Goal: Information Seeking & Learning: Check status

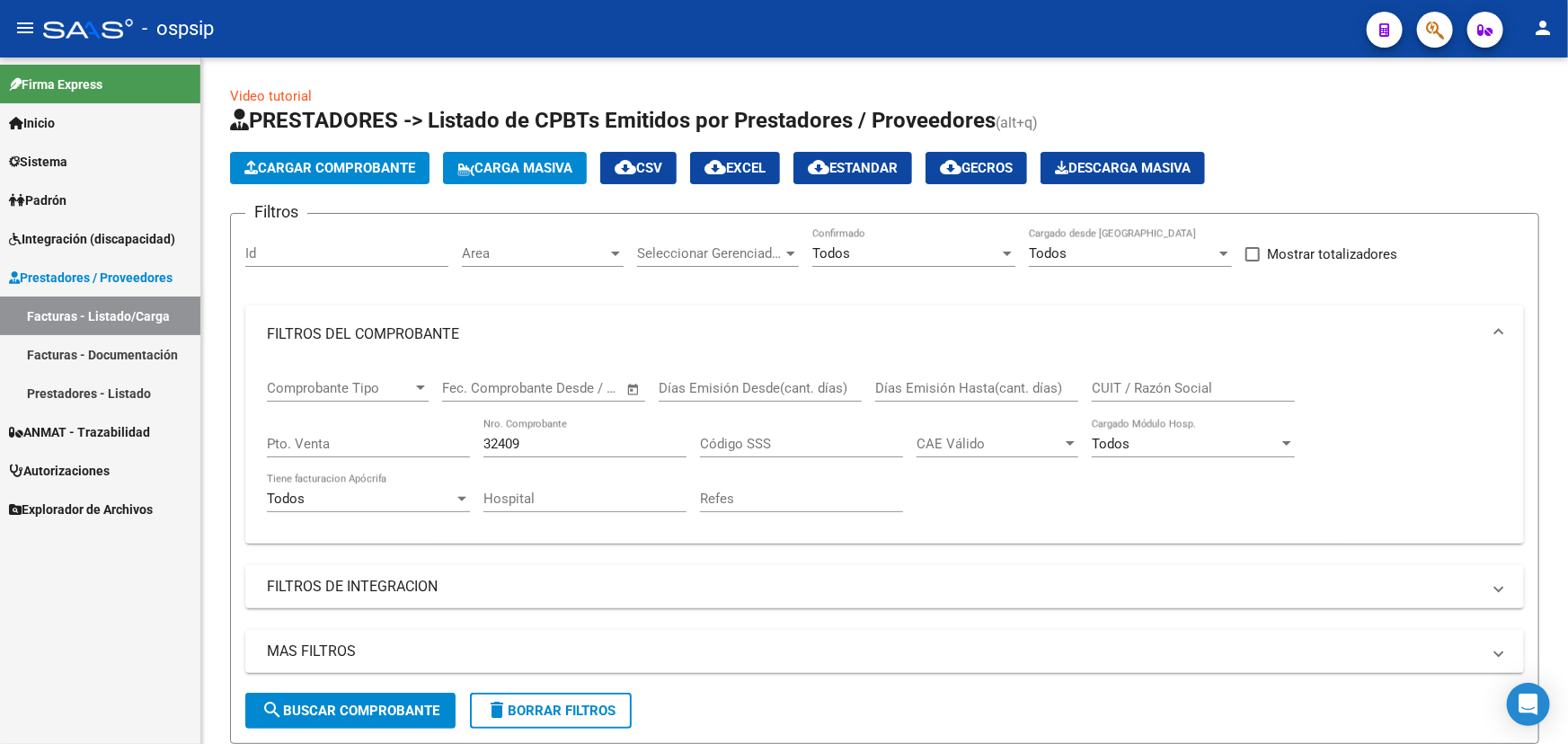
scroll to position [243, 0]
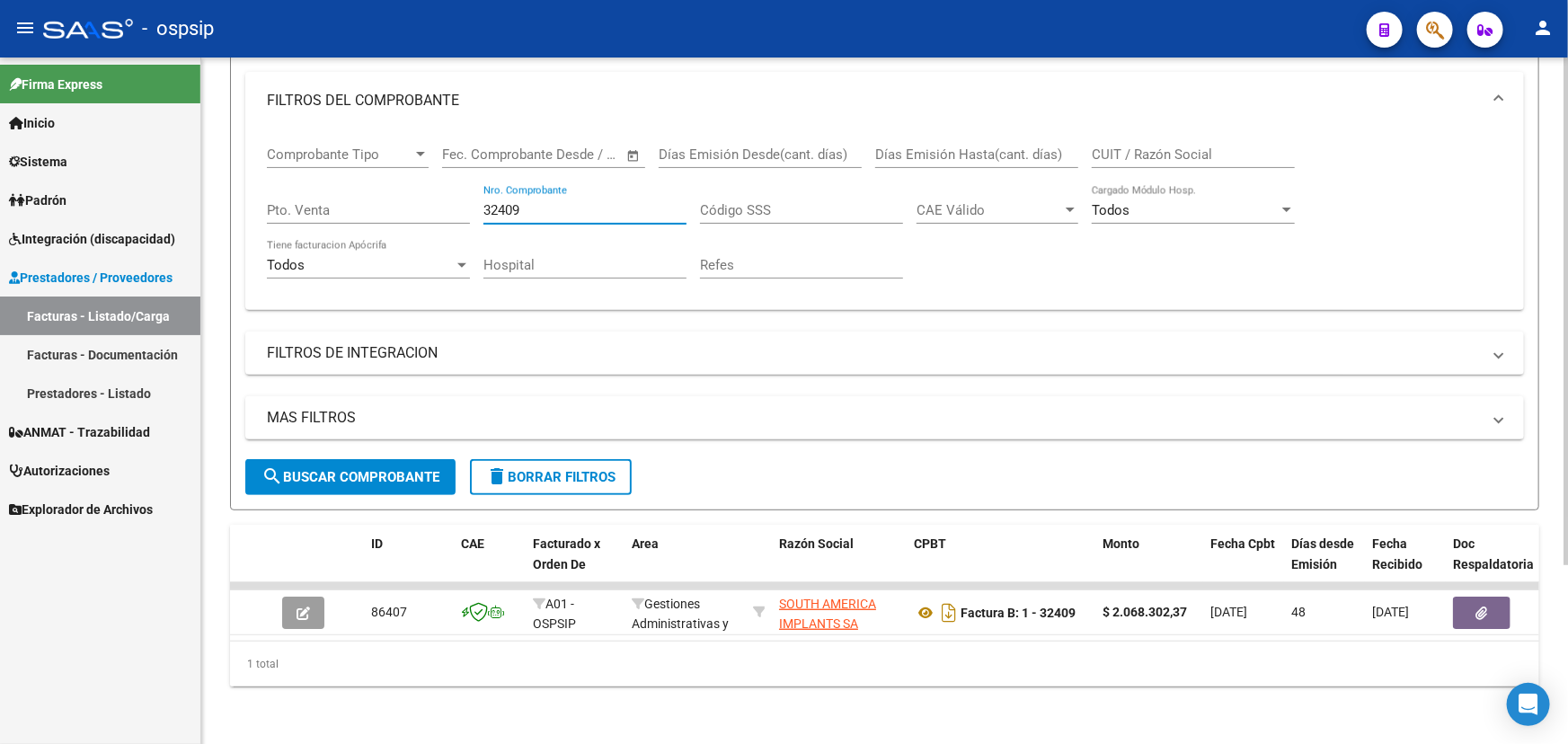
click at [512, 202] on input "32409" at bounding box center [585, 210] width 203 height 16
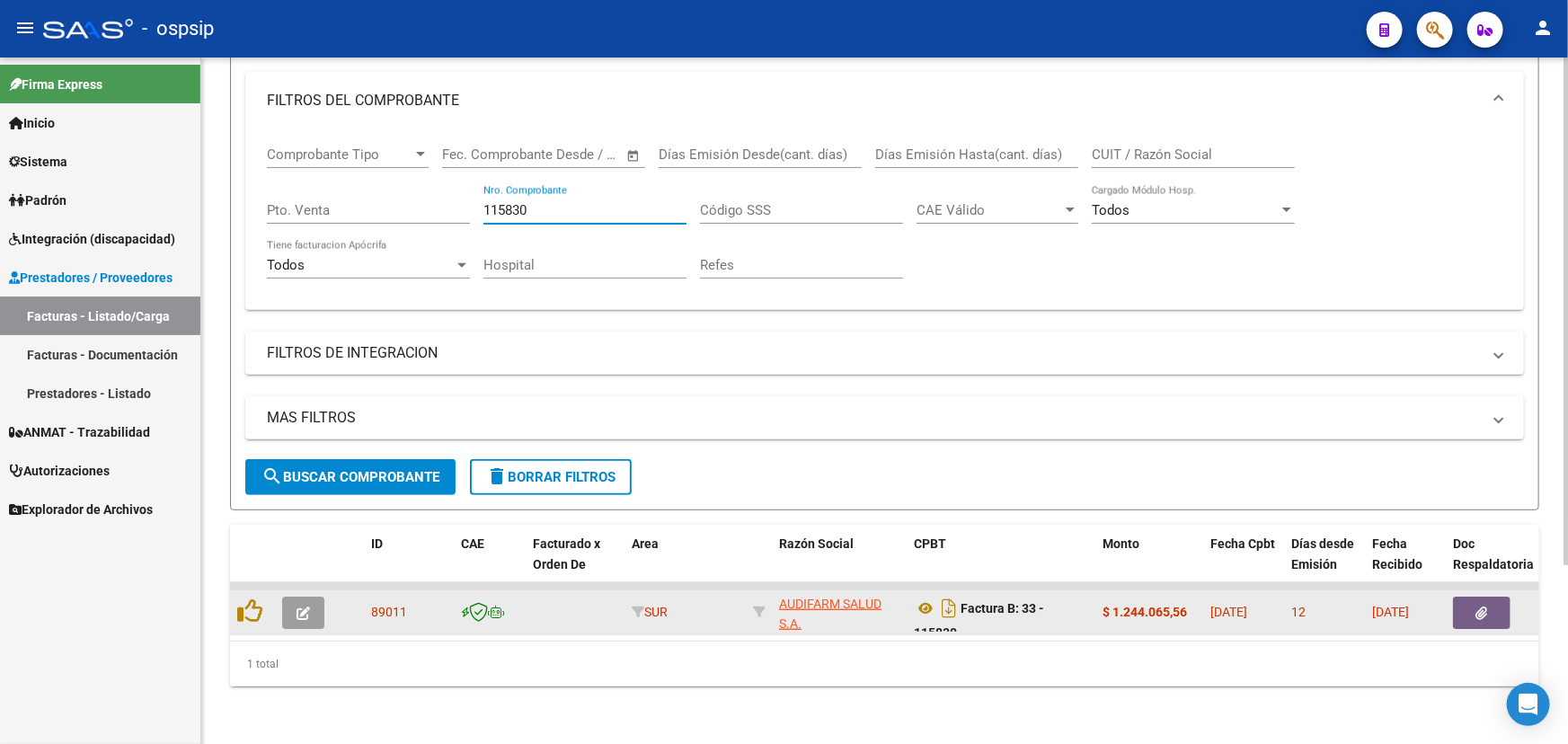
type input "115830"
click at [1477, 606] on icon "button" at bounding box center [1483, 613] width 12 height 14
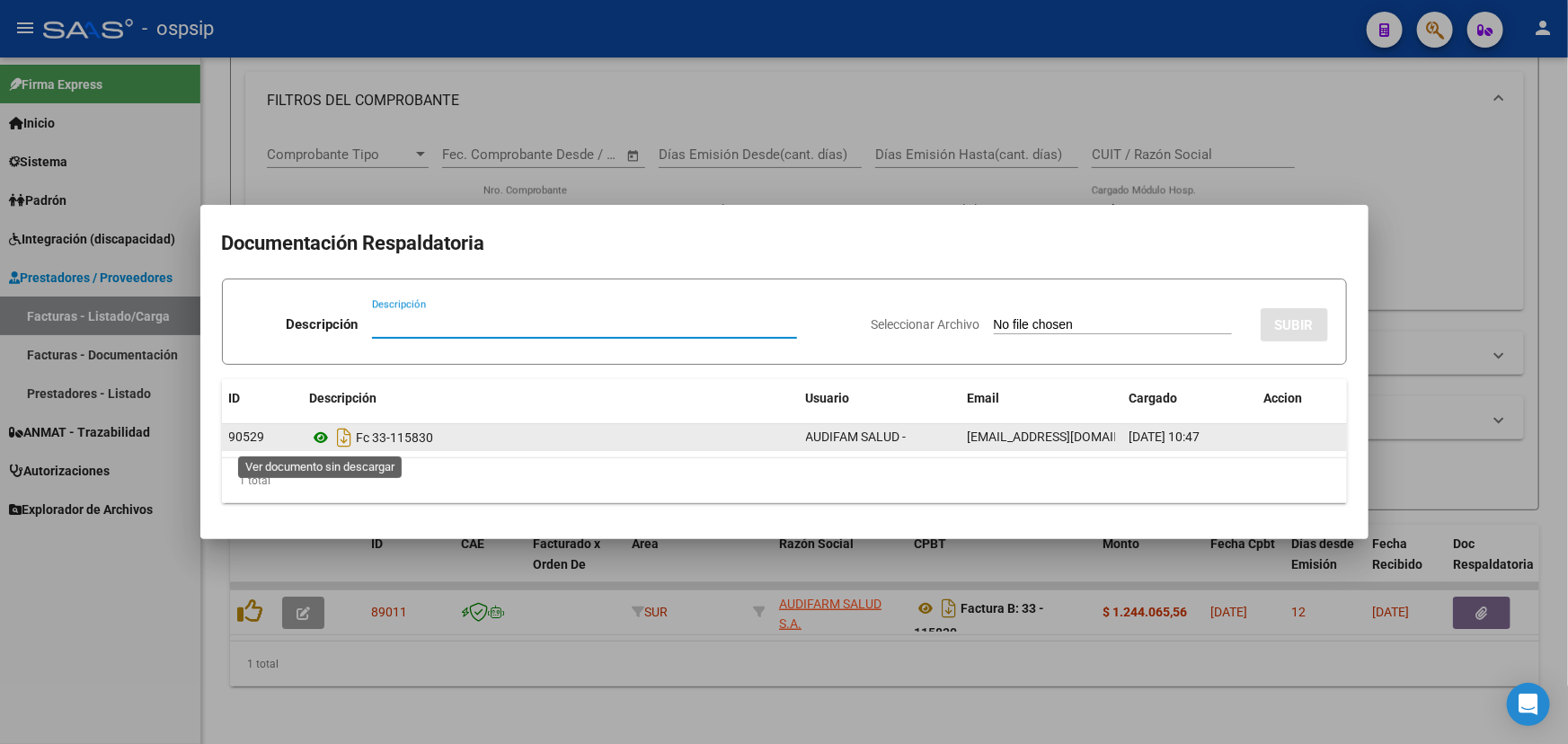
click at [313, 440] on icon at bounding box center [322, 438] width 24 height 22
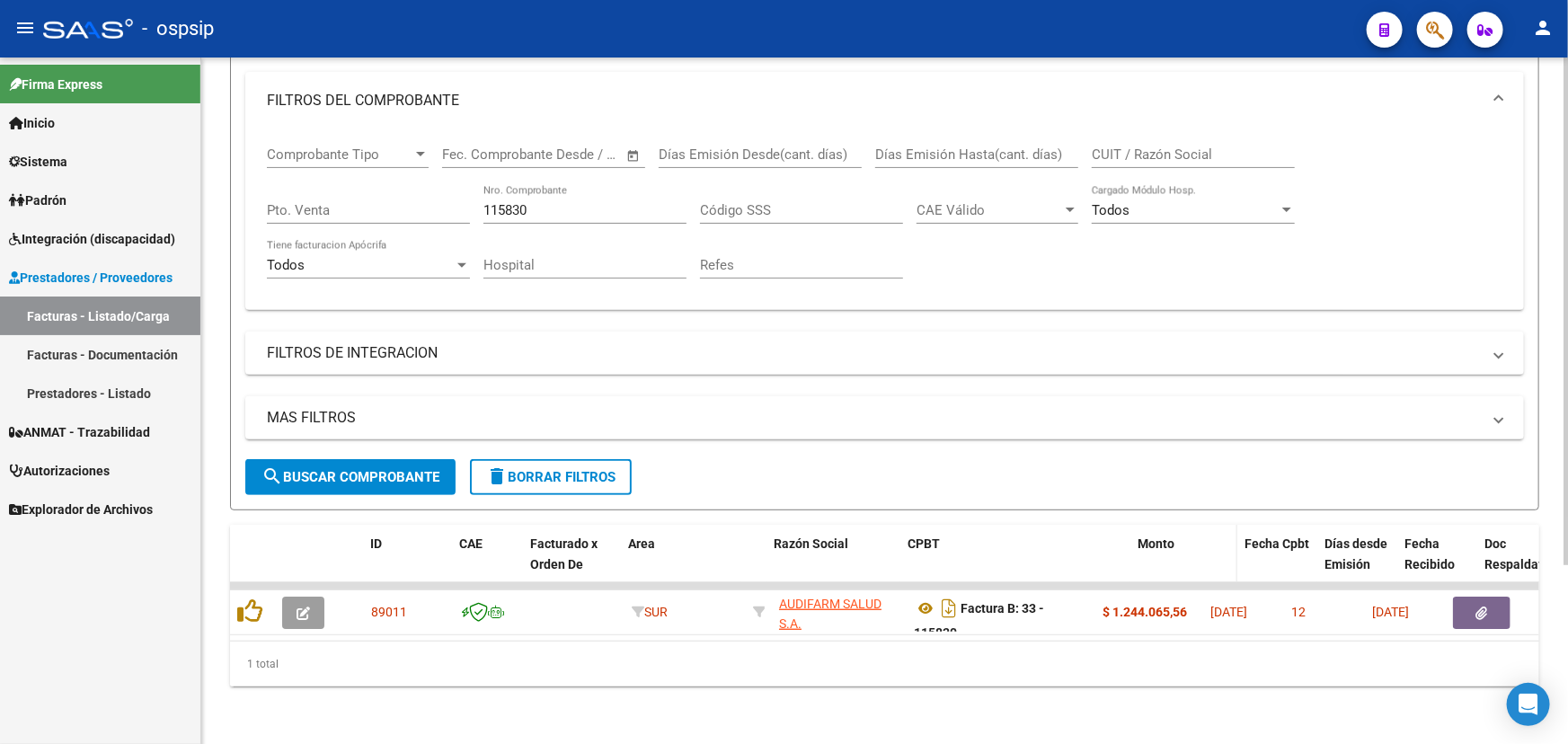
drag, startPoint x: 1092, startPoint y: 543, endPoint x: 1149, endPoint y: 541, distance: 57.0
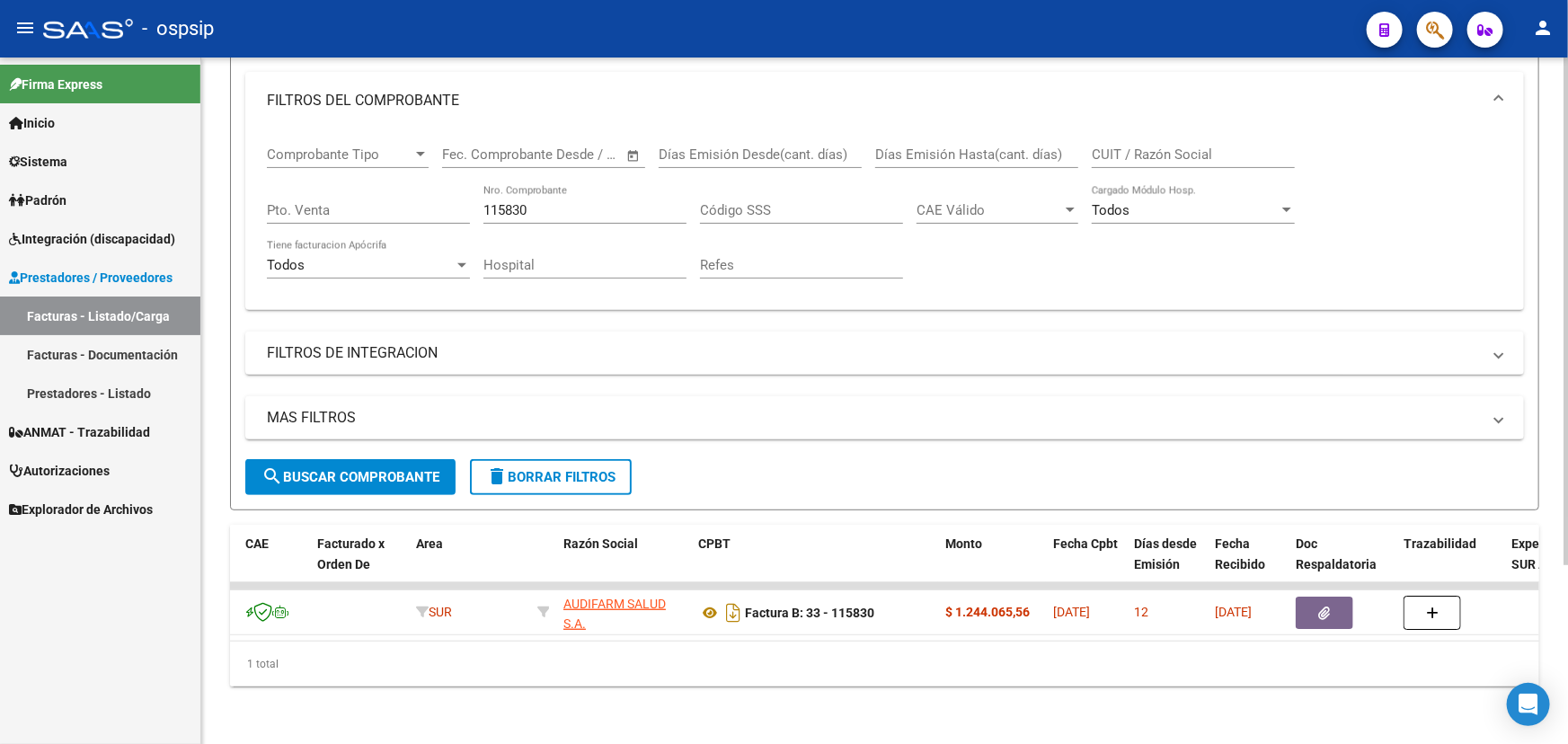
scroll to position [0, 252]
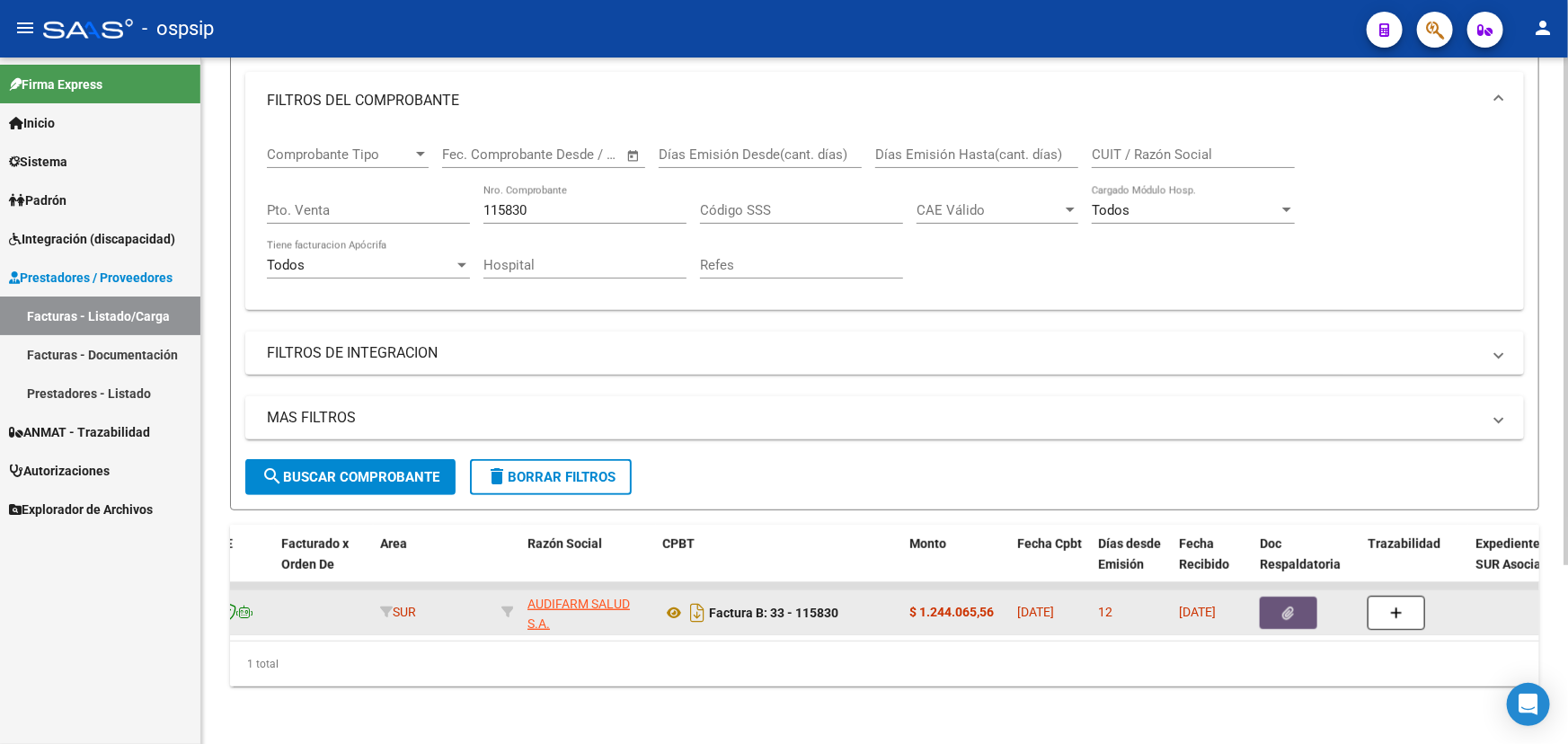
click at [1297, 596] on button "button" at bounding box center [1288, 612] width 57 height 33
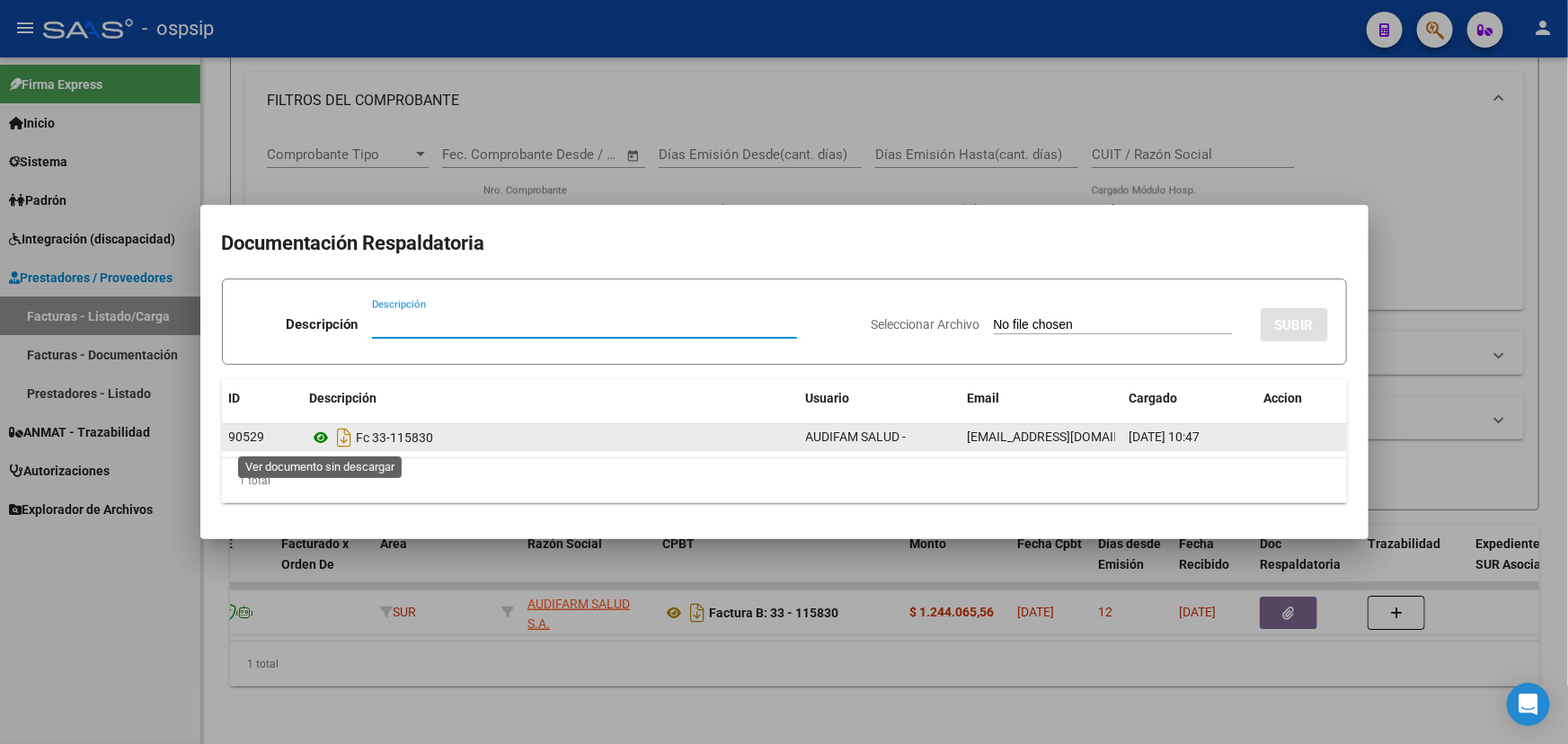
click at [323, 431] on icon at bounding box center [322, 438] width 24 height 22
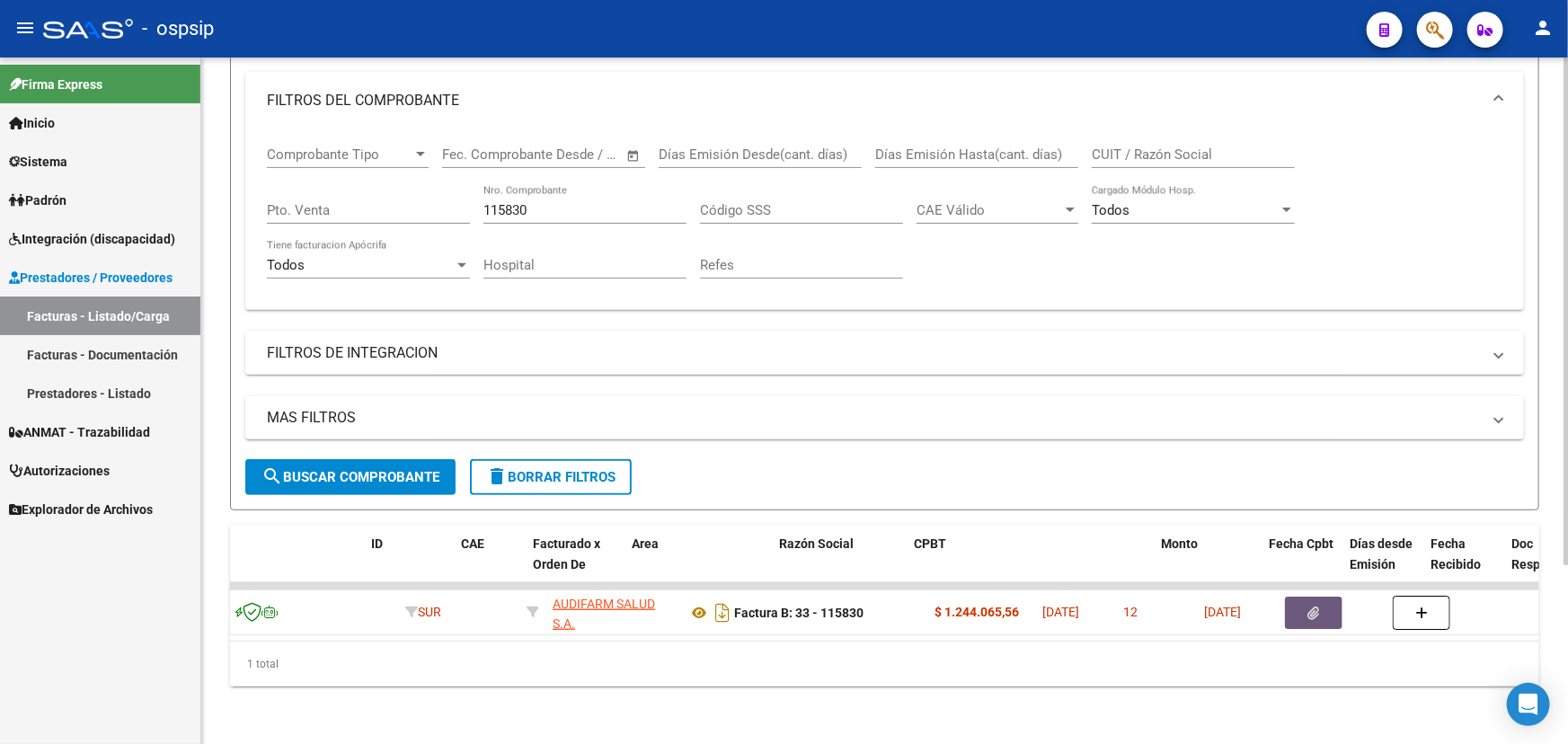
scroll to position [0, 0]
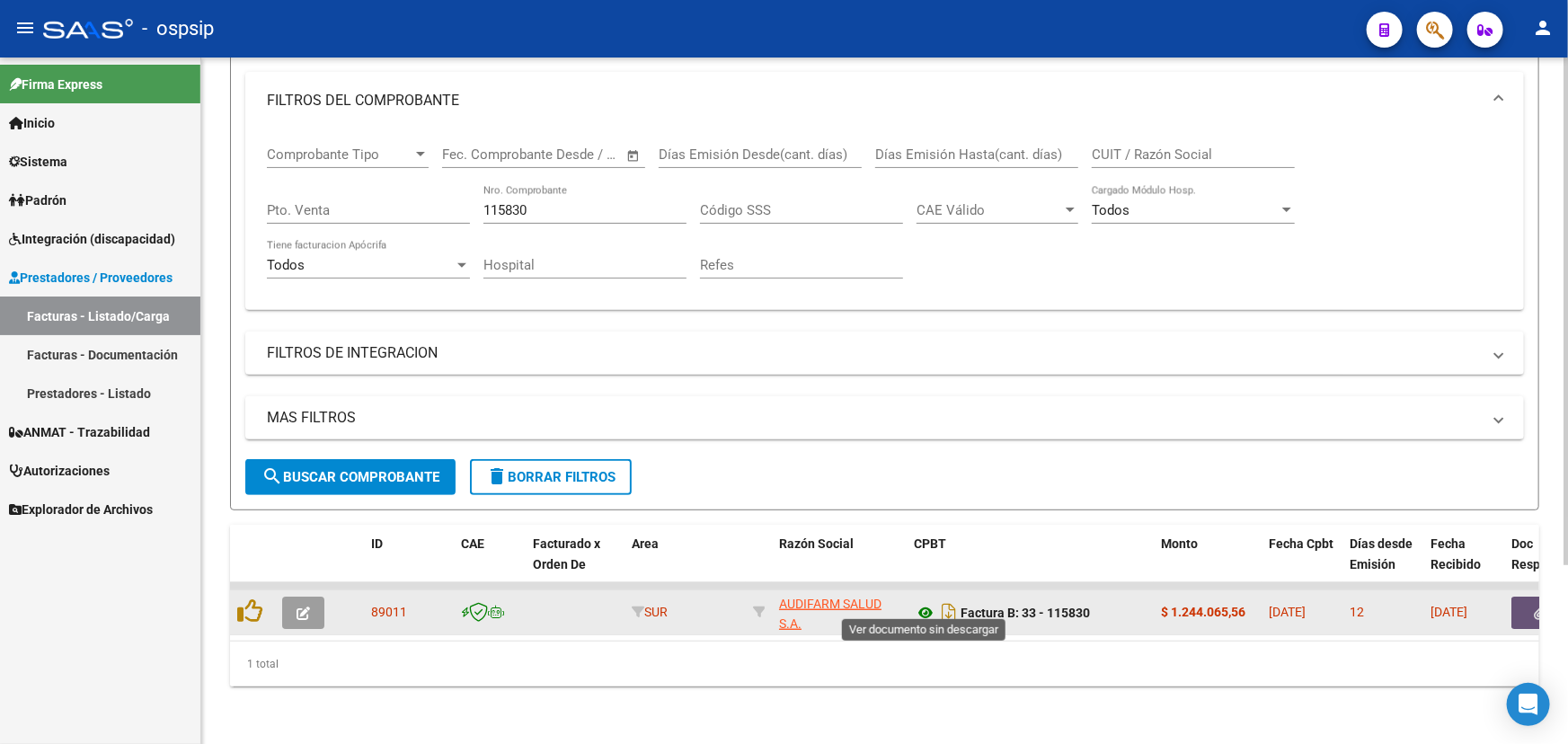
click at [920, 601] on icon at bounding box center [926, 612] width 24 height 22
click at [313, 599] on button "button" at bounding box center [303, 612] width 43 height 33
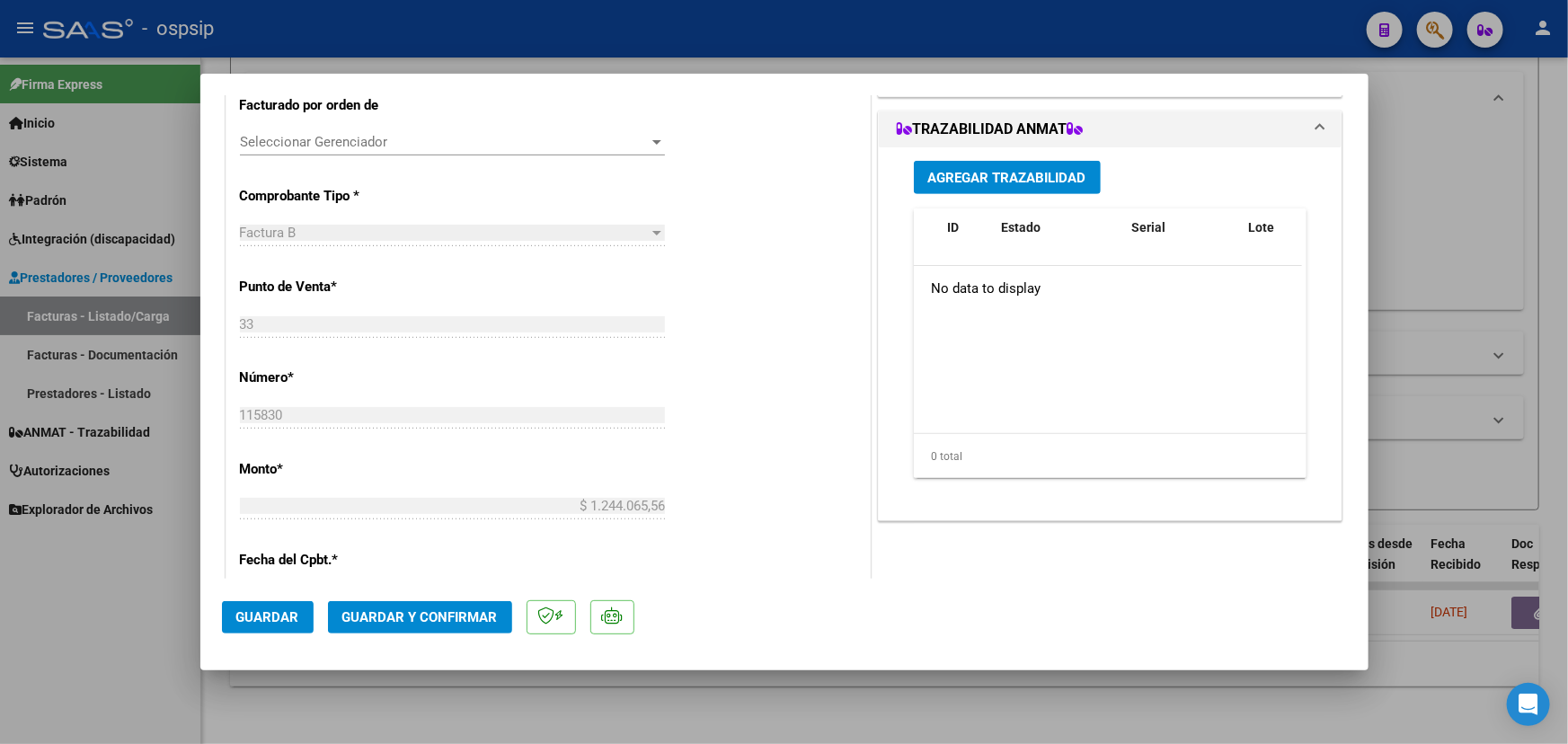
scroll to position [489, 0]
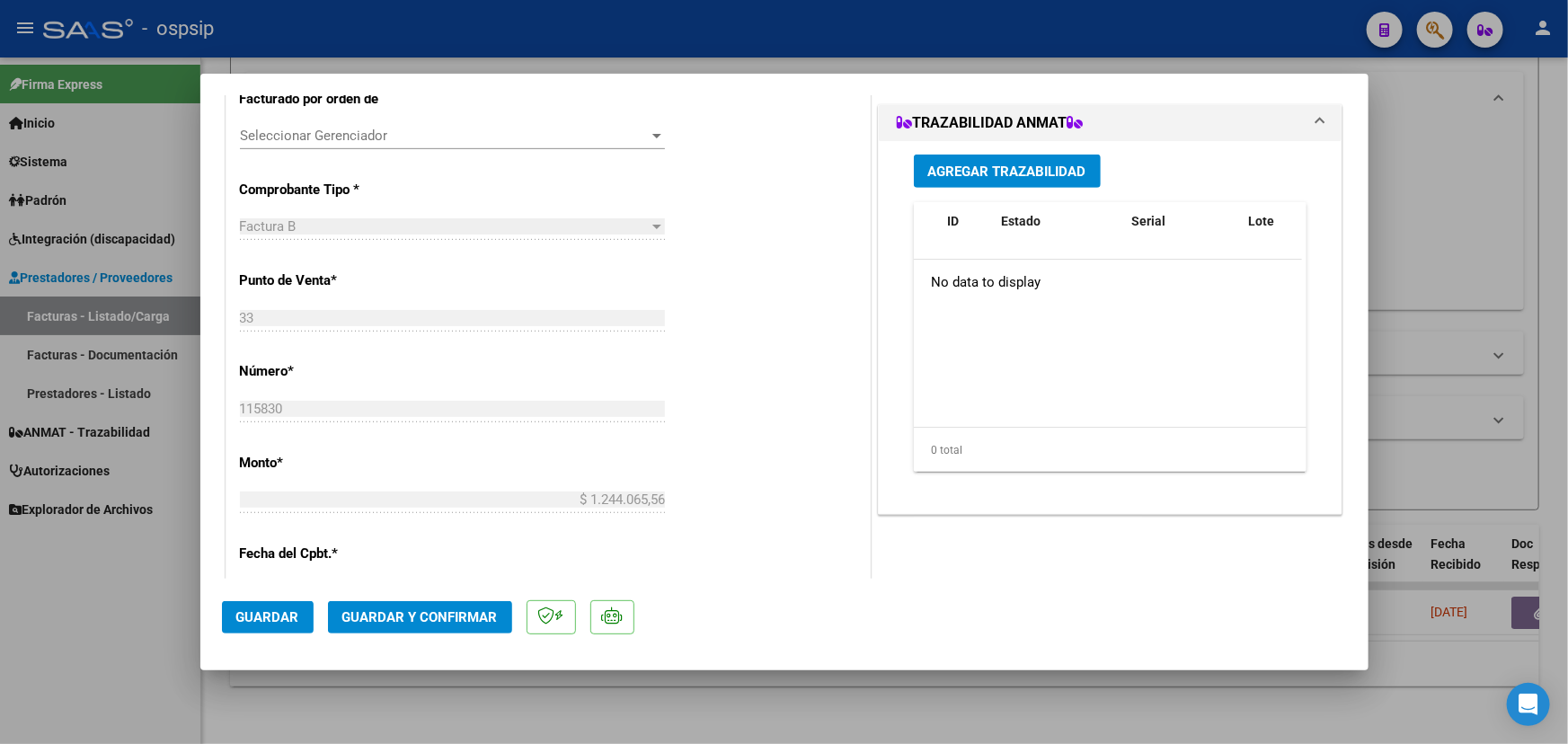
click at [987, 167] on span "Agregar Trazabilidad" at bounding box center [1008, 171] width 159 height 16
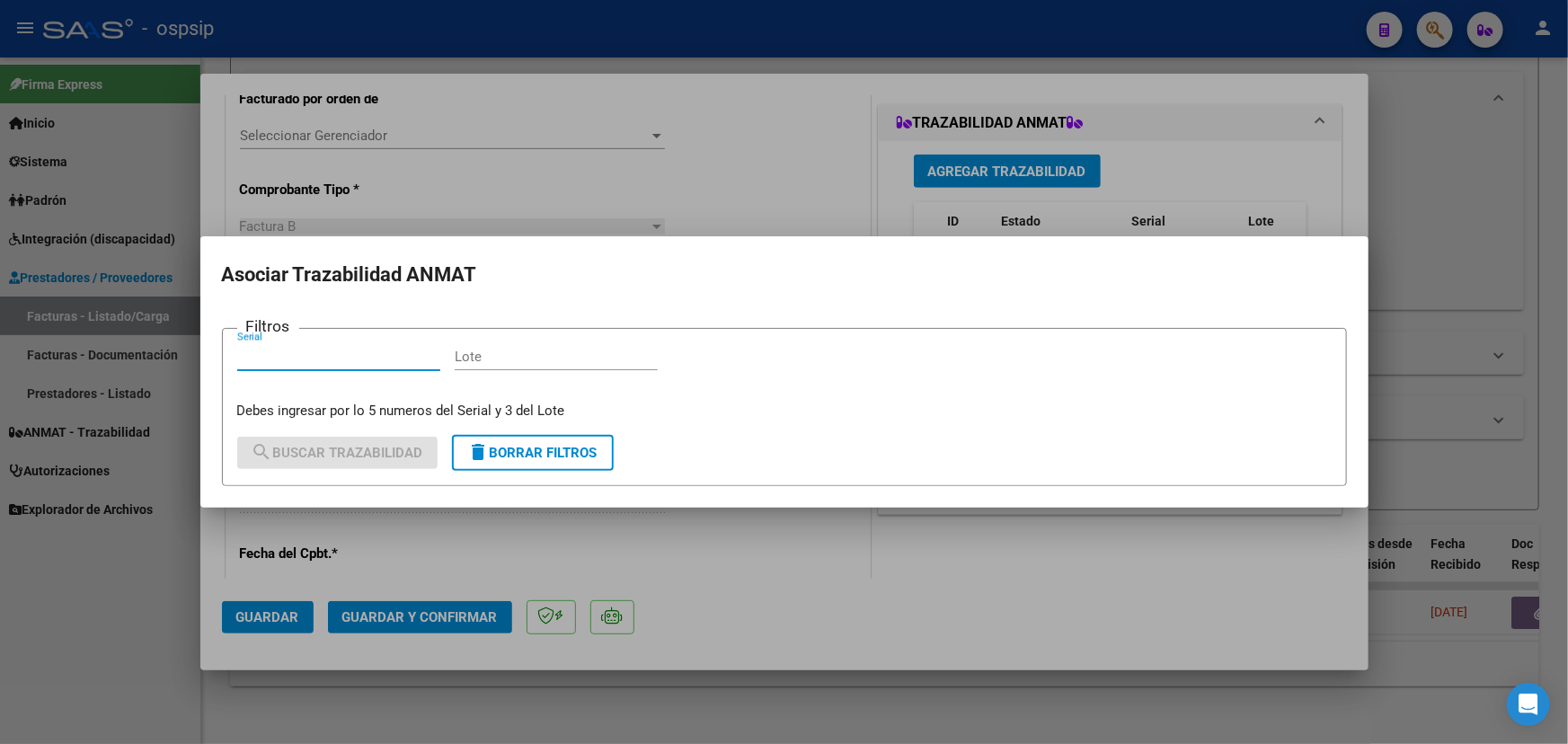
paste input "77981808600282513722"
type input "77981808600282513722"
paste input "76061QA"
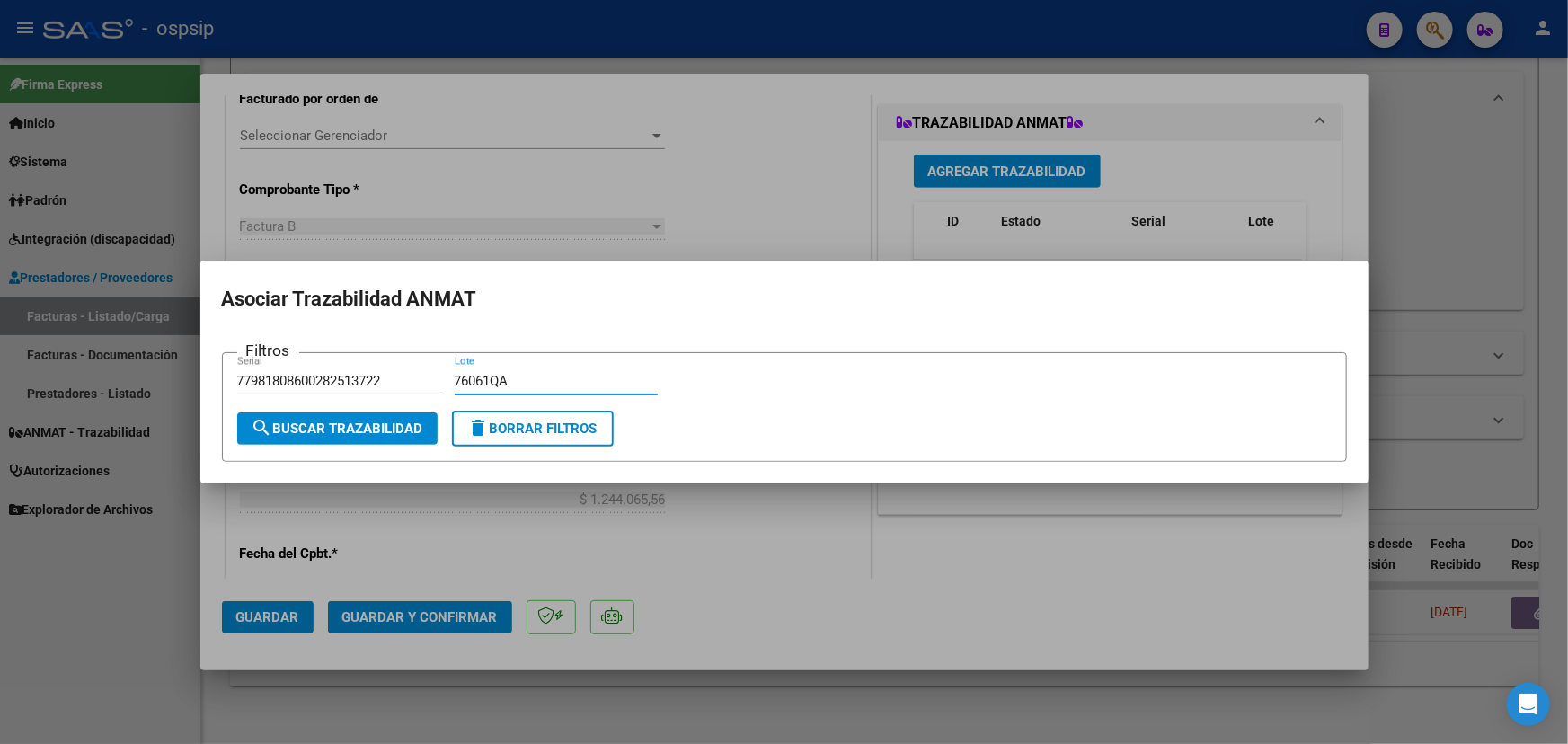
type input "76061QA"
click at [345, 424] on span "search Buscar Trazabilidad" at bounding box center [337, 428] width 171 height 16
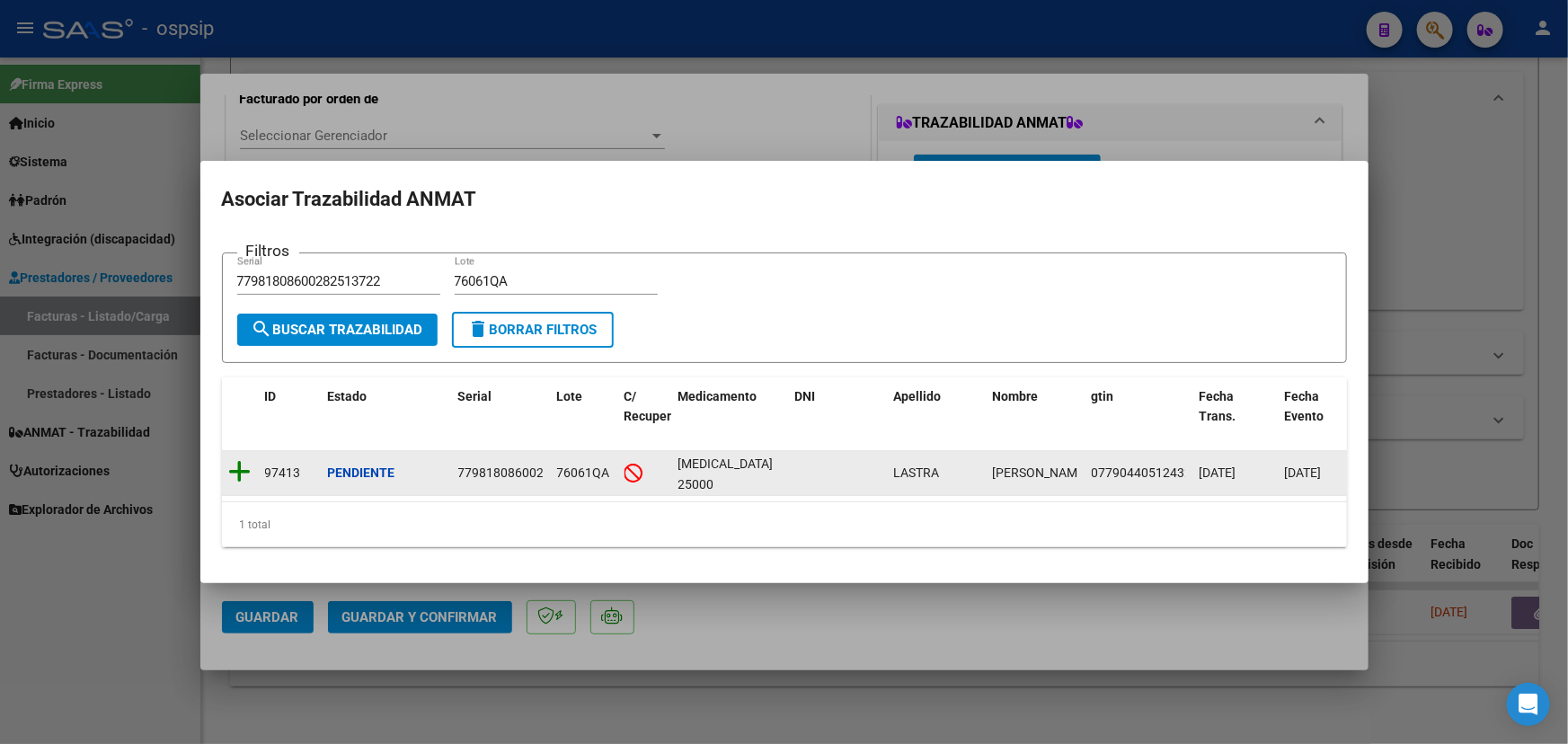
click at [241, 464] on icon at bounding box center [240, 471] width 23 height 25
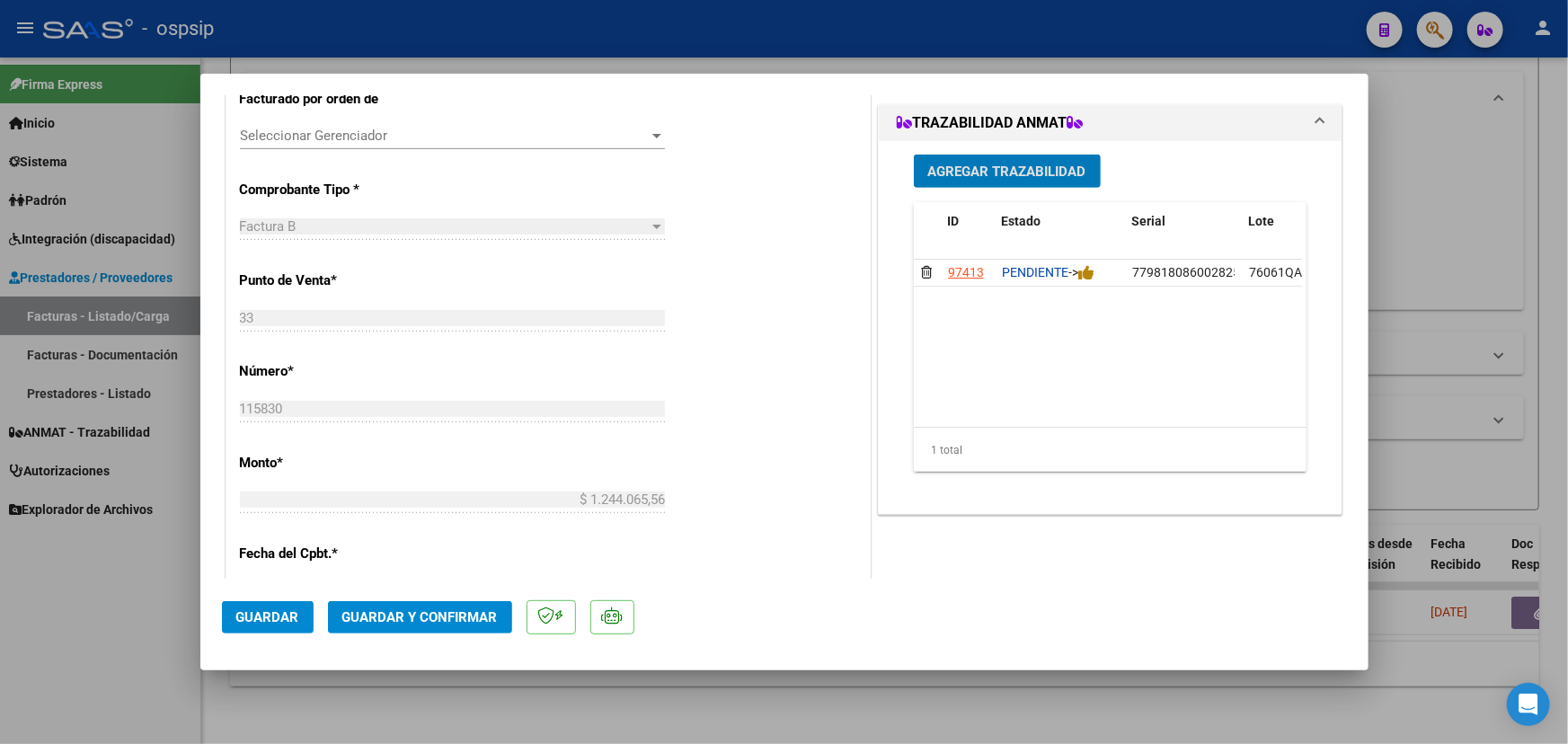
click at [983, 170] on span "Agregar Trazabilidad" at bounding box center [1008, 171] width 159 height 16
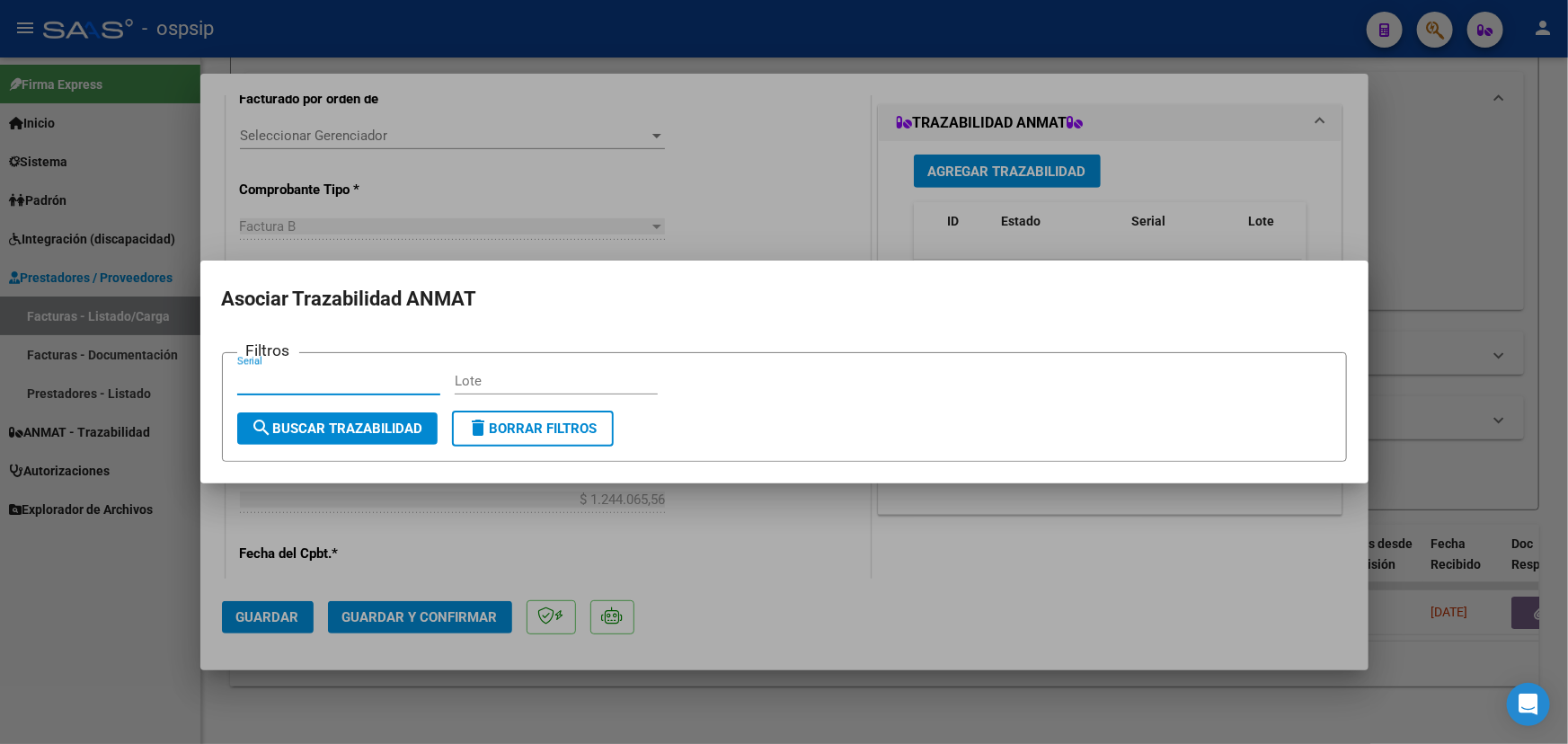
paste input "77981808600282513727"
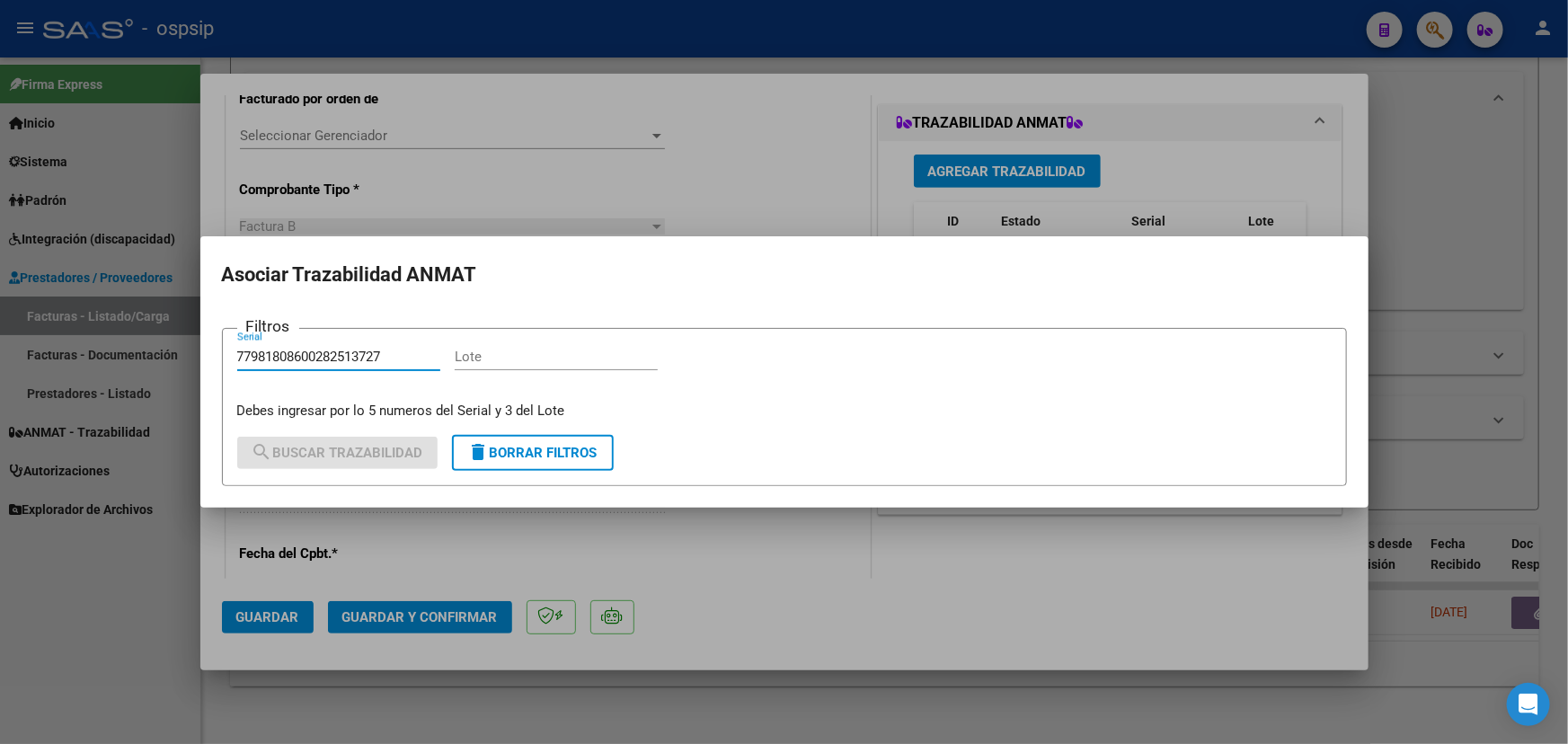
type input "77981808600282513727"
paste input "76061QA"
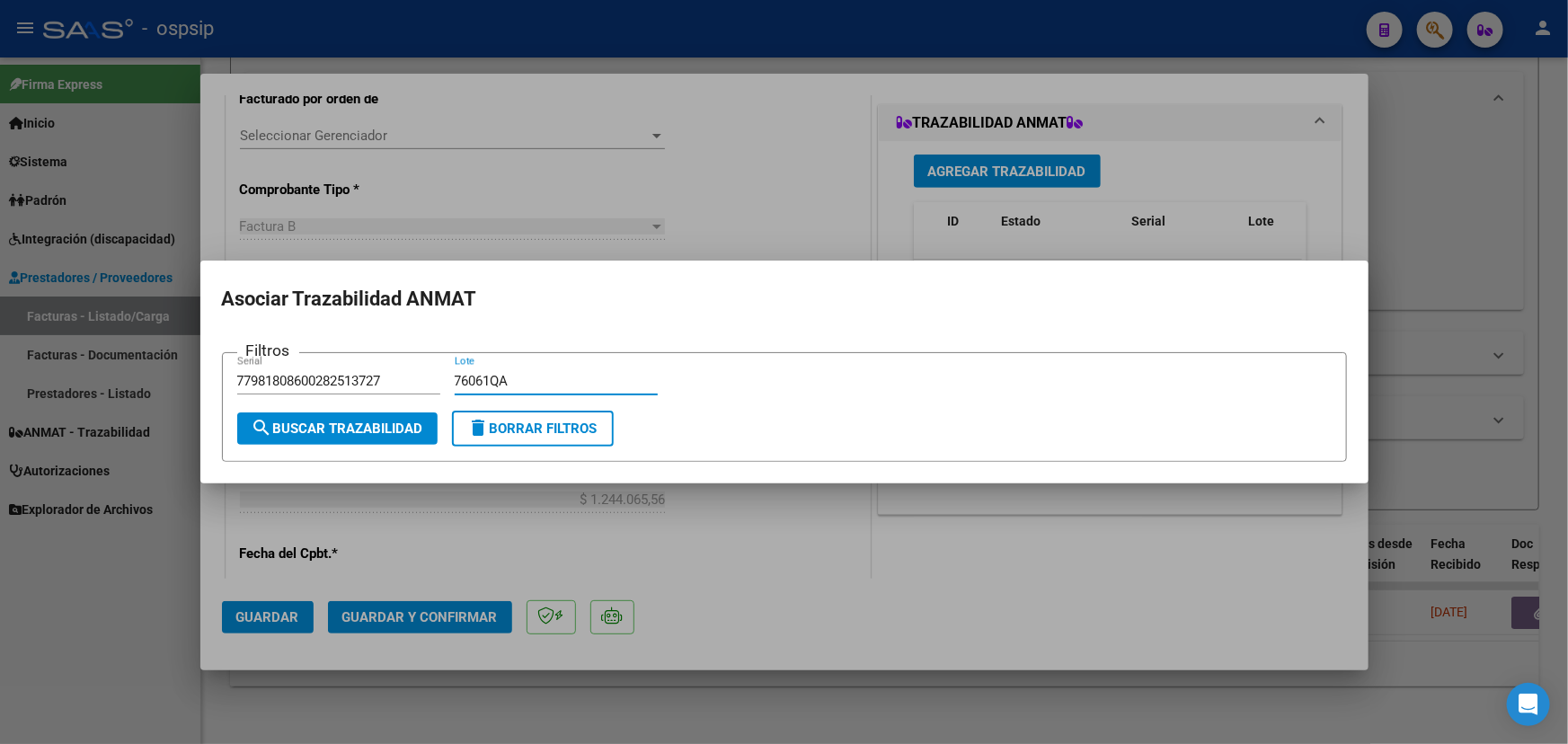
type input "76061QA"
click at [381, 434] on span "search Buscar Trazabilidad" at bounding box center [337, 428] width 171 height 16
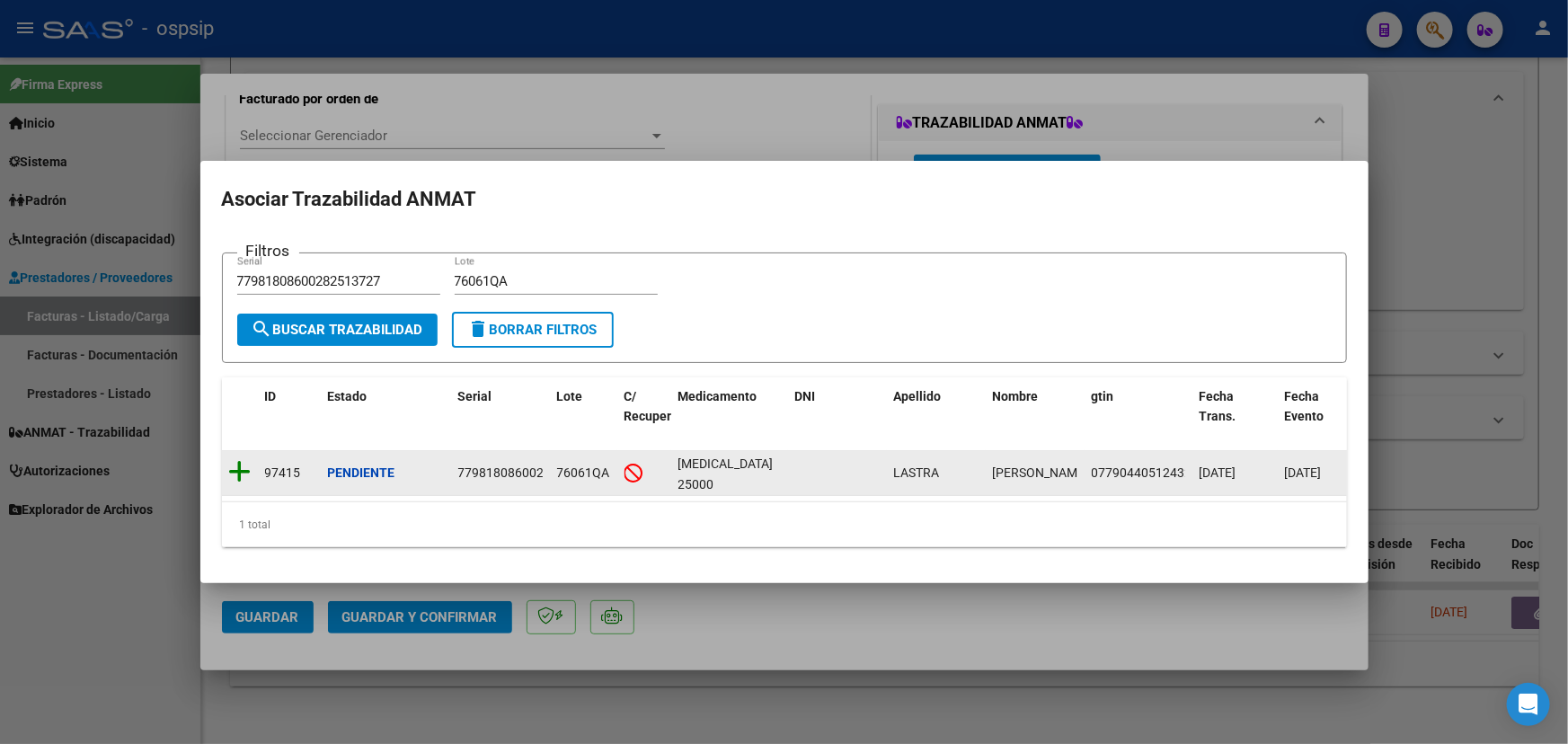
click at [243, 467] on icon at bounding box center [240, 471] width 23 height 25
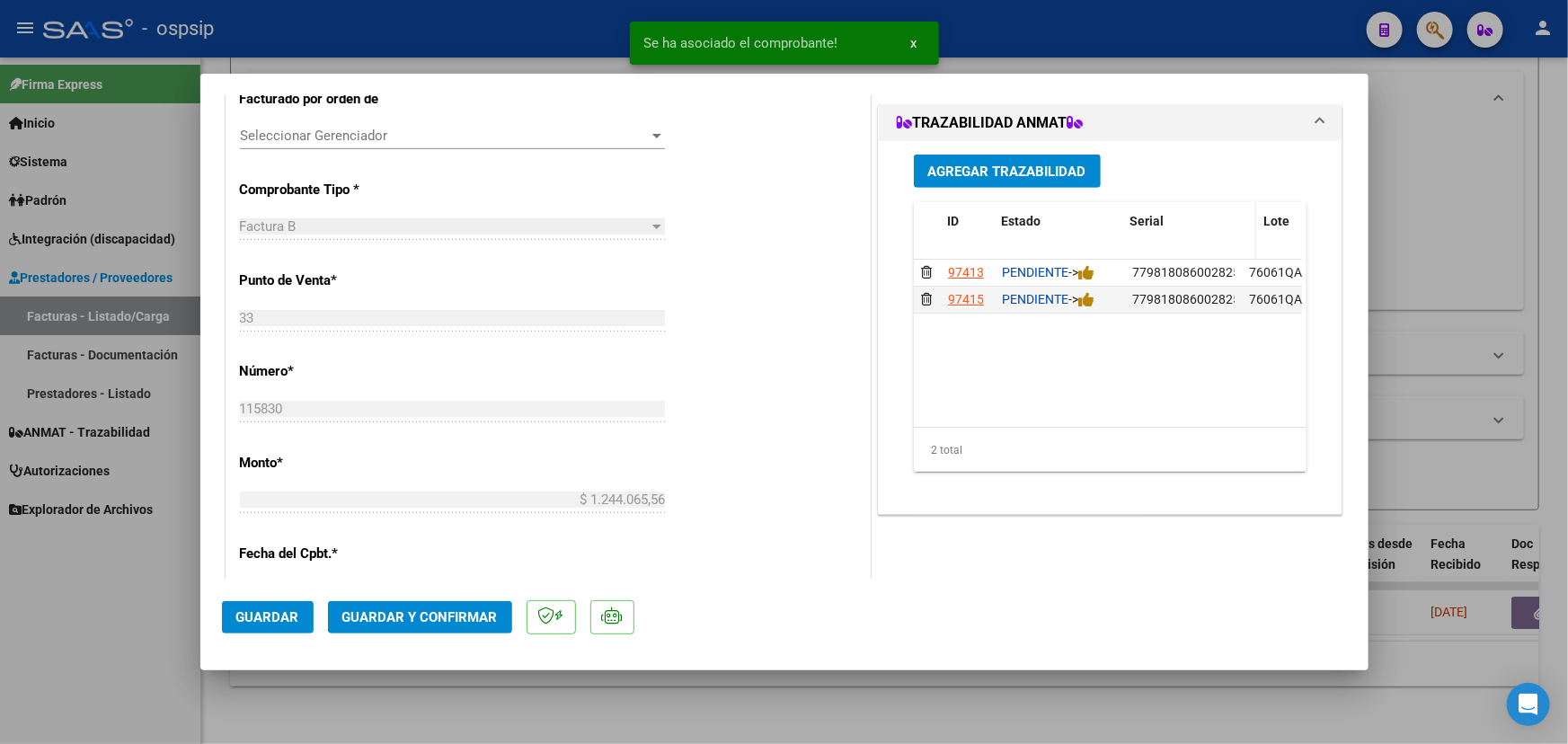
drag, startPoint x: 1229, startPoint y: 235, endPoint x: 1256, endPoint y: 233, distance: 27.1
click at [1256, 233] on span at bounding box center [1252, 232] width 8 height 59
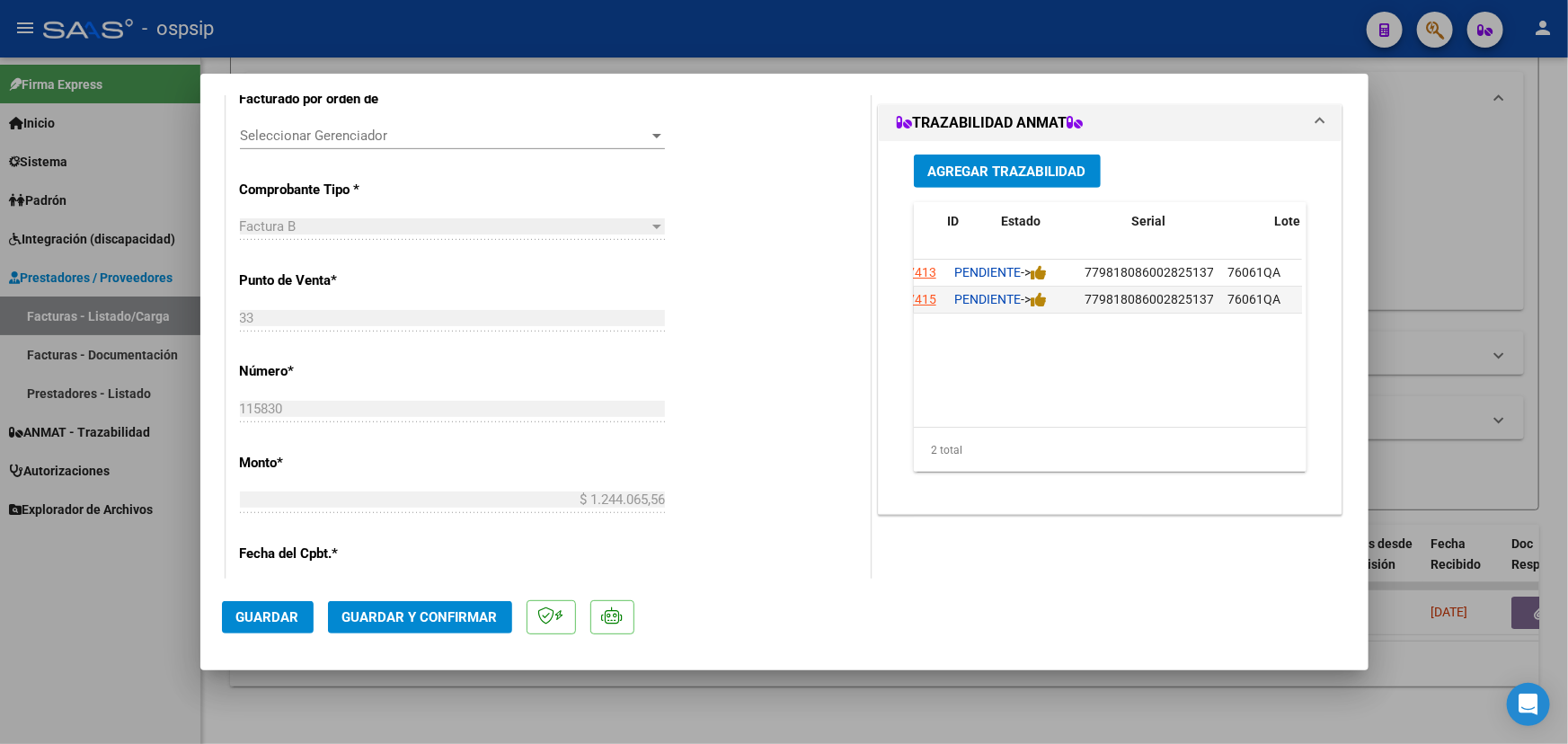
scroll to position [0, 0]
click at [986, 171] on span "Agregar Trazabilidad" at bounding box center [1008, 171] width 159 height 16
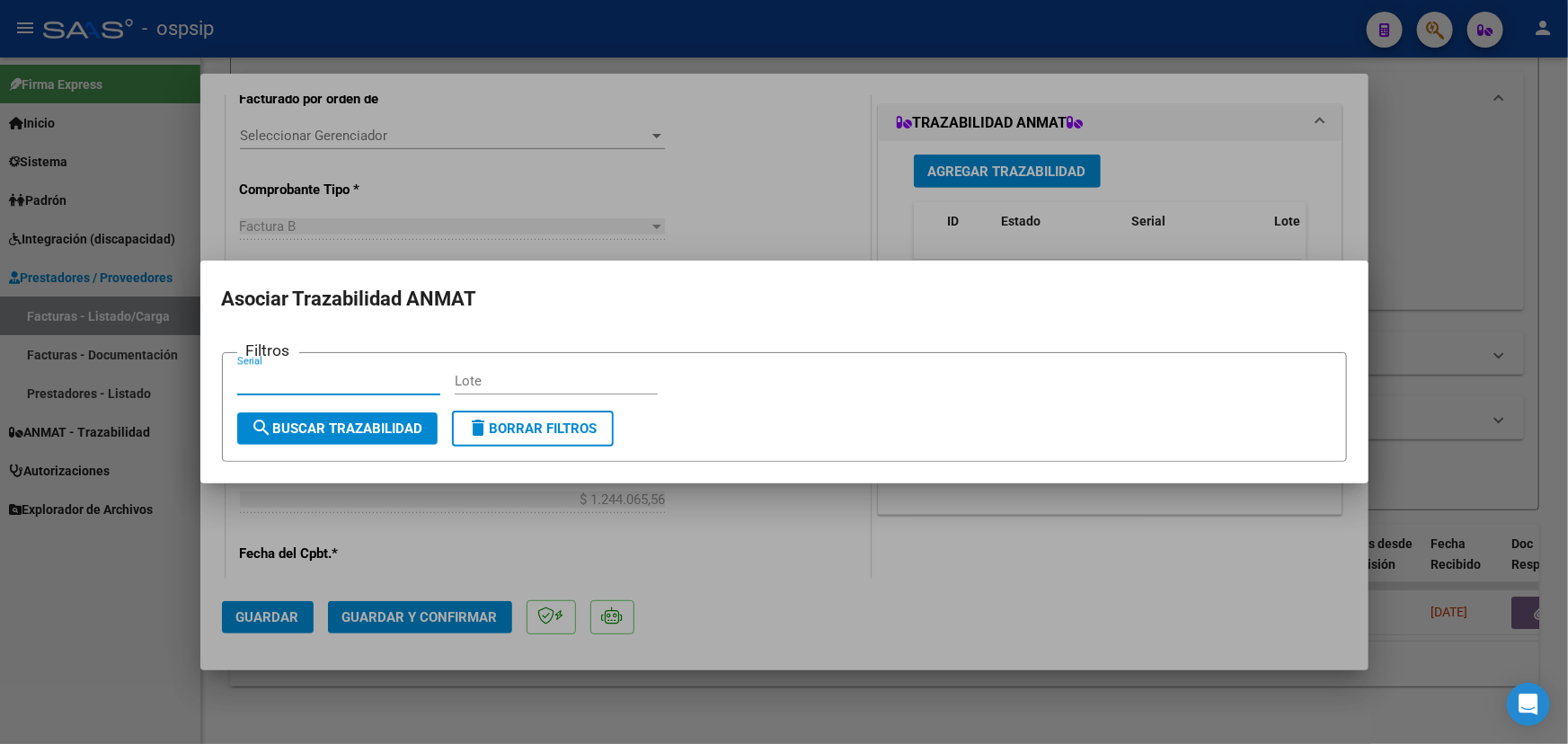
paste input "77981808600282513731"
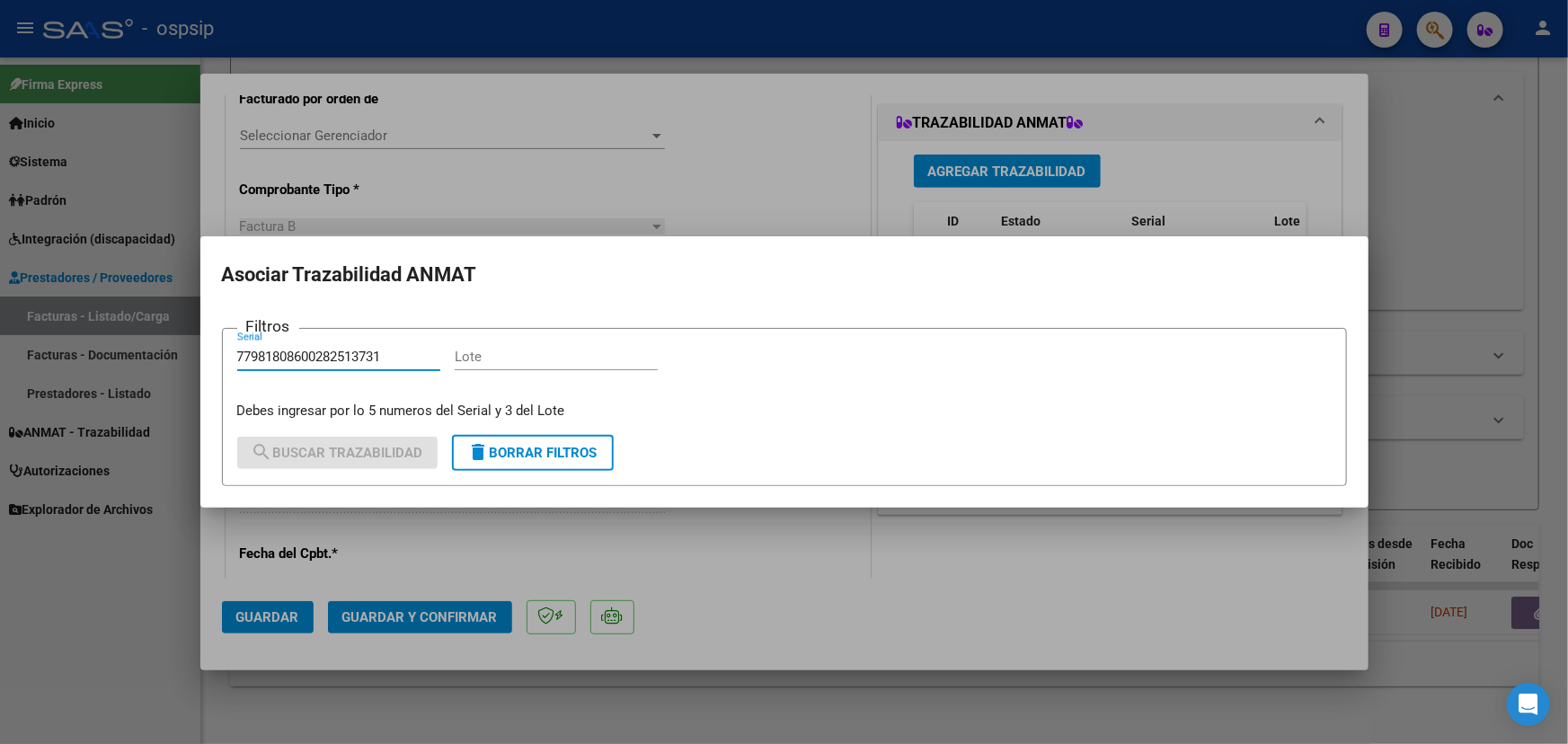
type input "77981808600282513731"
paste input "76061QA"
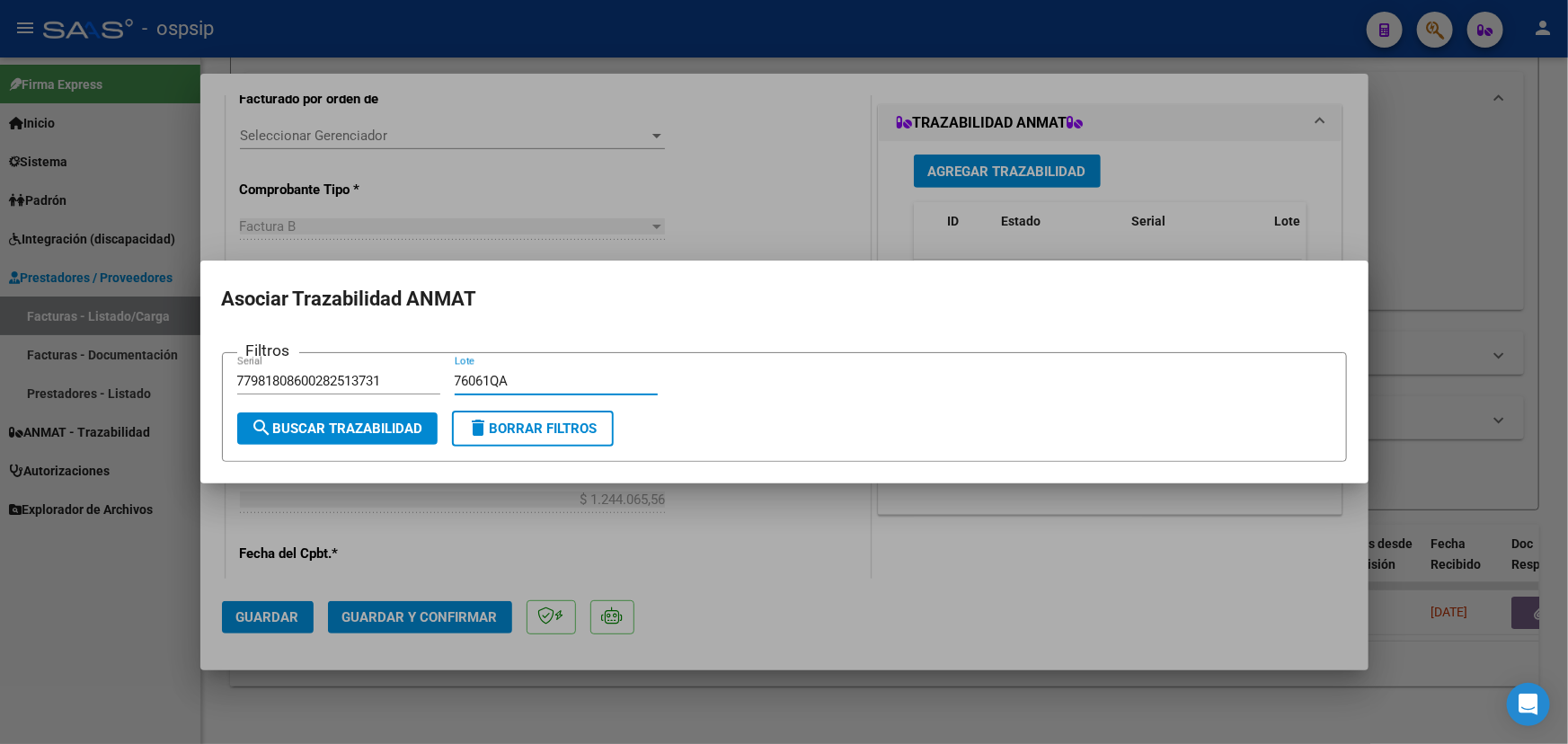
type input "76061QA"
click at [416, 425] on span "search Buscar Trazabilidad" at bounding box center [337, 428] width 171 height 16
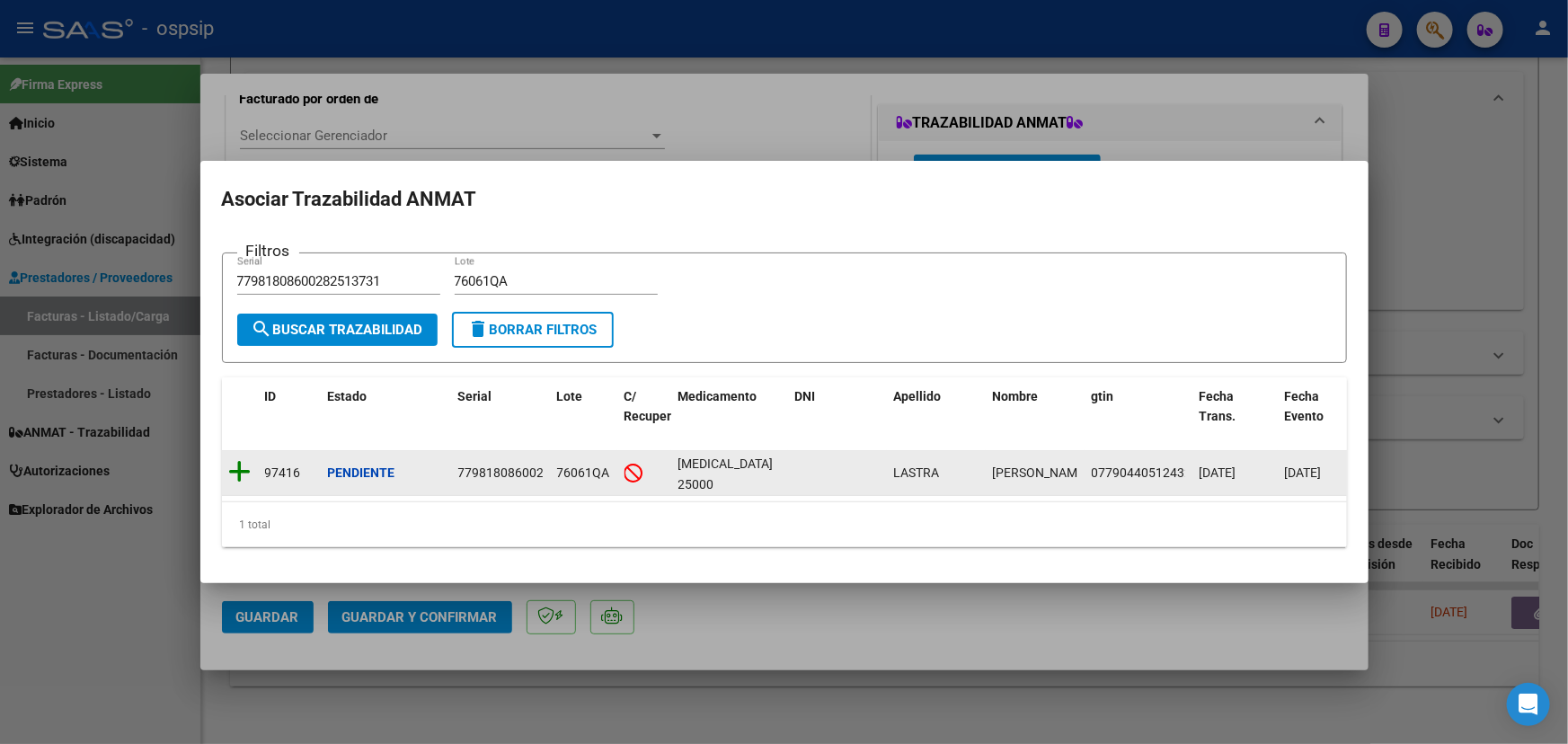
click at [240, 467] on icon at bounding box center [240, 471] width 23 height 25
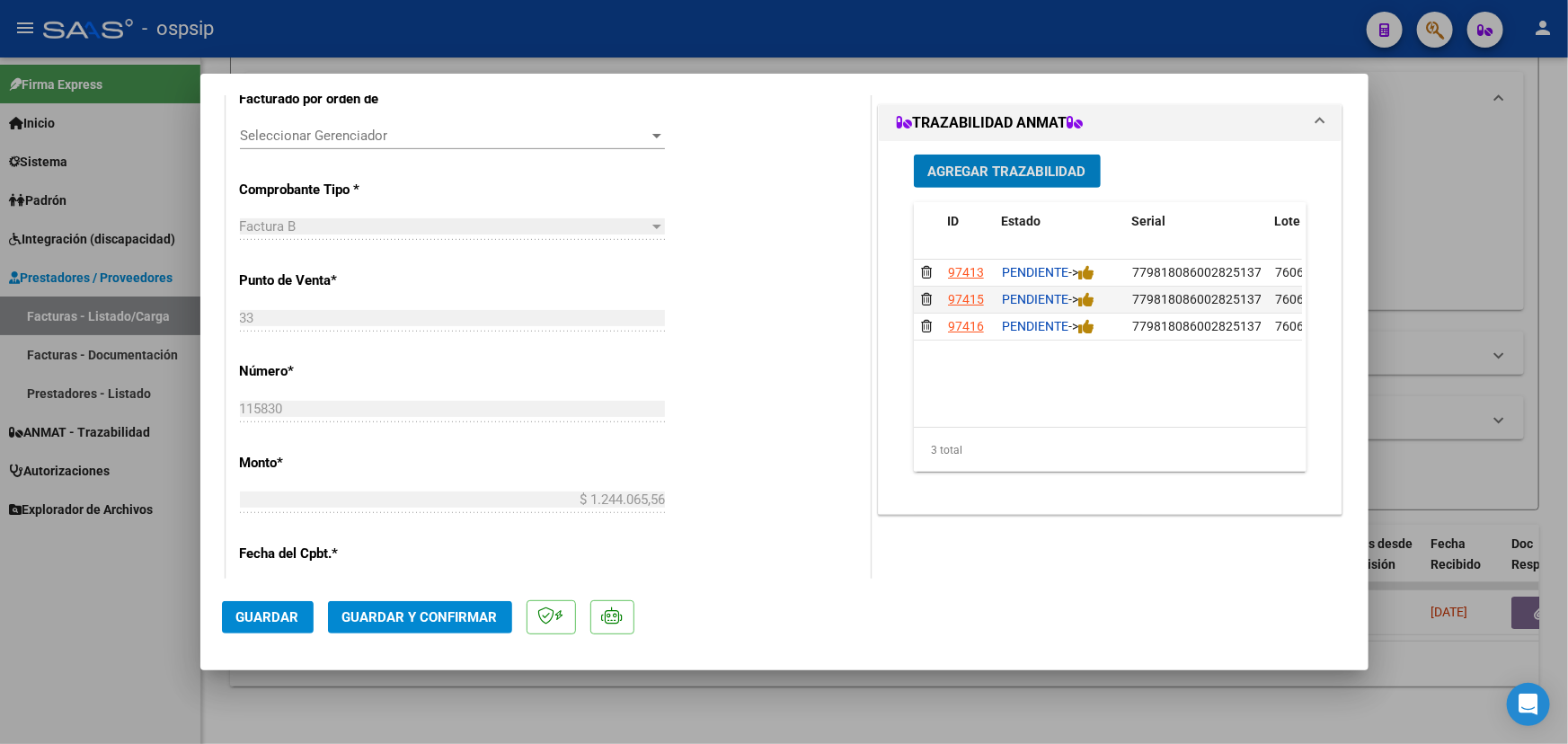
click at [988, 168] on span "Agregar Trazabilidad" at bounding box center [1008, 171] width 159 height 16
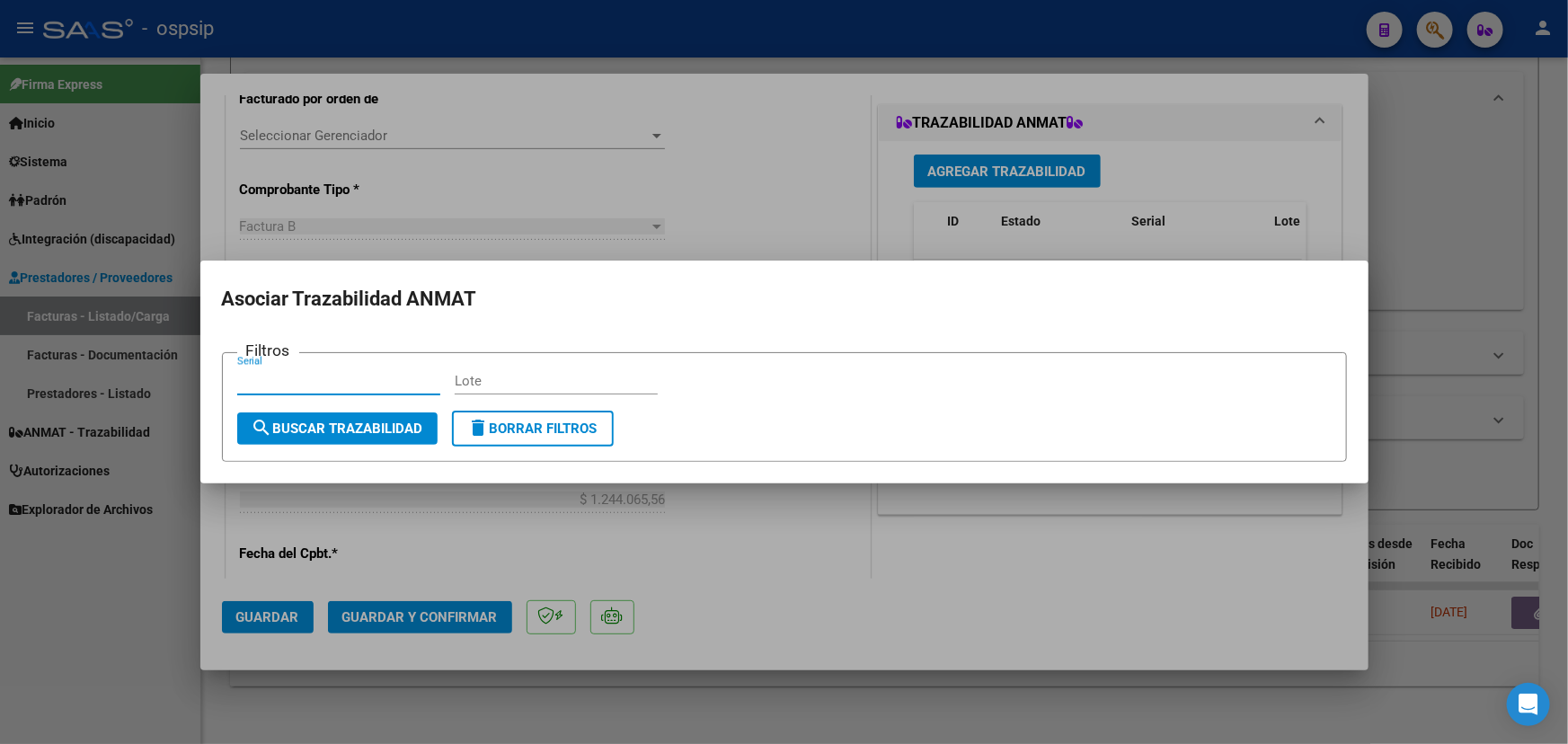
paste input "77981808600282513734"
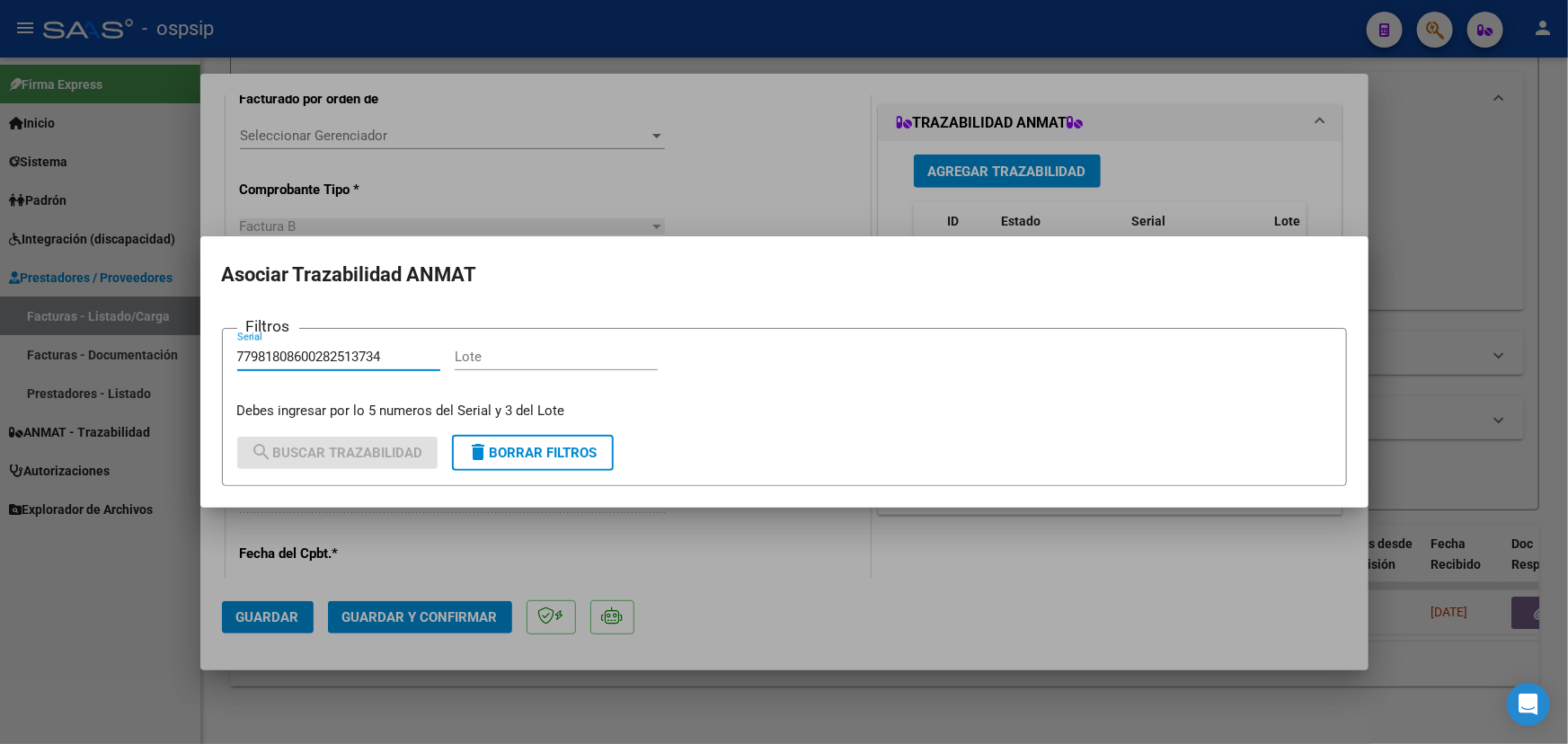
type input "77981808600282513734"
paste input "76061QA"
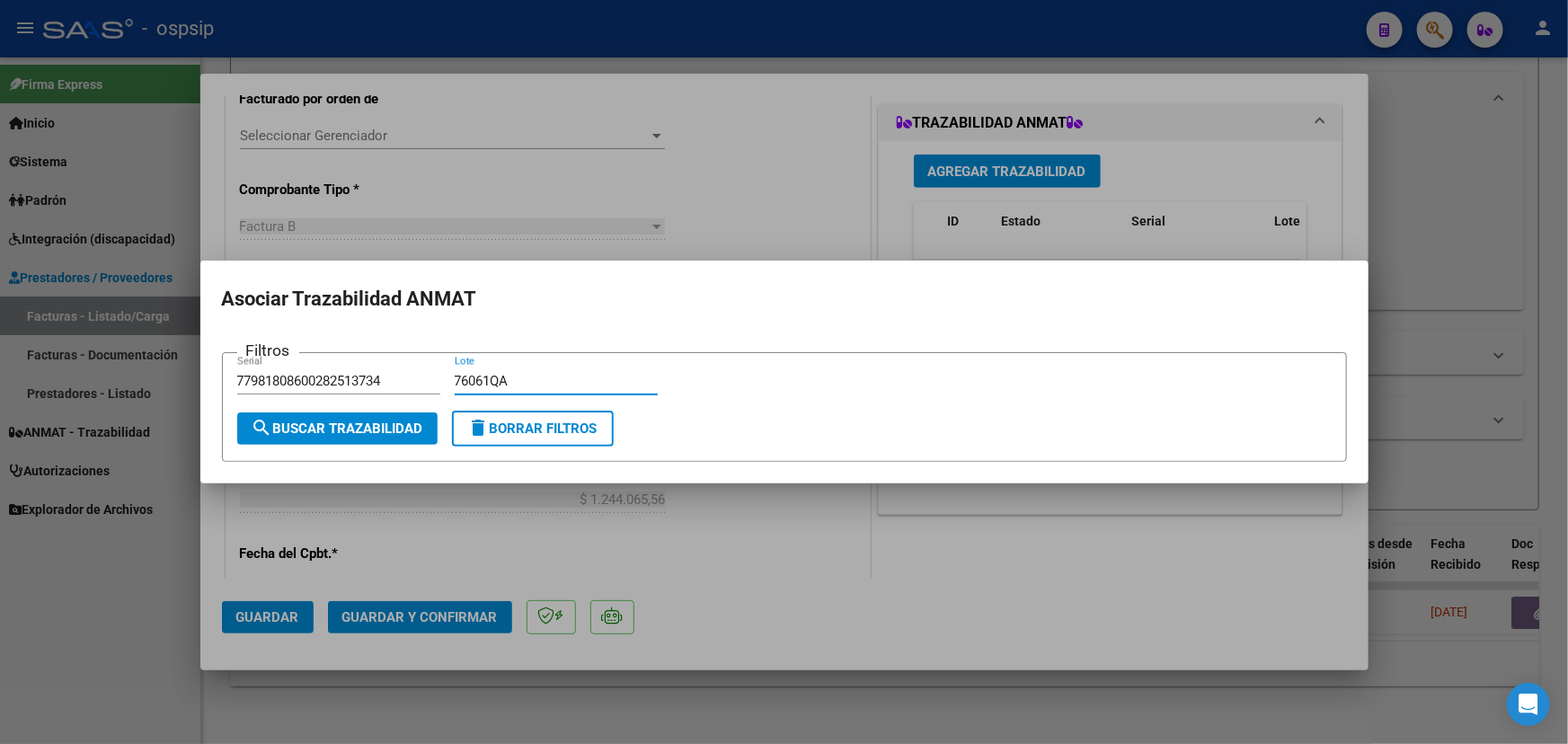
type input "76061QA"
click at [366, 432] on span "search Buscar Trazabilidad" at bounding box center [337, 428] width 171 height 16
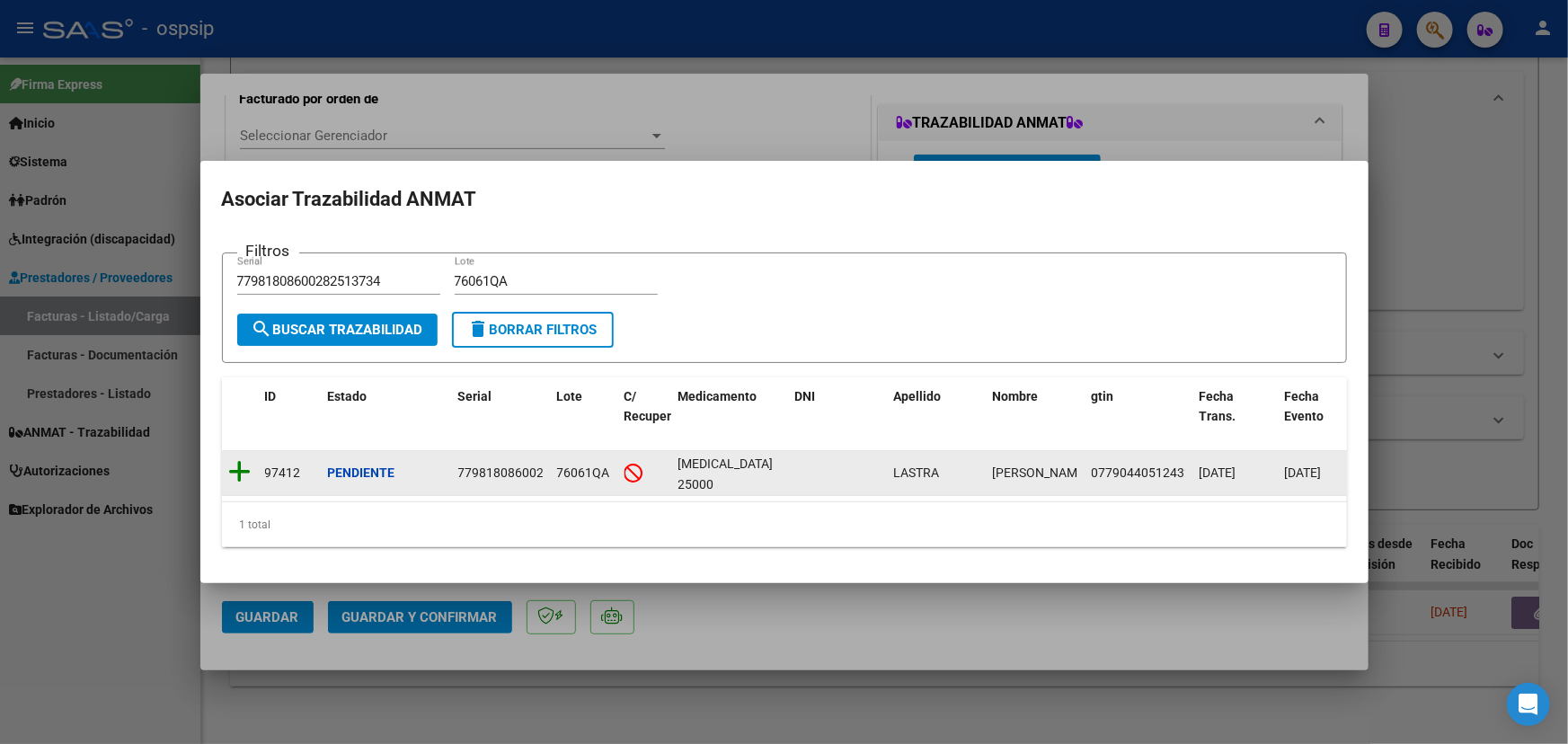
click at [241, 462] on icon at bounding box center [240, 471] width 23 height 25
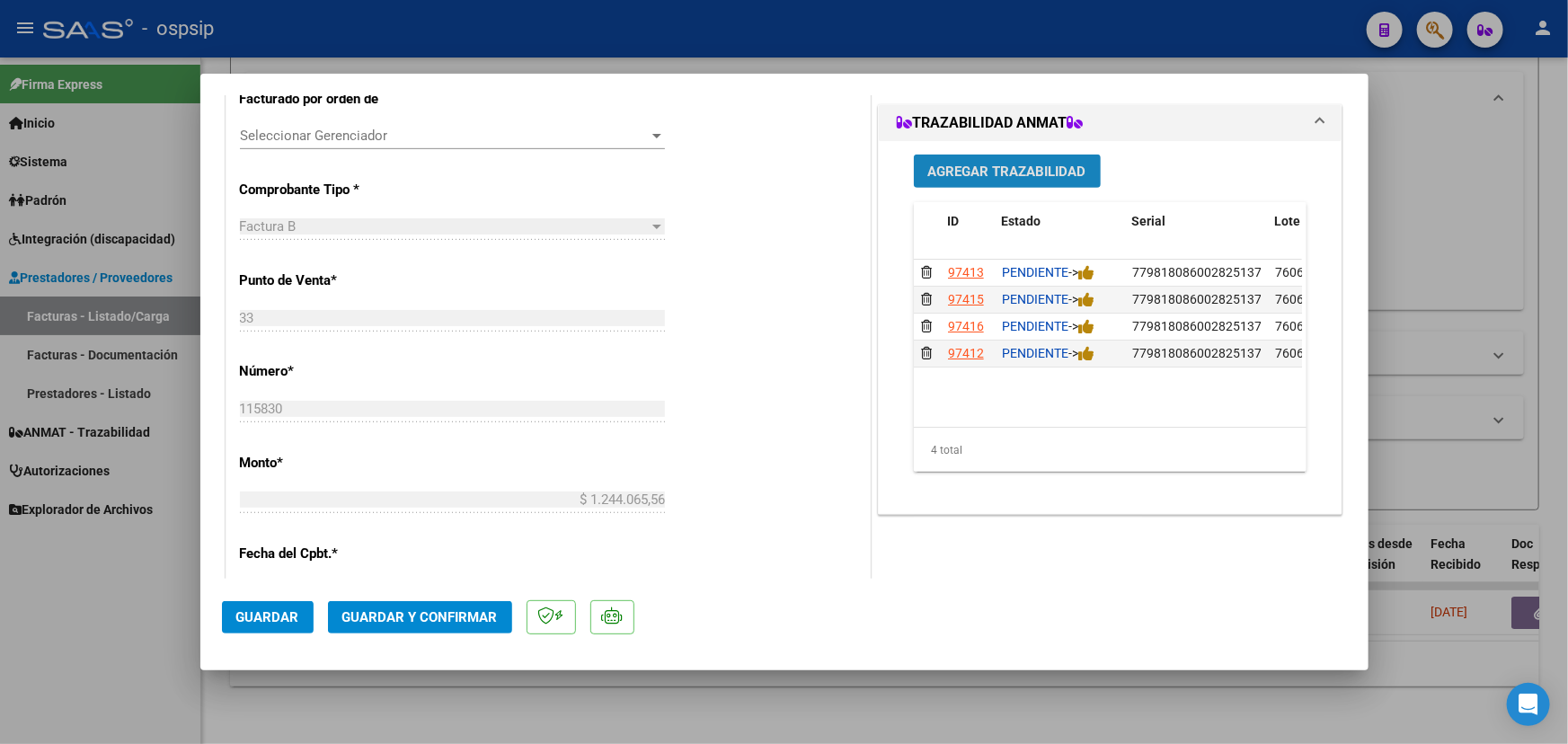
click at [977, 162] on span "Agregar Trazabilidad" at bounding box center [1008, 170] width 159 height 16
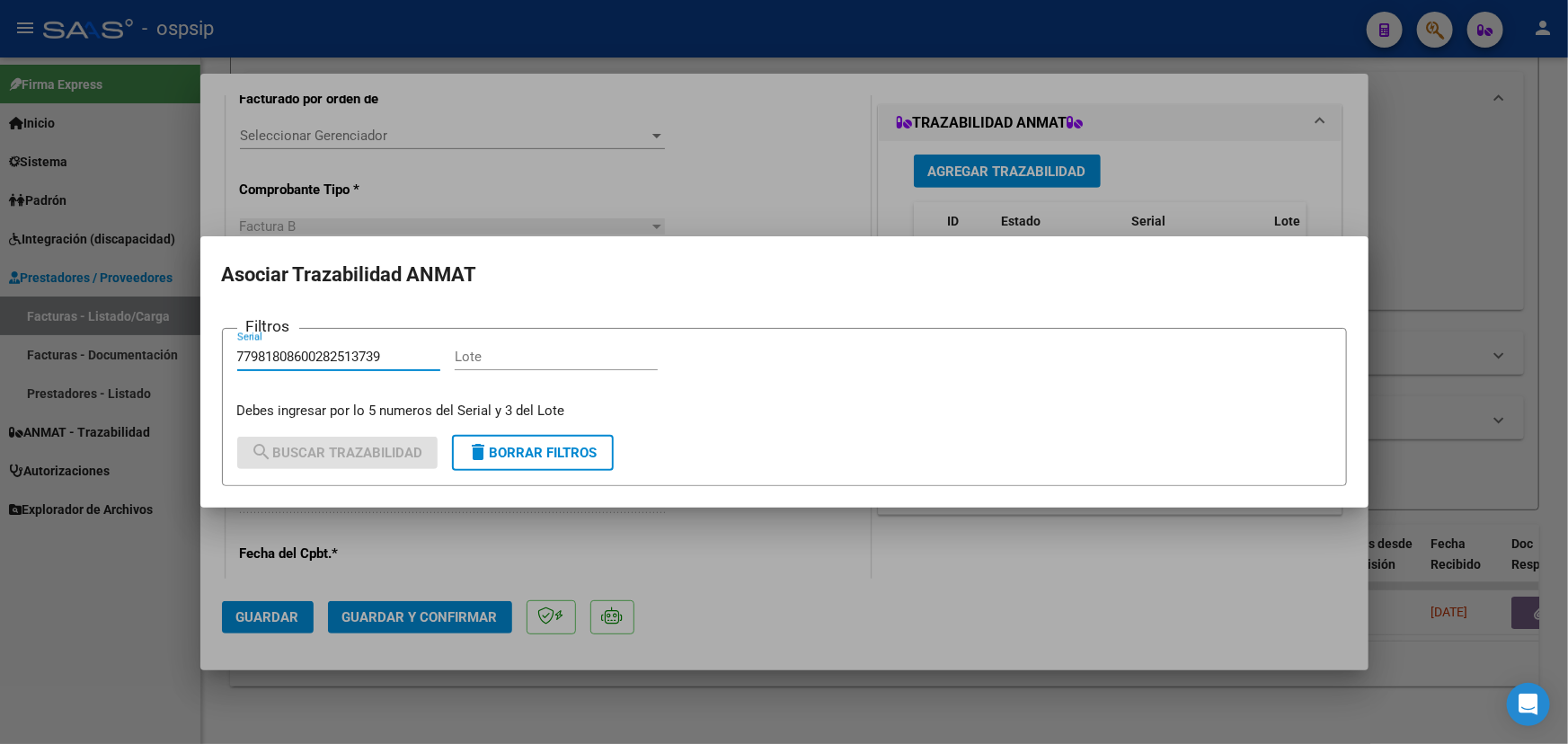
type input "77981808600282513739"
paste input "76061QA"
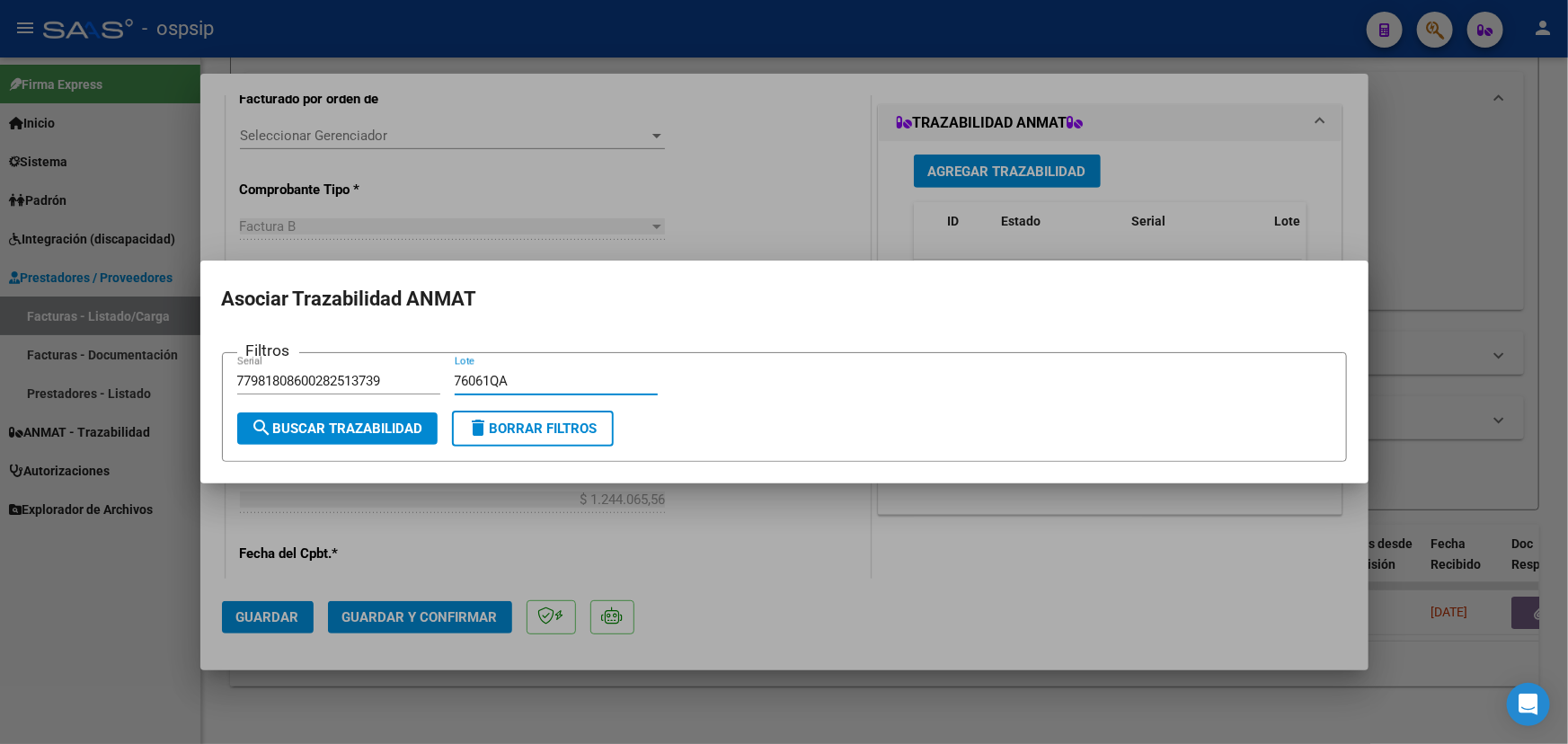
type input "76061QA"
click at [383, 434] on span "search Buscar Trazabilidad" at bounding box center [337, 428] width 171 height 16
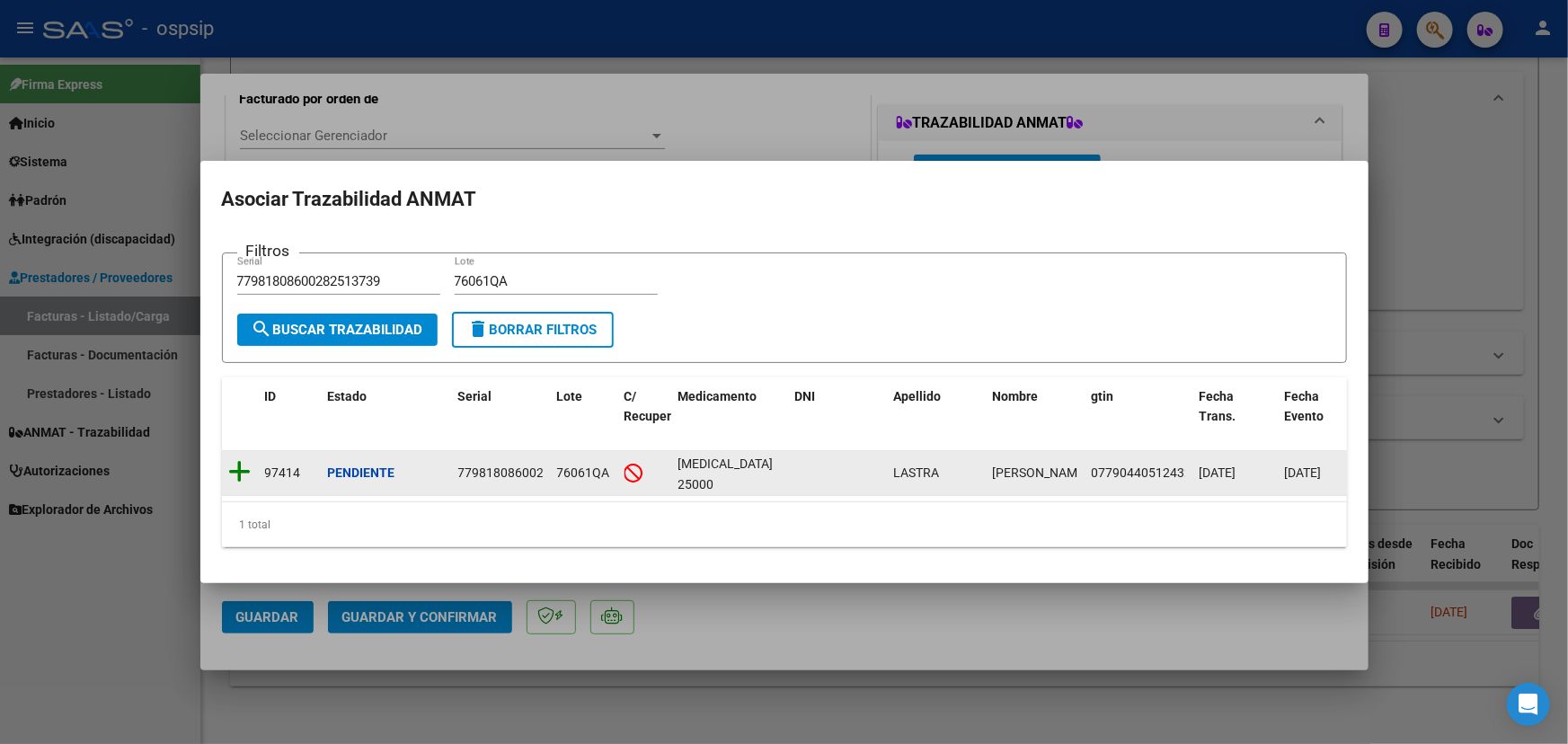
click at [244, 466] on icon at bounding box center [240, 471] width 23 height 25
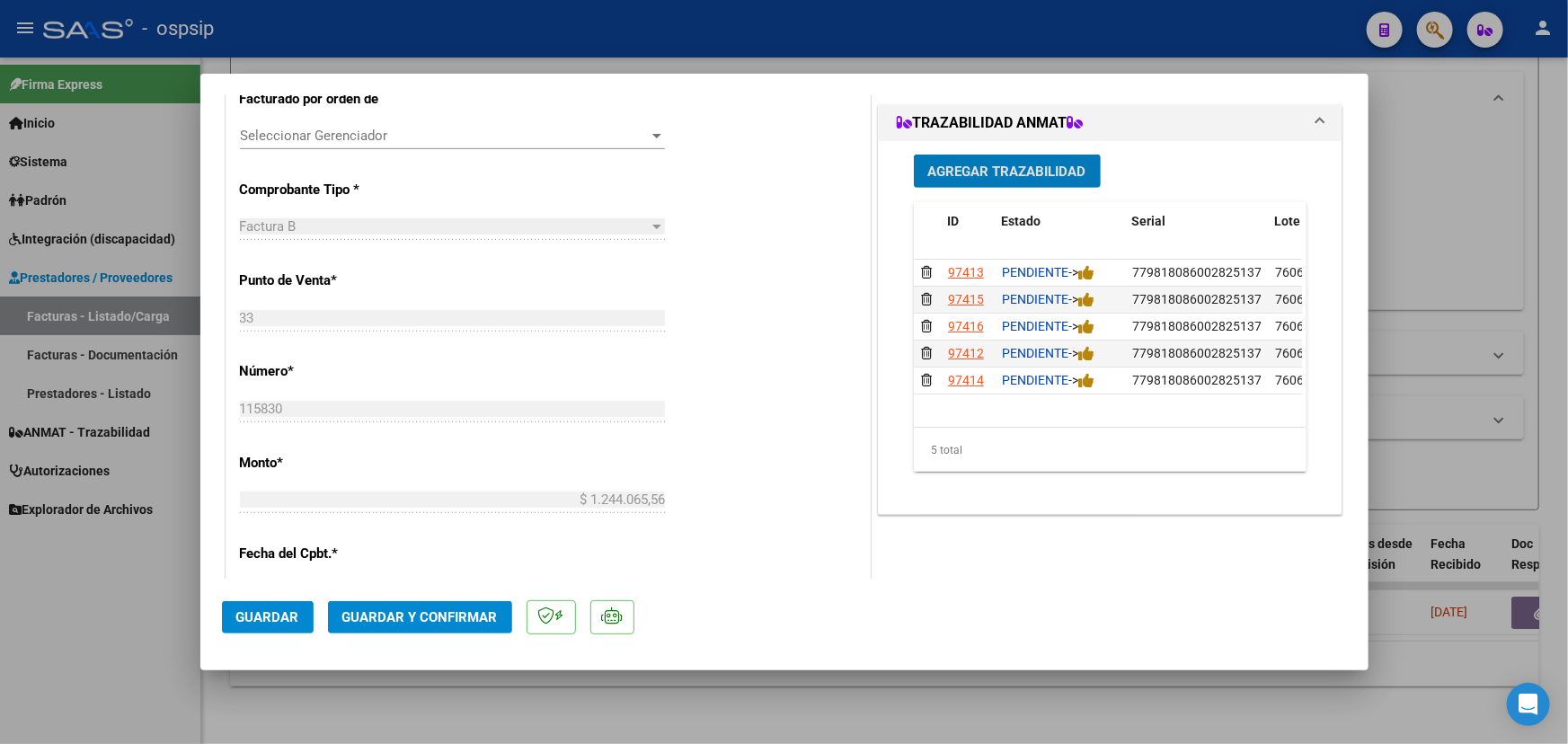
click at [1026, 162] on span "Agregar Trazabilidad" at bounding box center [1008, 170] width 159 height 16
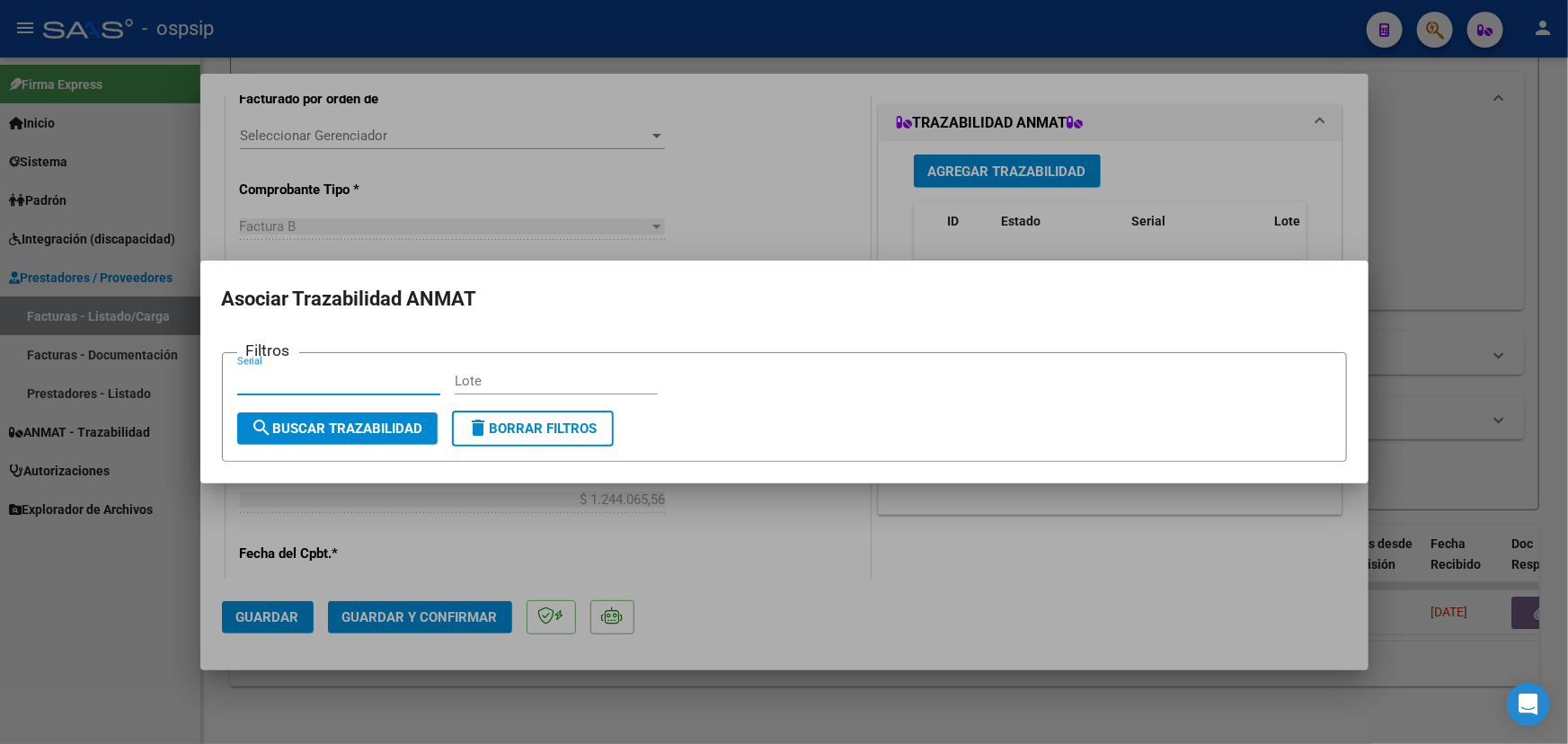
paste input "77981808600282513735"
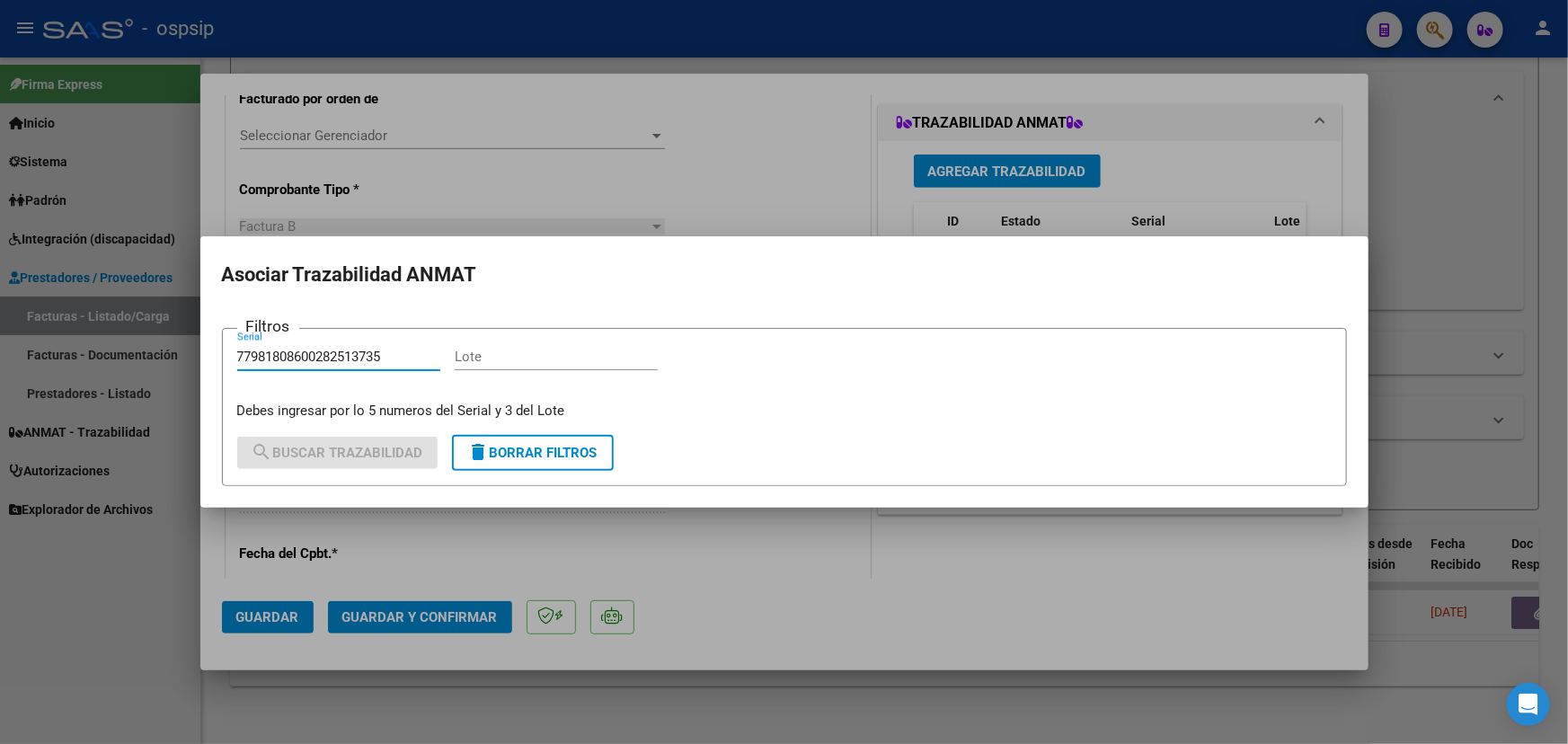
type input "77981808600282513735"
paste input "76061QA"
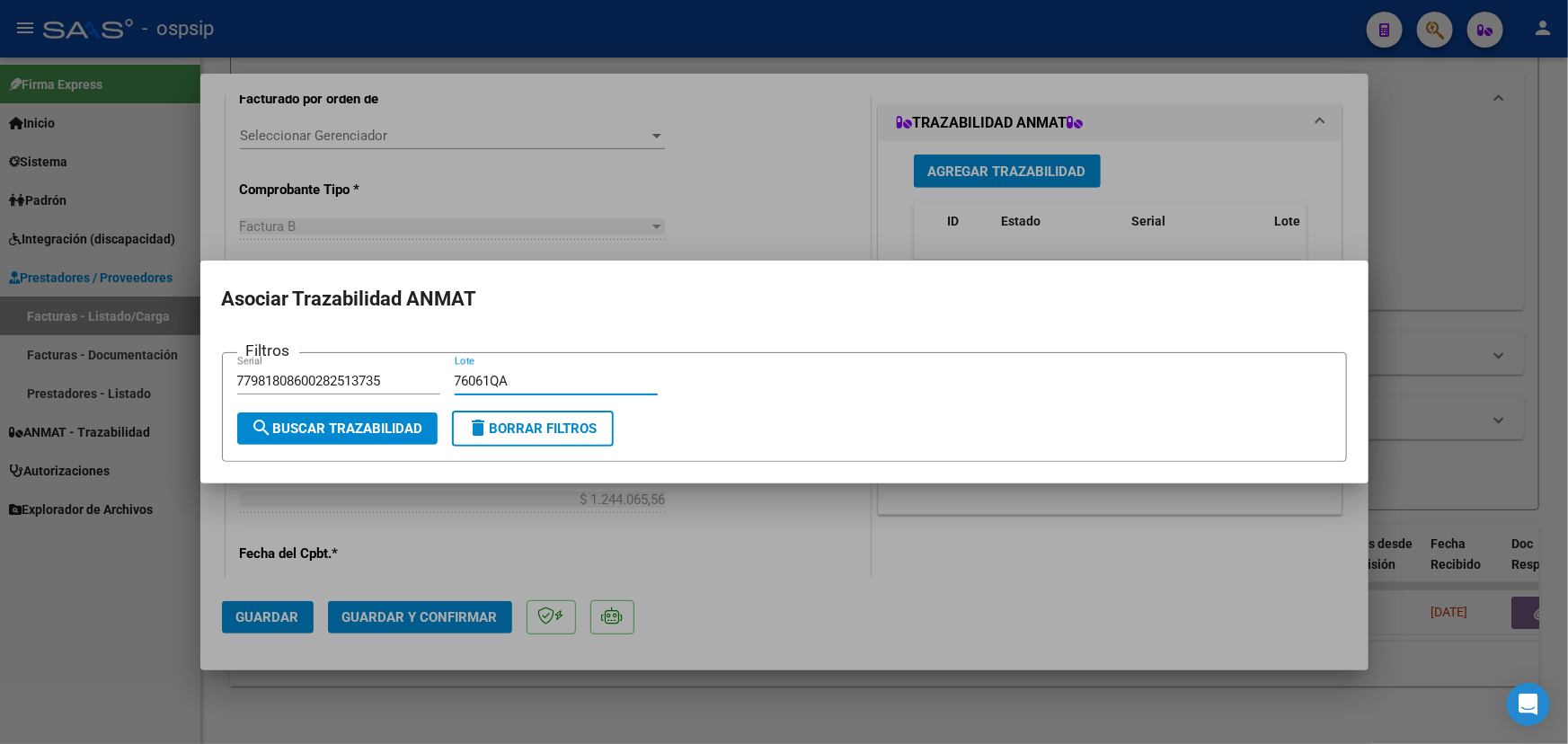
type input "76061QA"
click at [374, 430] on span "search Buscar Trazabilidad" at bounding box center [337, 428] width 171 height 16
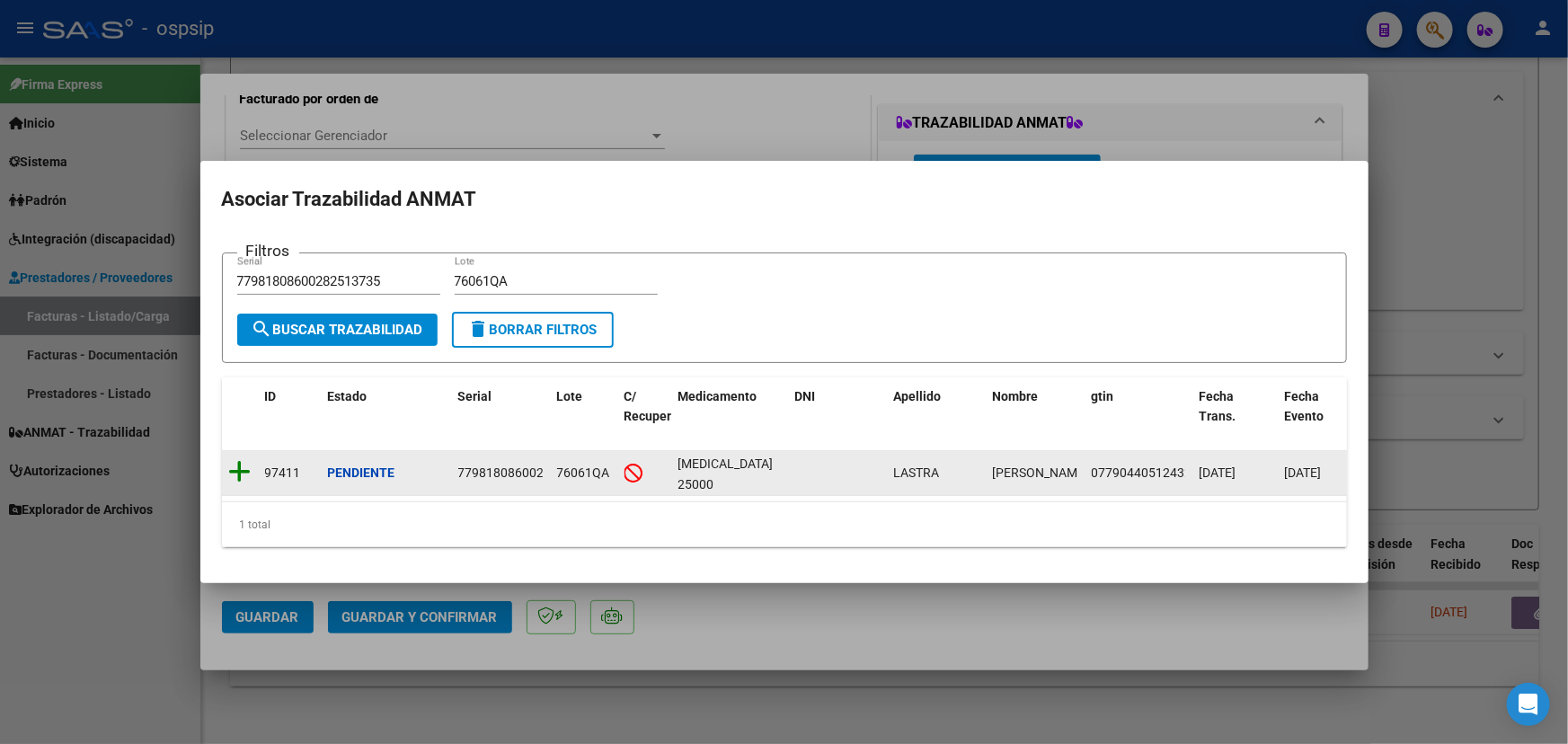
click at [238, 468] on icon at bounding box center [240, 471] width 23 height 25
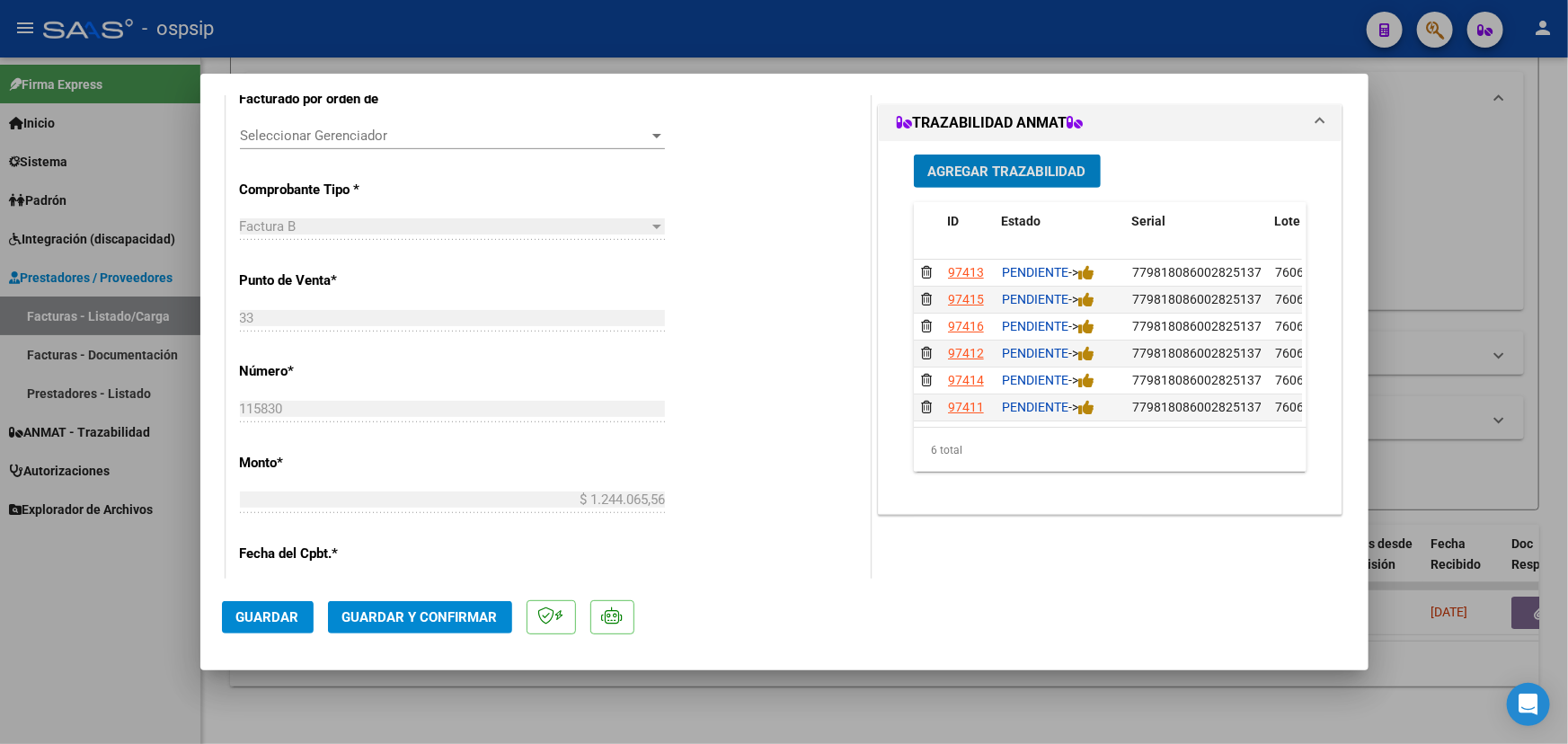
click at [247, 616] on span "Guardar" at bounding box center [267, 617] width 62 height 16
click at [274, 618] on span "Guardar" at bounding box center [267, 617] width 62 height 16
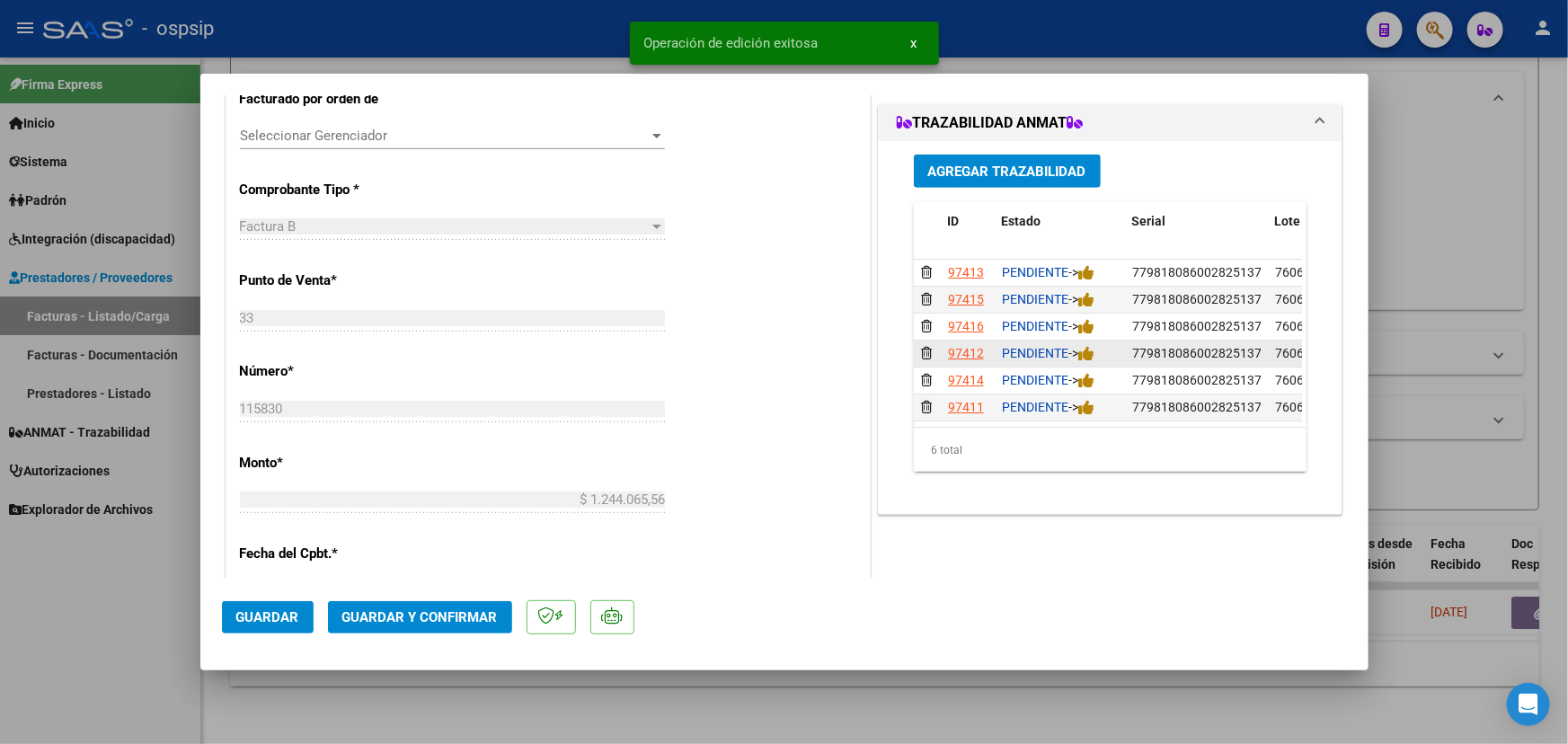
type input "$ 0,00"
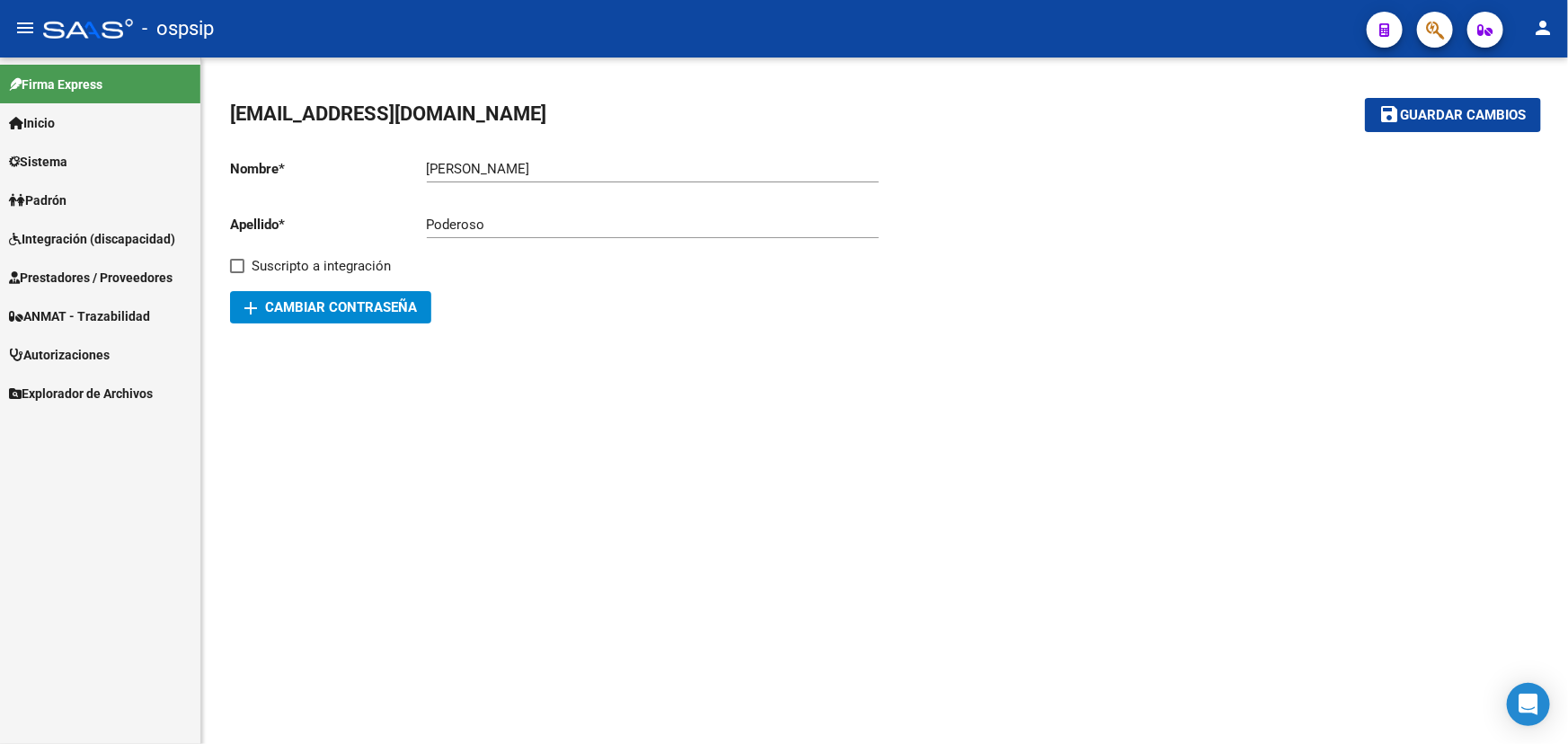
click at [82, 315] on span "ANMAT - Trazabilidad" at bounding box center [79, 316] width 141 height 20
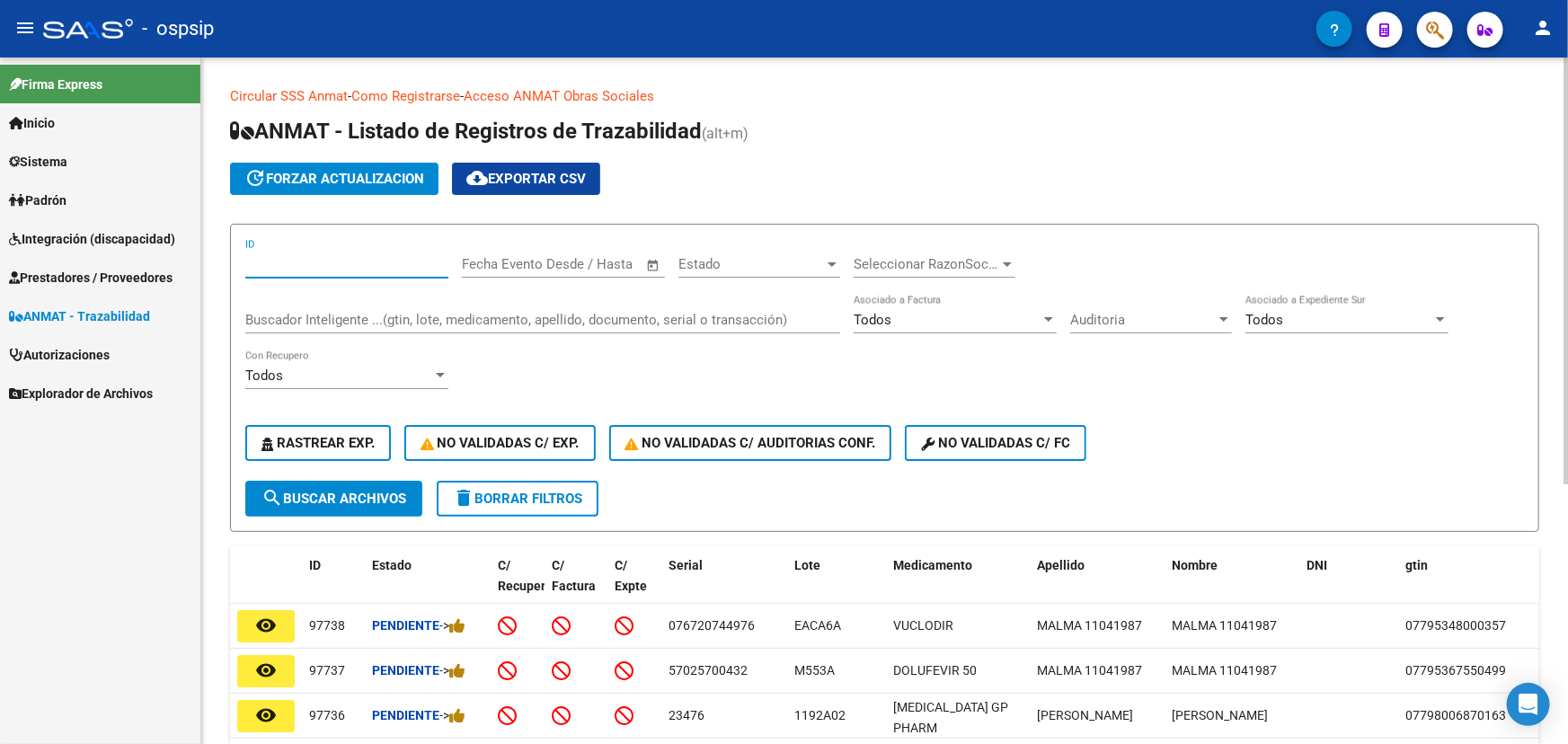
click at [316, 260] on input "ID" at bounding box center [347, 264] width 203 height 16
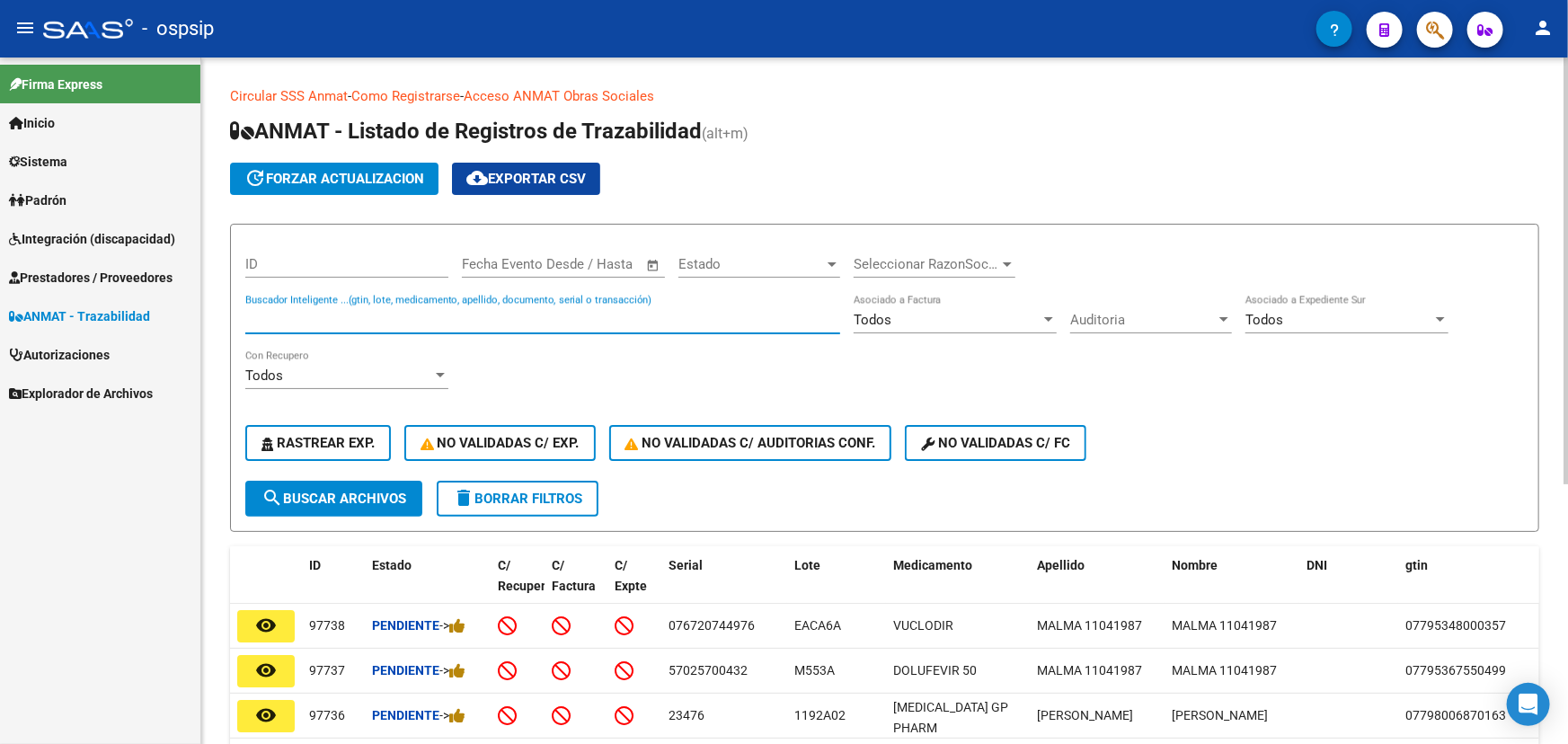
drag, startPoint x: 316, startPoint y: 260, endPoint x: 272, endPoint y: 315, distance: 70.4
click at [272, 315] on input "Buscador Inteligente ...(gtin, lote, medicamento, apellido, documento, serial o…" at bounding box center [543, 320] width 595 height 16
paste input "4147798180860028212513722"
click at [368, 491] on span "search Buscar Archivos" at bounding box center [334, 498] width 145 height 16
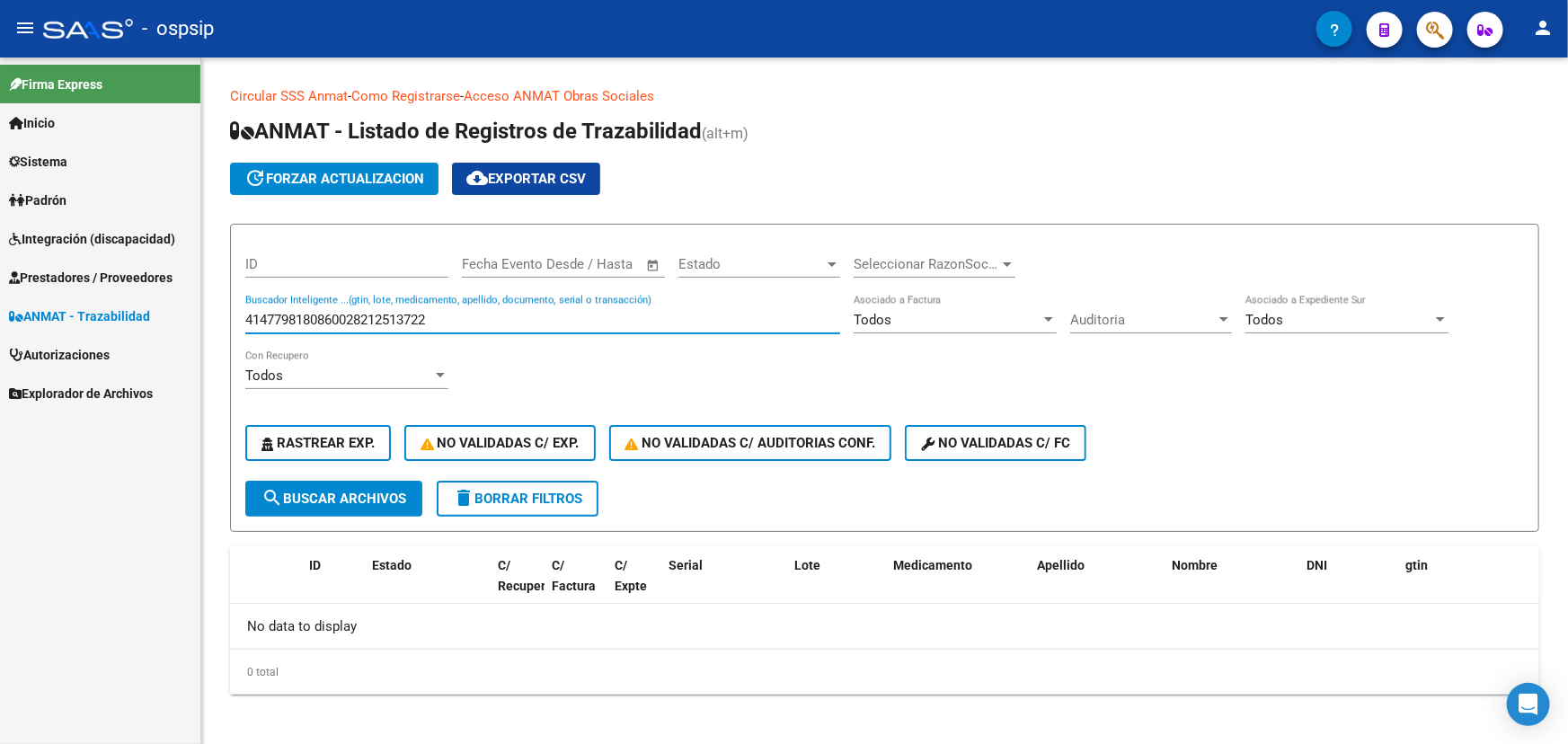
drag, startPoint x: 356, startPoint y: 315, endPoint x: 197, endPoint y: 316, distance: 159.0
click at [197, 316] on mat-sidenav-container "Firma Express Inicio Instructivos Contacto OS Sistema Usuarios Todos los Usuari…" at bounding box center [784, 400] width 1568 height 687
drag, startPoint x: 269, startPoint y: 314, endPoint x: 181, endPoint y: 306, distance: 88.4
click at [187, 307] on mat-sidenav-container "Firma Express Inicio Instructivos Contacto OS Sistema Usuarios Todos los Usuari…" at bounding box center [784, 400] width 1568 height 687
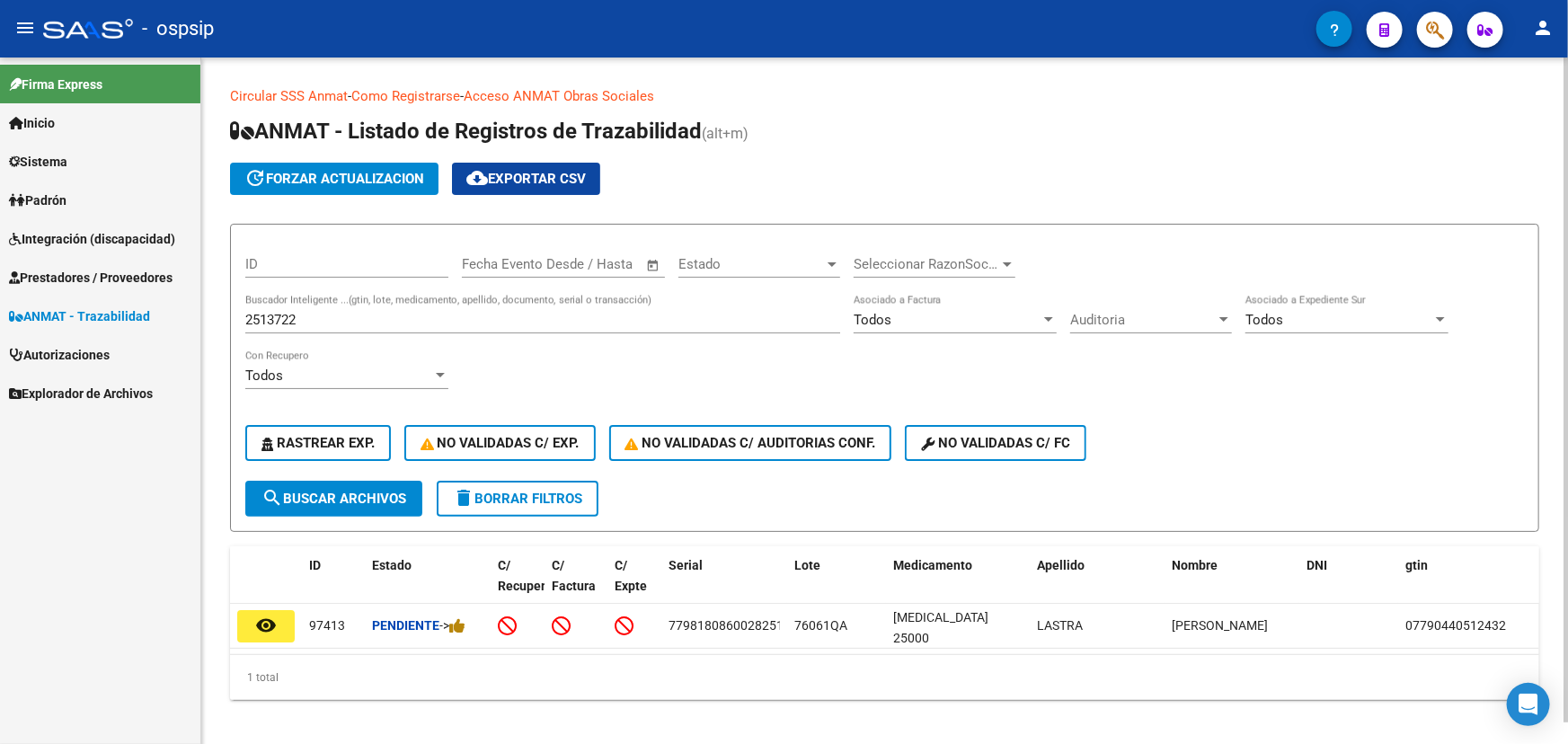
drag, startPoint x: 830, startPoint y: 664, endPoint x: 920, endPoint y: 665, distance: 90.0
click at [920, 665] on div "1 total" at bounding box center [884, 677] width 1309 height 45
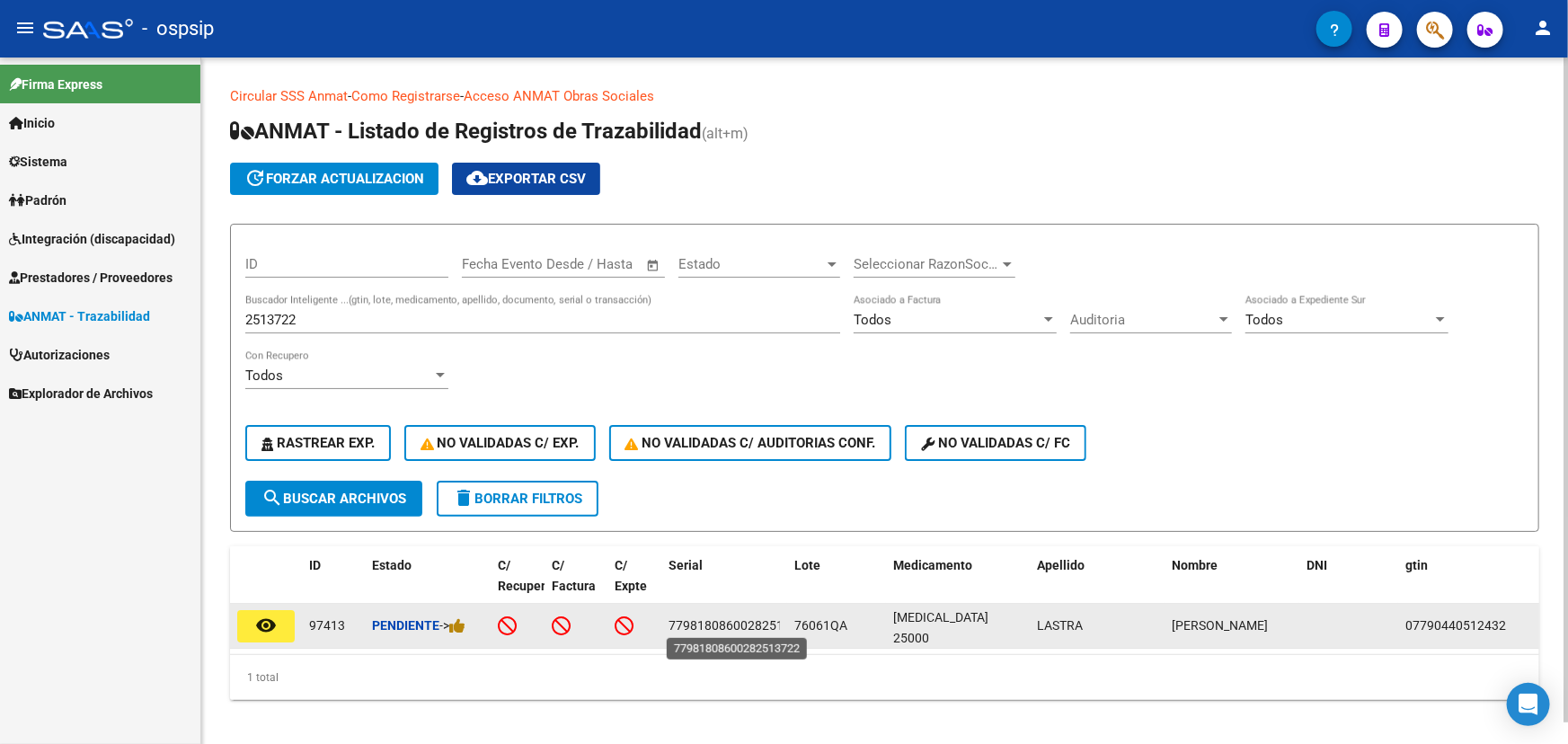
click at [720, 618] on span "77981808600282513722" at bounding box center [740, 625] width 144 height 15
click at [721, 619] on span "77981808600282513722" at bounding box center [740, 625] width 144 height 15
copy span "77981808600282513722"
click at [821, 623] on span "76061QA" at bounding box center [821, 625] width 53 height 15
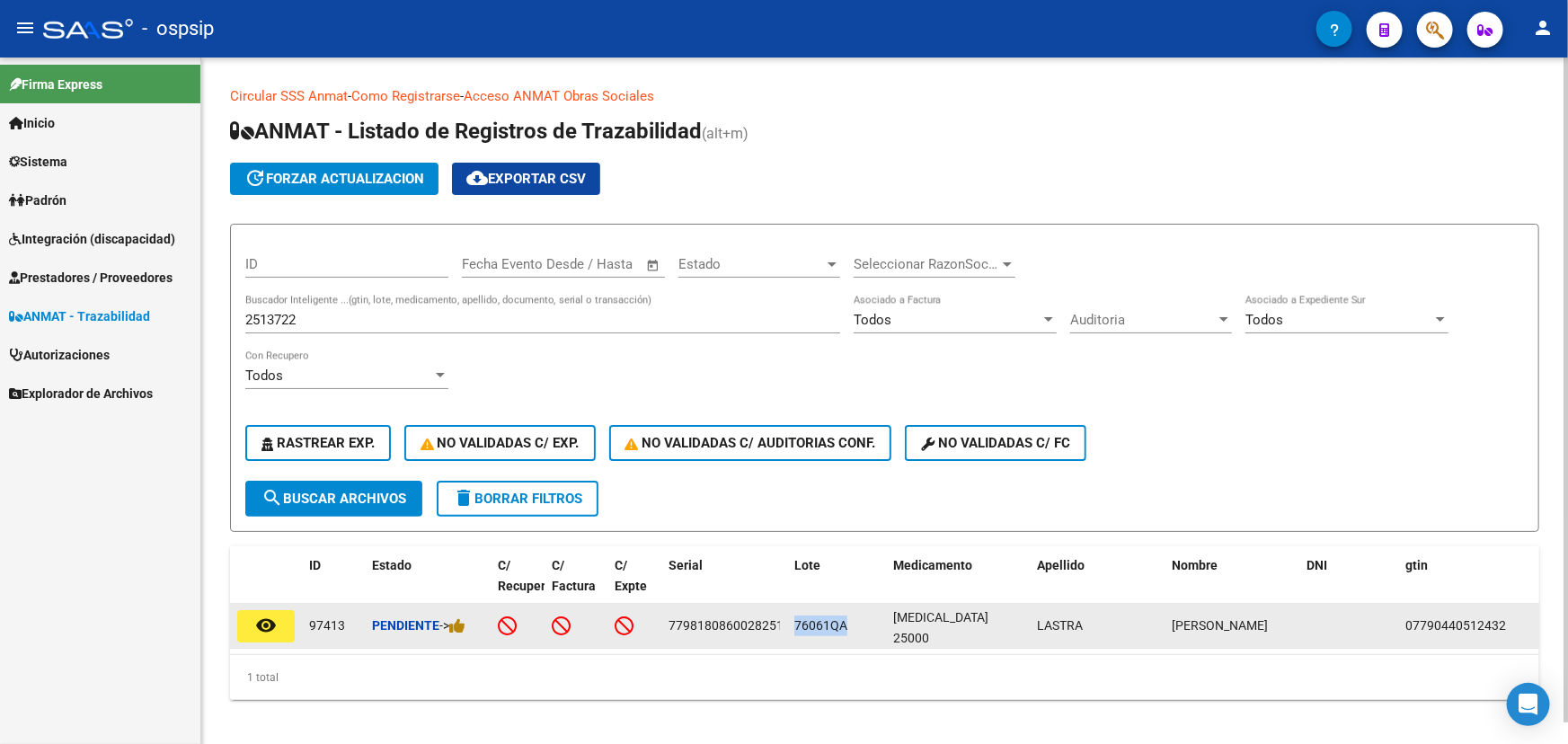
copy span "76061QA"
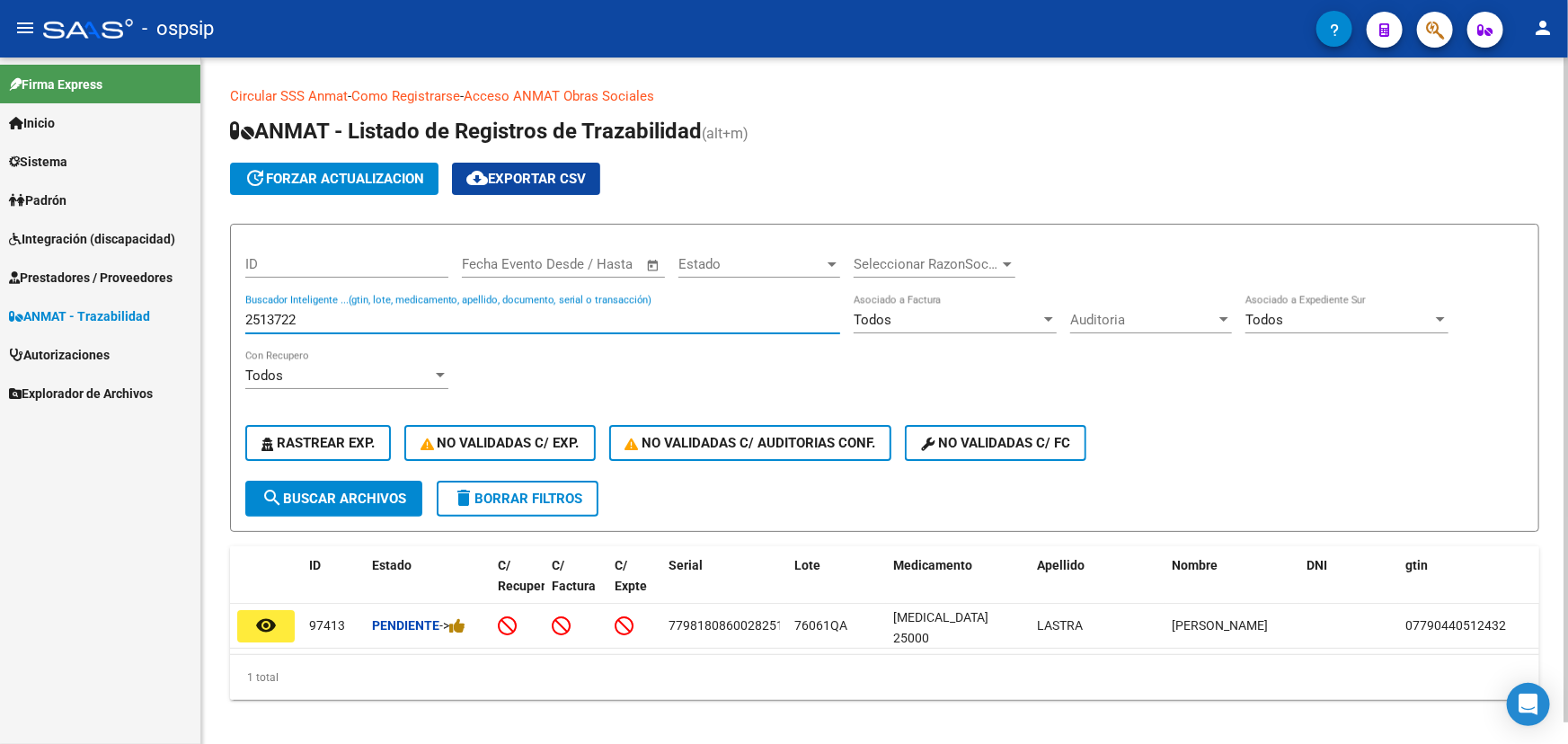
click at [280, 320] on input "2513722" at bounding box center [543, 320] width 595 height 16
paste input "8212513727"
click at [346, 485] on button "search Buscar Archivos" at bounding box center [334, 498] width 177 height 36
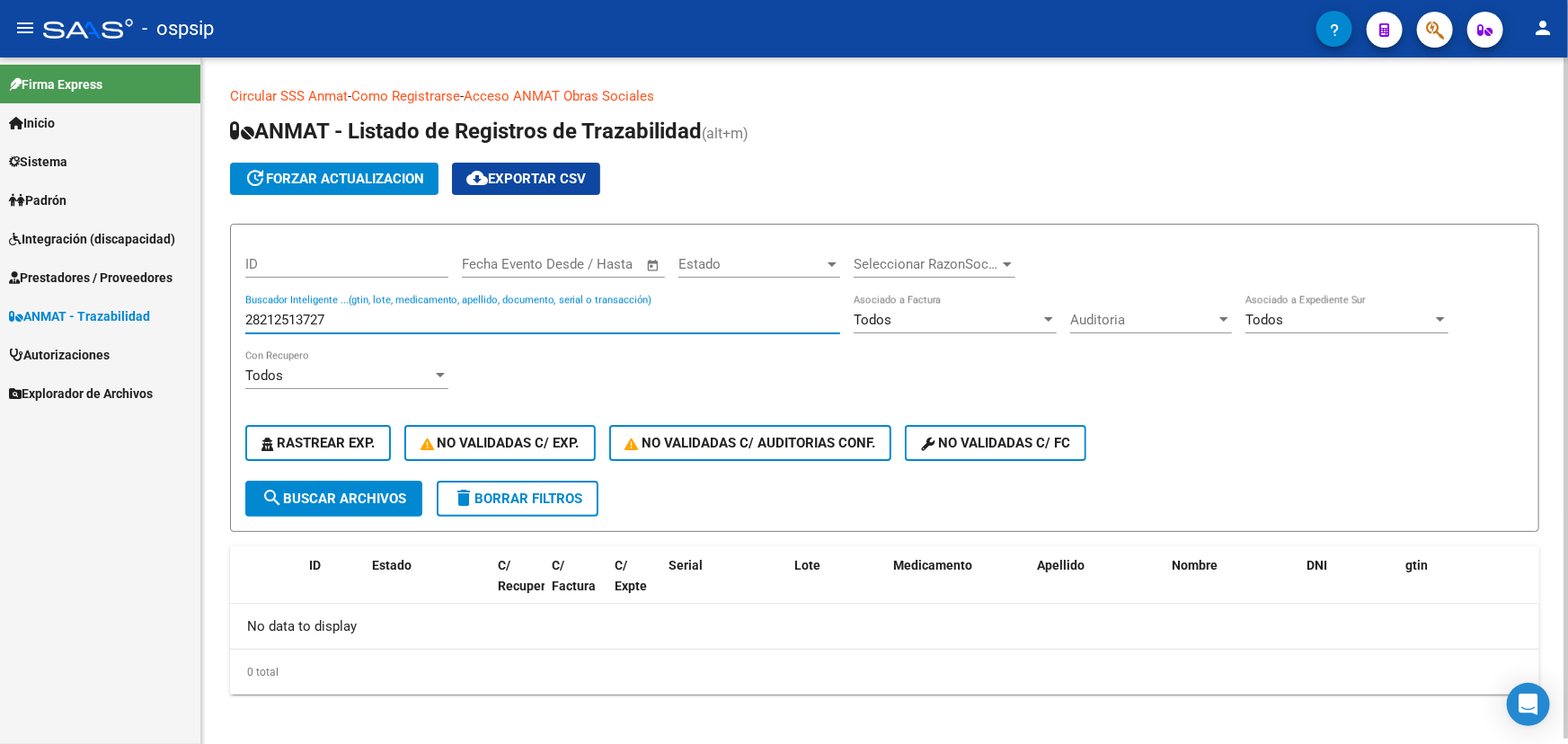
drag, startPoint x: 274, startPoint y: 314, endPoint x: 234, endPoint y: 314, distance: 40.0
click at [234, 314] on form "ID Fecha inicio – Fecha fin Fecha Evento Desde / Hasta Estado Estado Selecciona…" at bounding box center [884, 377] width 1309 height 308
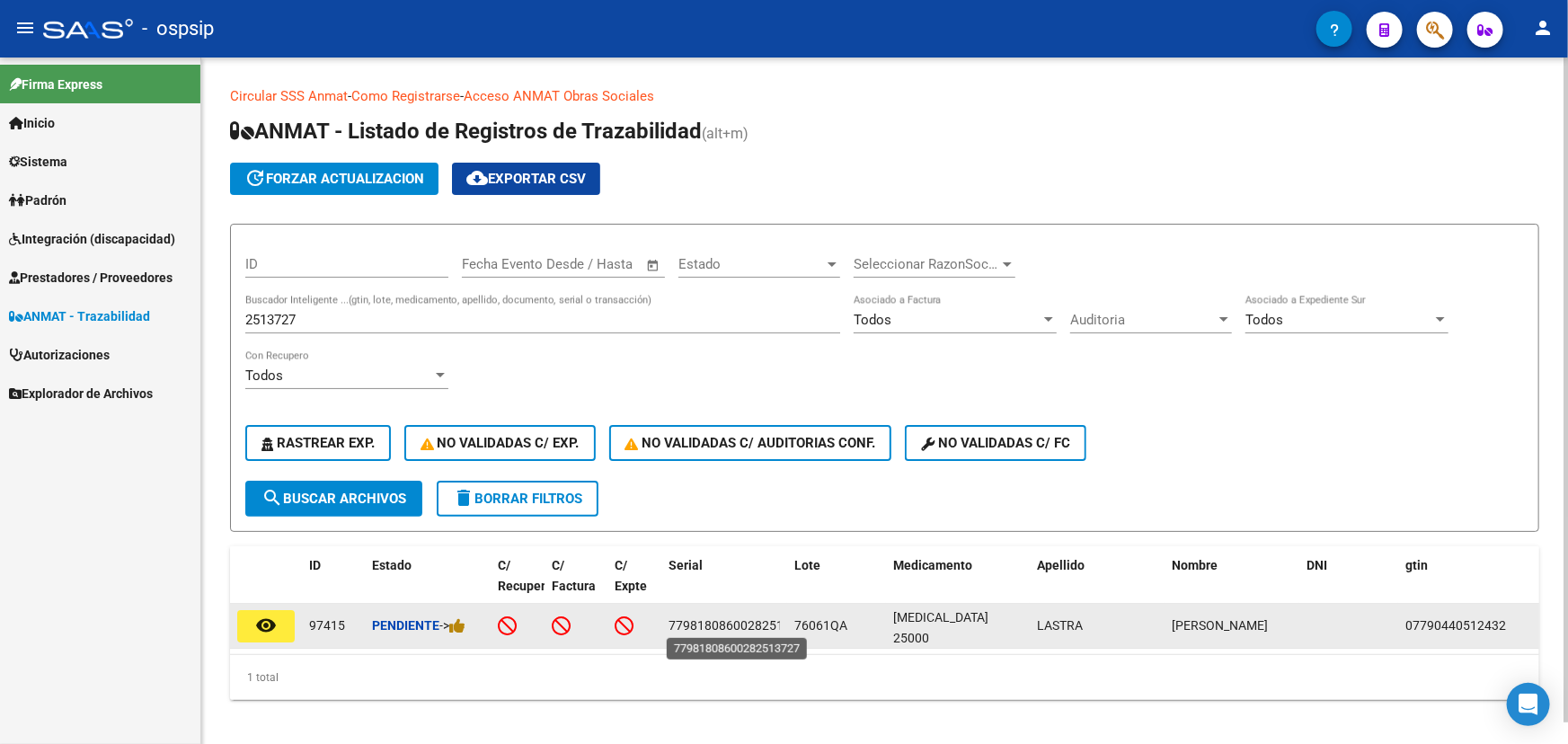
click at [753, 629] on span "77981808600282513727" at bounding box center [740, 625] width 144 height 15
copy span "77981808600282513727"
click at [810, 621] on span "76061QA" at bounding box center [821, 625] width 53 height 15
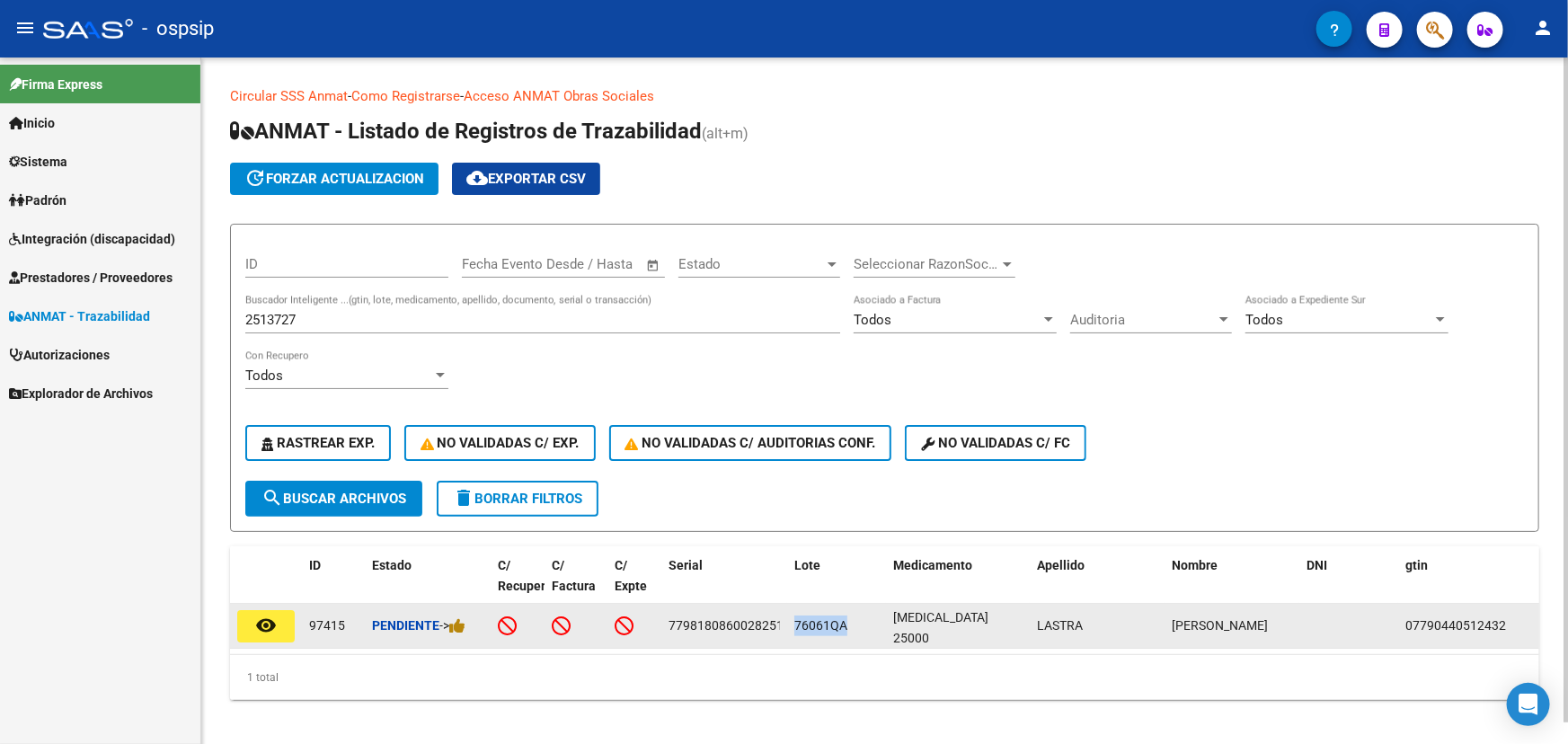
copy span "76061QA"
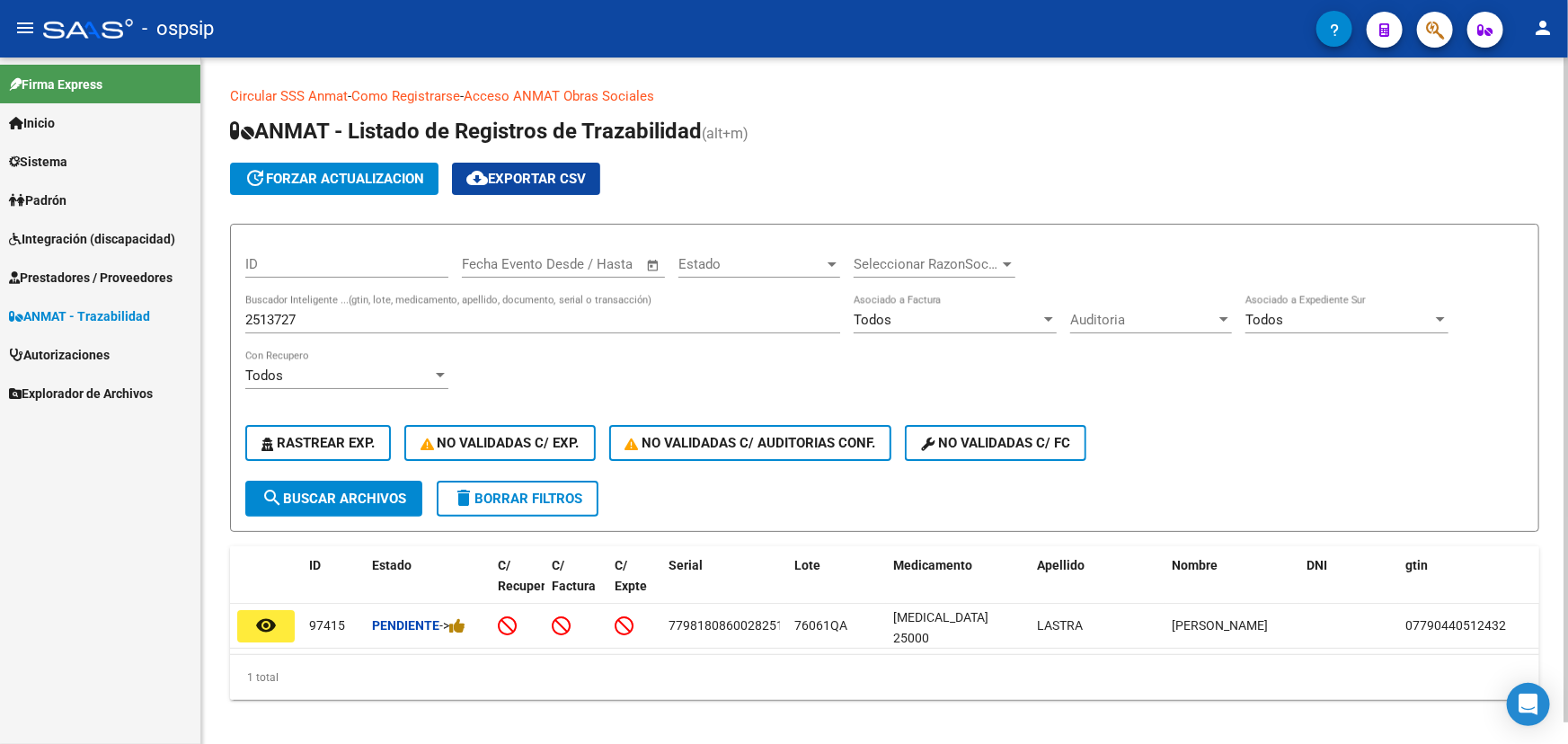
click at [279, 314] on input "2513727" at bounding box center [543, 320] width 595 height 16
paste input "31"
click at [296, 490] on span "search Buscar Archivos" at bounding box center [334, 498] width 145 height 16
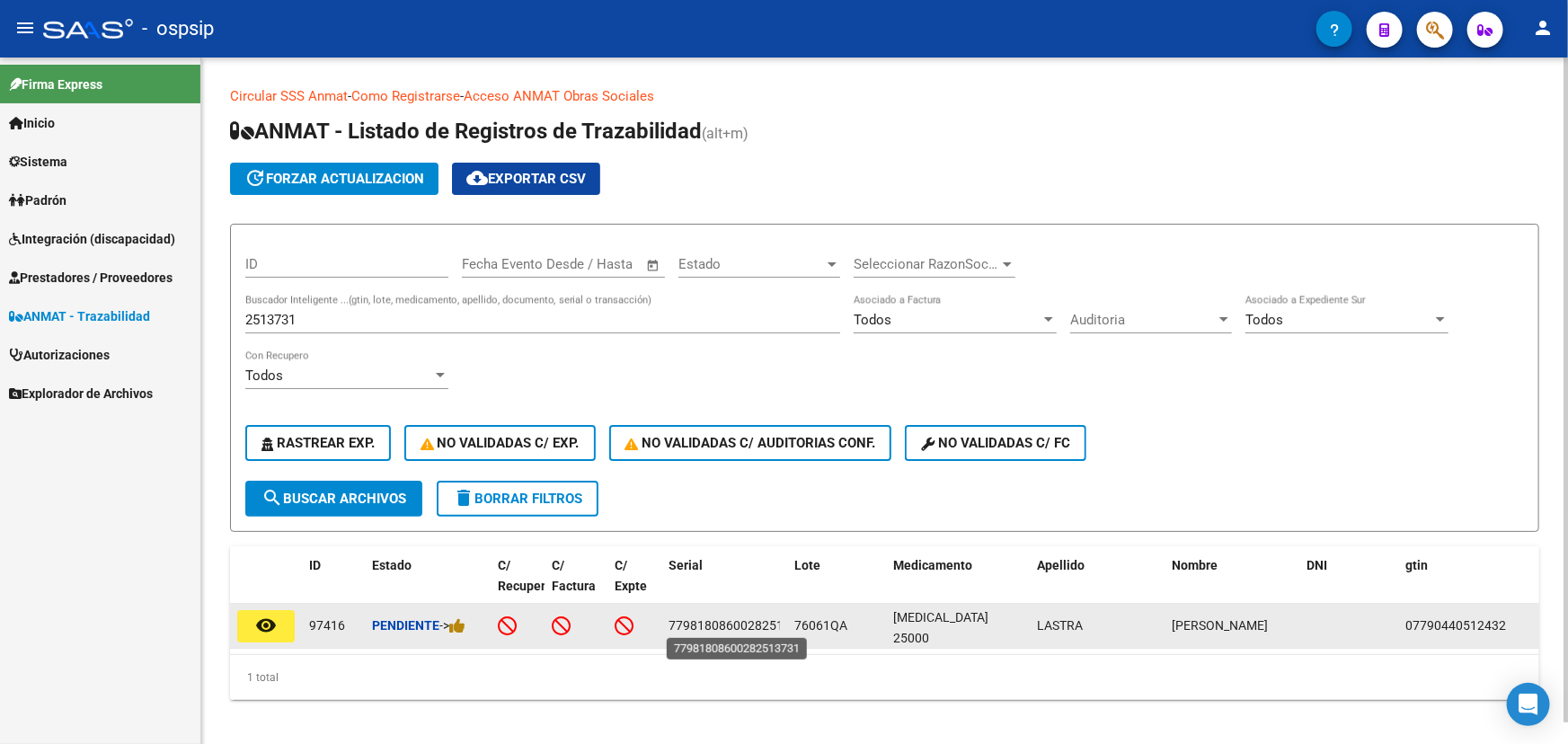
click at [734, 621] on span "77981808600282513731" at bounding box center [740, 625] width 144 height 15
copy span "77981808600282513731"
click at [822, 627] on span "76061QA" at bounding box center [821, 625] width 53 height 15
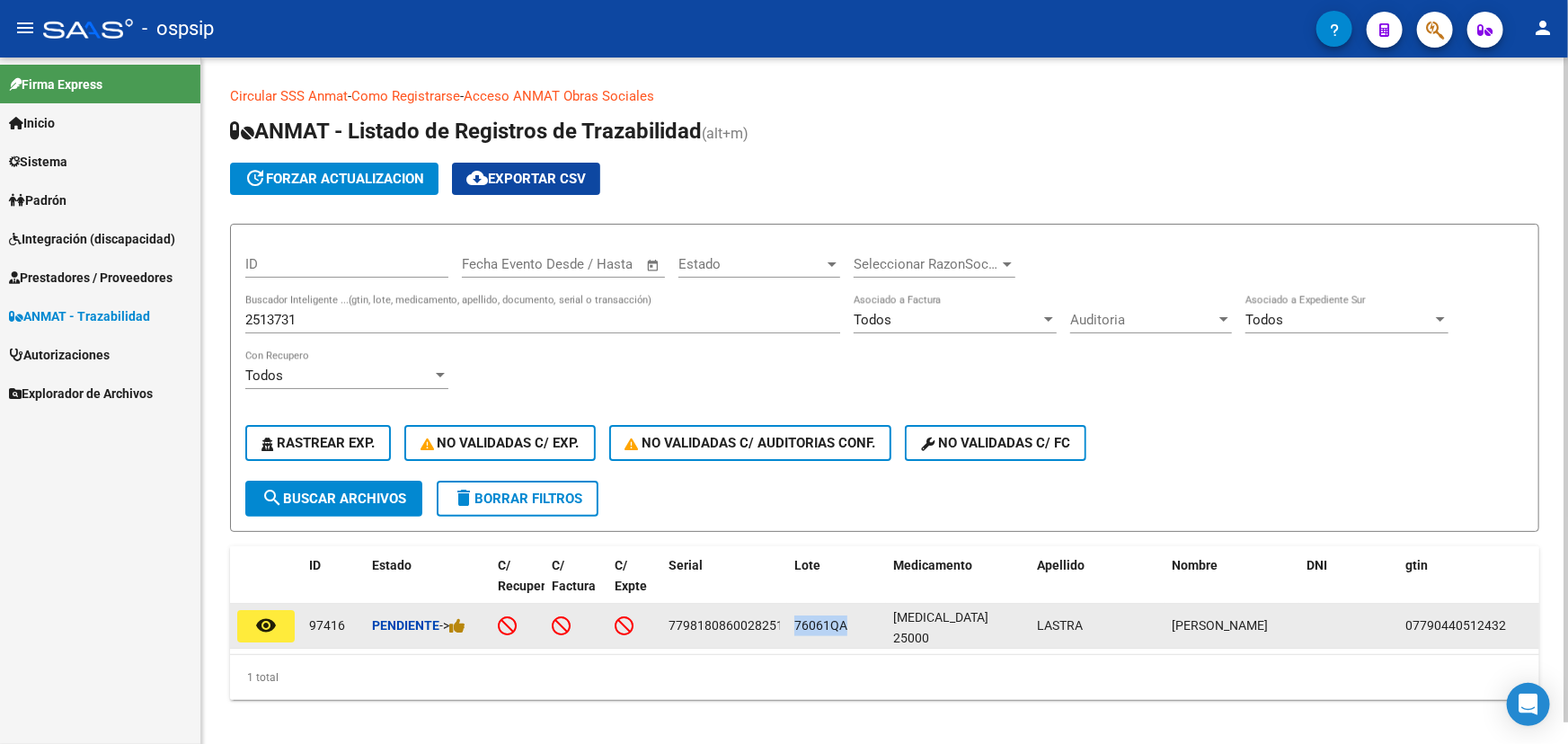
copy span "76061QA"
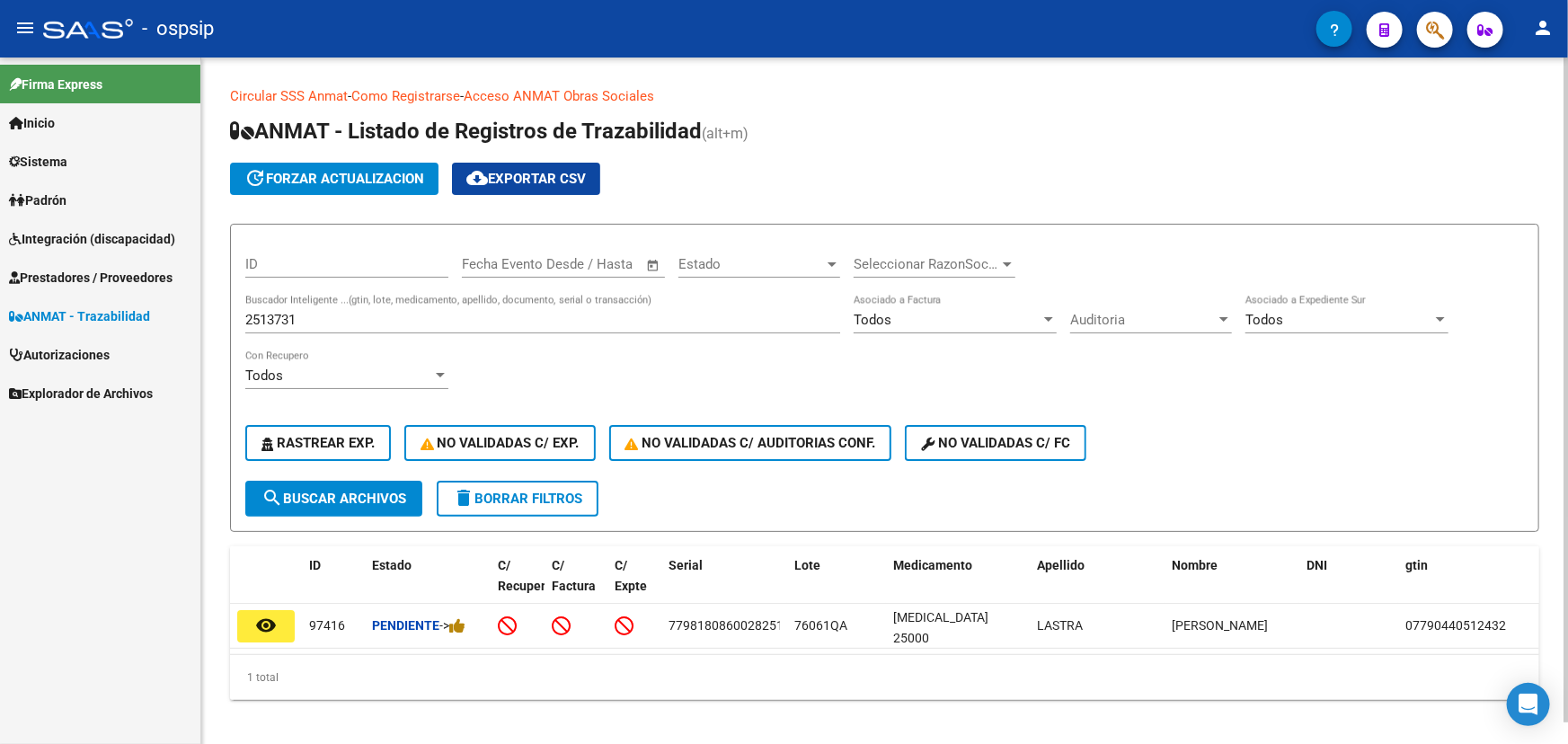
click at [285, 316] on input "2513731" at bounding box center [543, 320] width 595 height 16
paste input "4"
click at [339, 492] on span "search Buscar Archivos" at bounding box center [334, 498] width 145 height 16
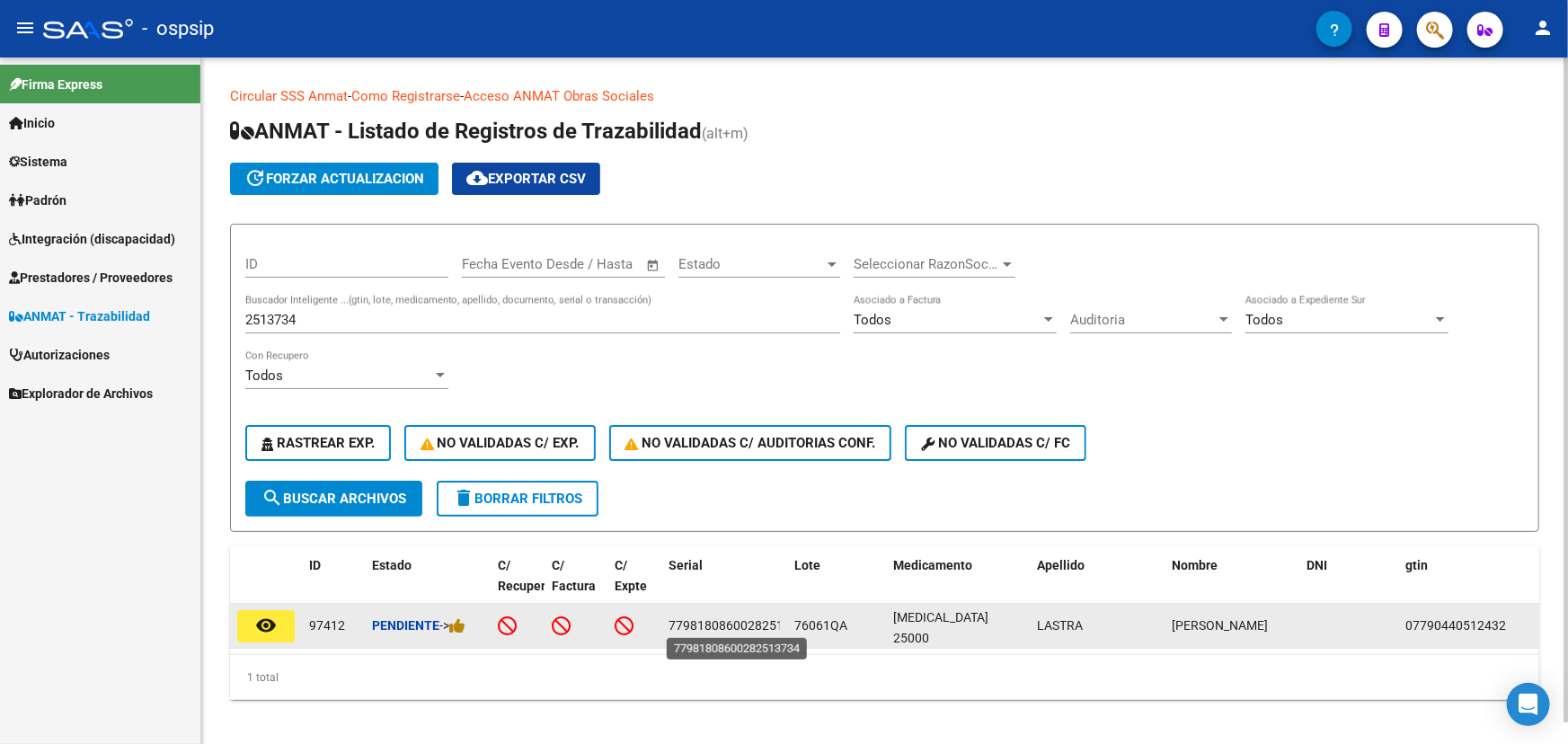
click at [749, 620] on span "77981808600282513734" at bounding box center [740, 625] width 144 height 15
copy span "77981808600282513734"
click at [825, 620] on span "76061QA" at bounding box center [821, 625] width 53 height 15
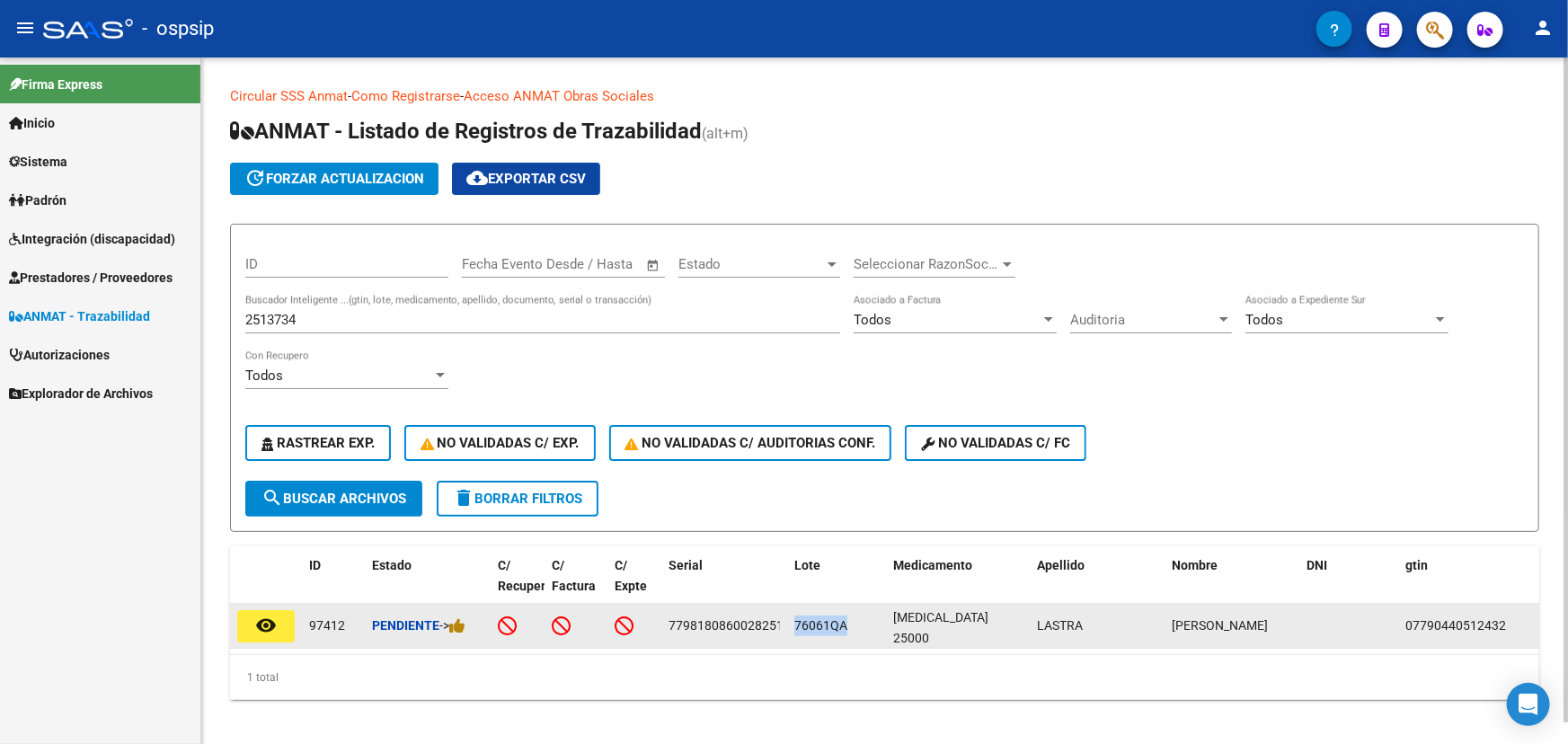
copy span "76061QA"
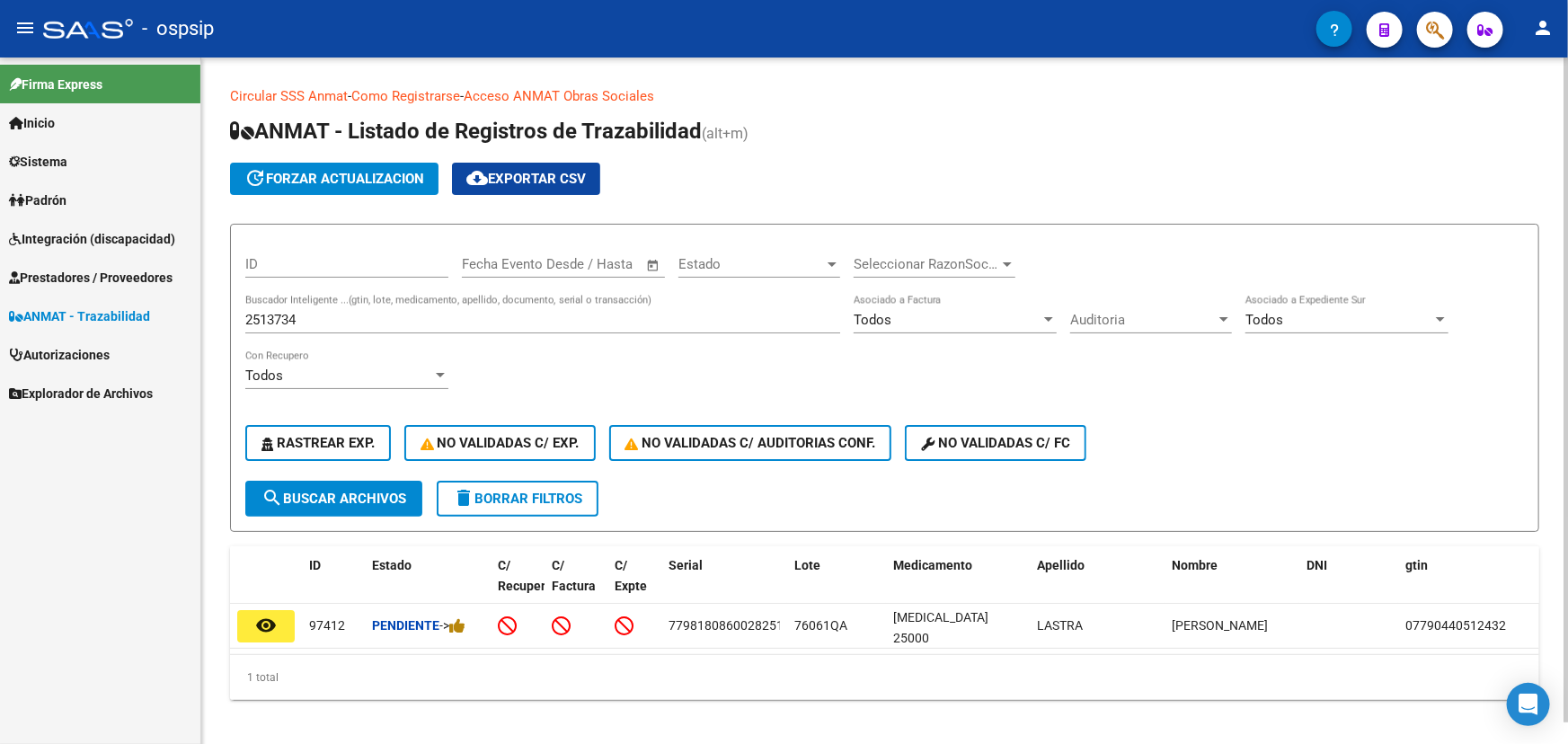
click at [296, 321] on input "2513734" at bounding box center [543, 320] width 595 height 16
paste input "5"
click at [324, 511] on button "search Buscar Archivos" at bounding box center [334, 498] width 177 height 36
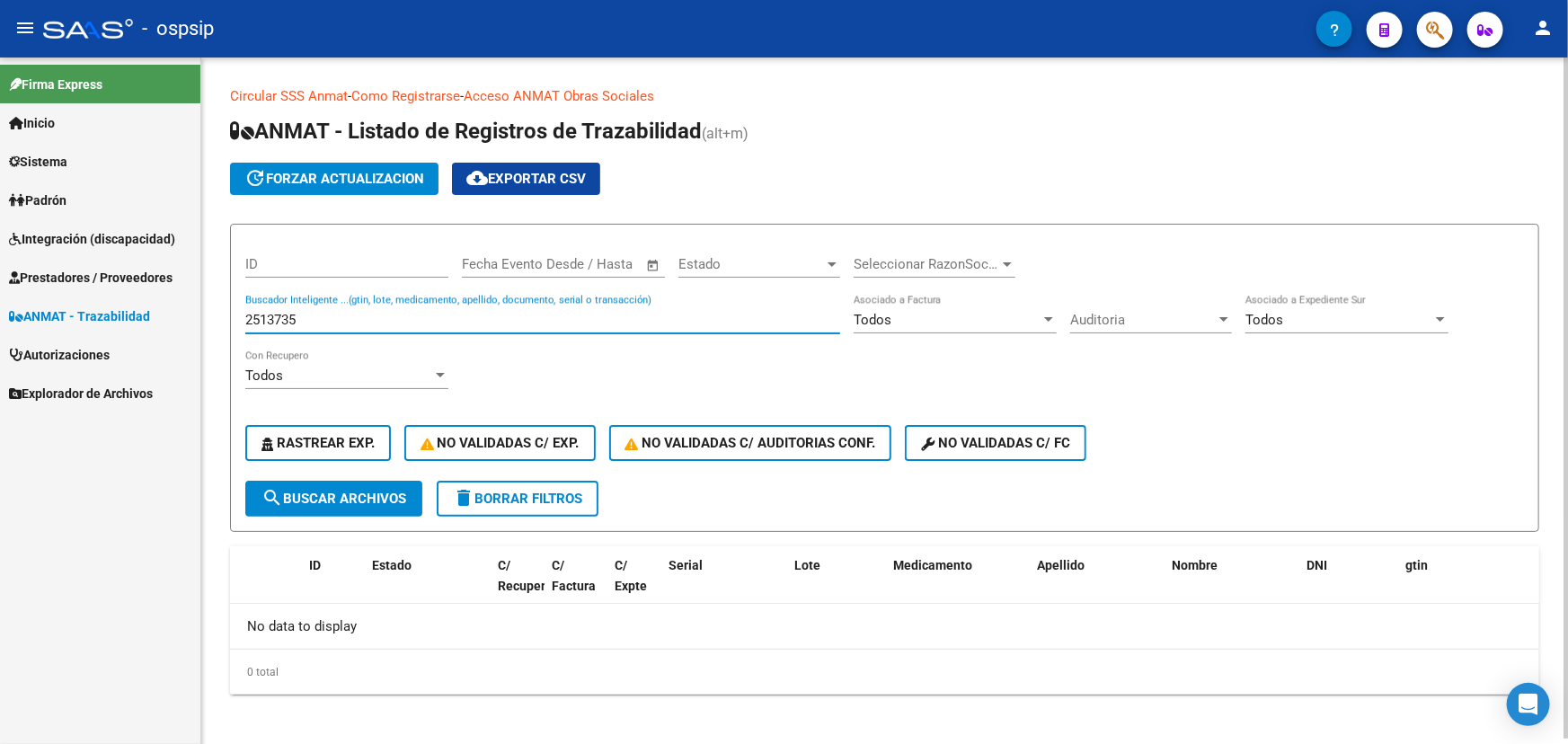
click at [286, 314] on input "2513735" at bounding box center [543, 320] width 595 height 16
click at [287, 314] on input "2513735" at bounding box center [543, 320] width 595 height 16
paste input "8212513735"
drag, startPoint x: 267, startPoint y: 317, endPoint x: 234, endPoint y: 313, distance: 33.2
click at [234, 313] on form "ID Fecha inicio – Fecha fin Fecha Evento Desde / Hasta Estado Estado Selecciona…" at bounding box center [884, 377] width 1309 height 308
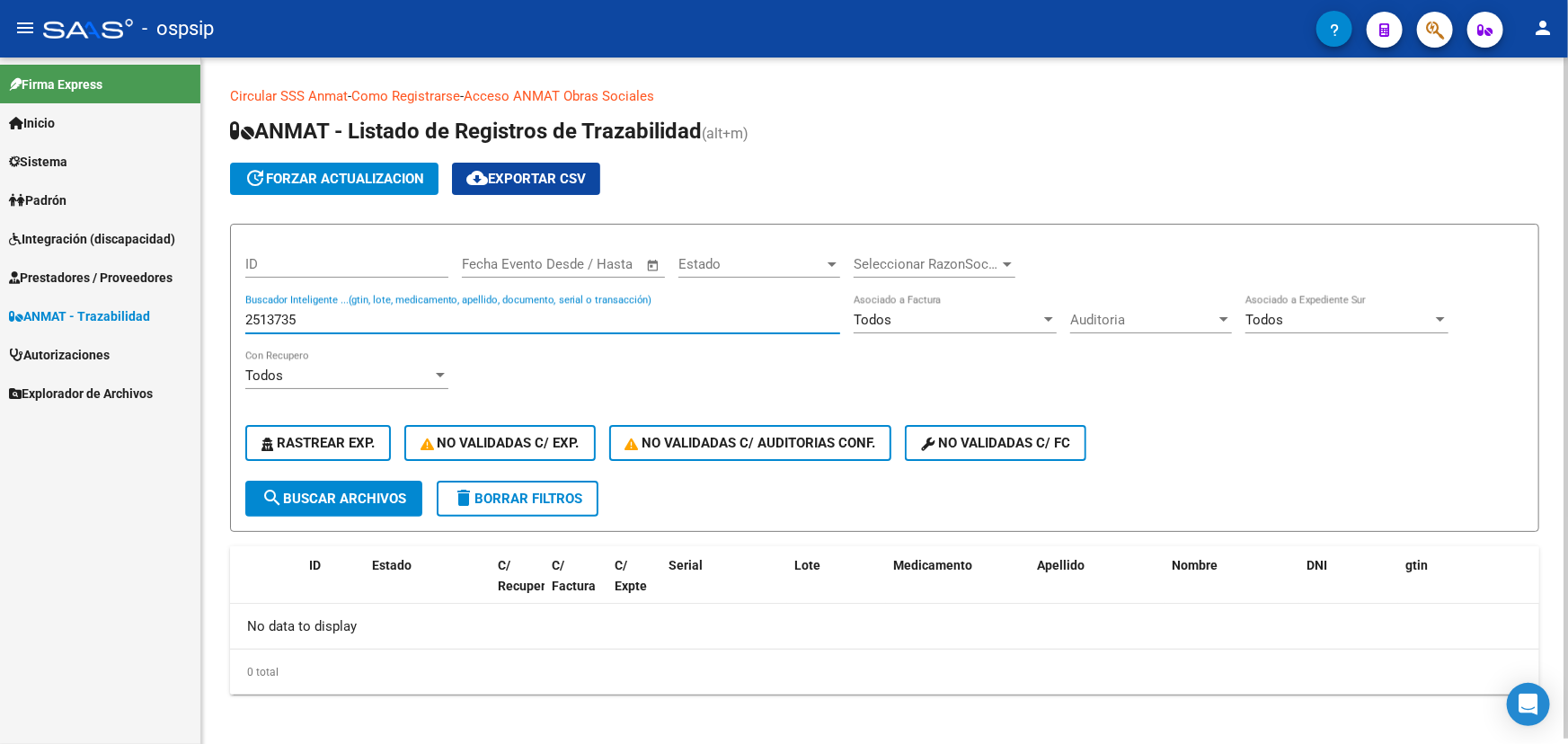
click at [279, 314] on input "2513735" at bounding box center [543, 320] width 595 height 16
click at [280, 314] on input "2513735" at bounding box center [543, 320] width 595 height 16
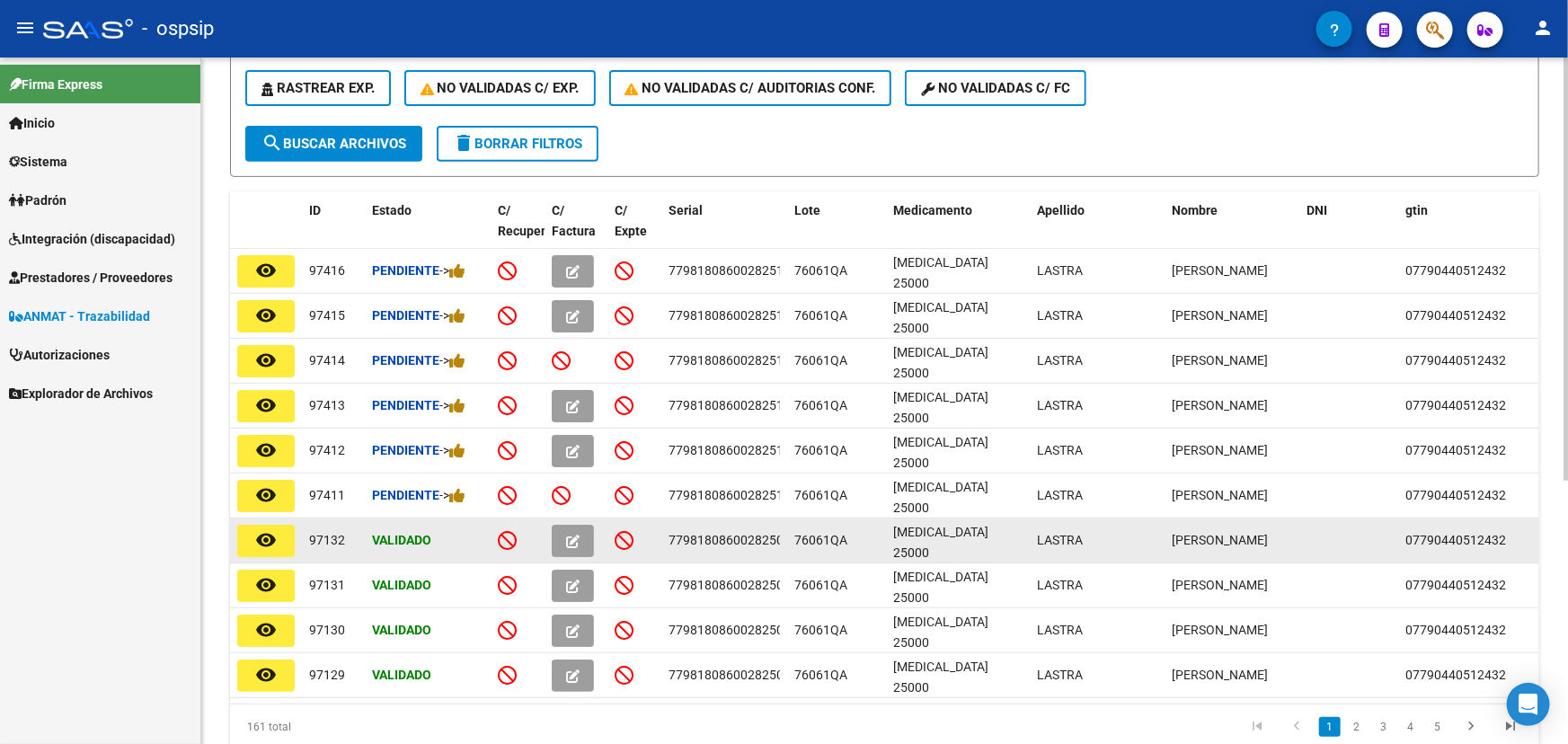
scroll to position [326, 0]
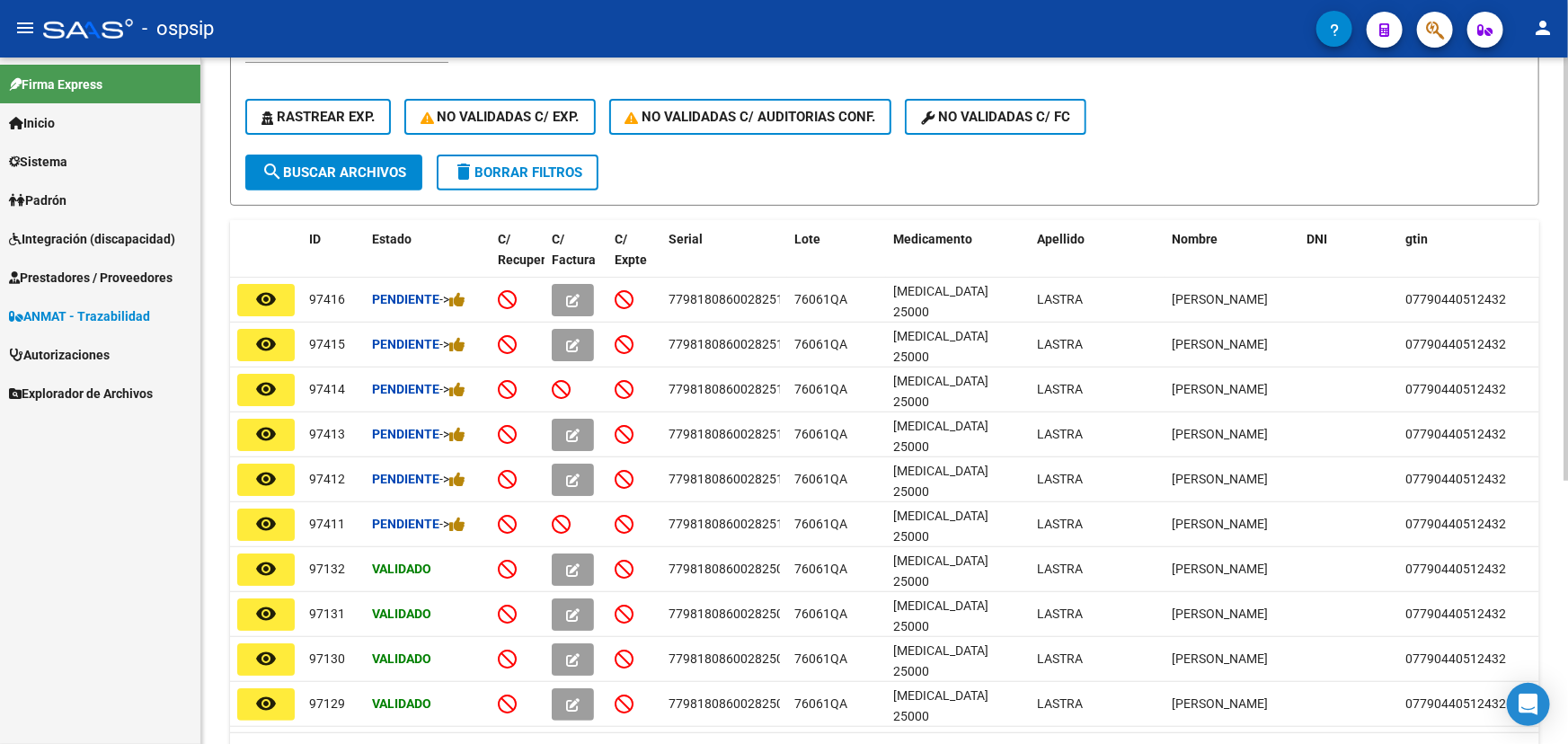
type input "lastra"
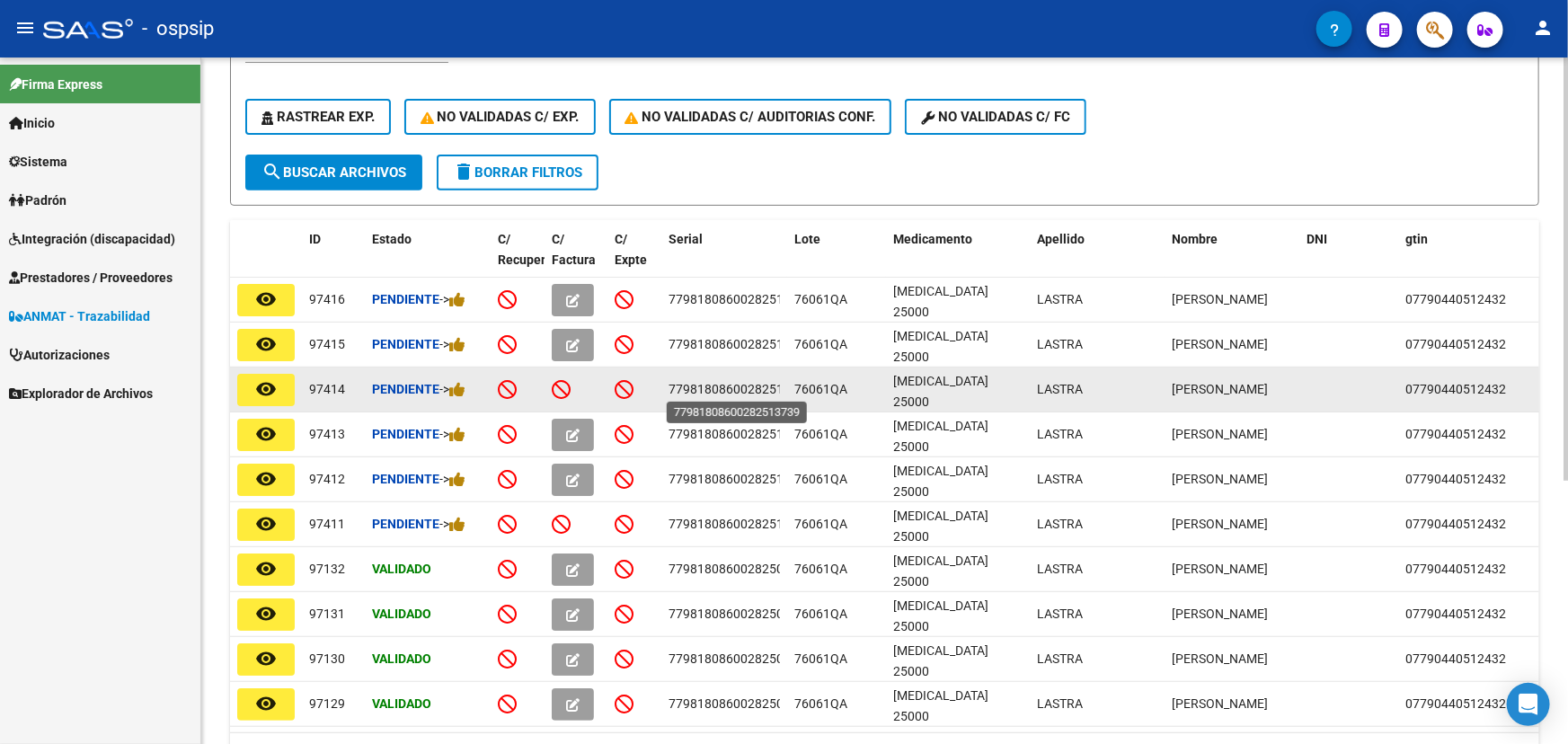
click at [699, 390] on span "77981808600282513739" at bounding box center [740, 388] width 144 height 15
copy span "77981808600282513739"
click at [815, 386] on span "76061QA" at bounding box center [821, 388] width 53 height 15
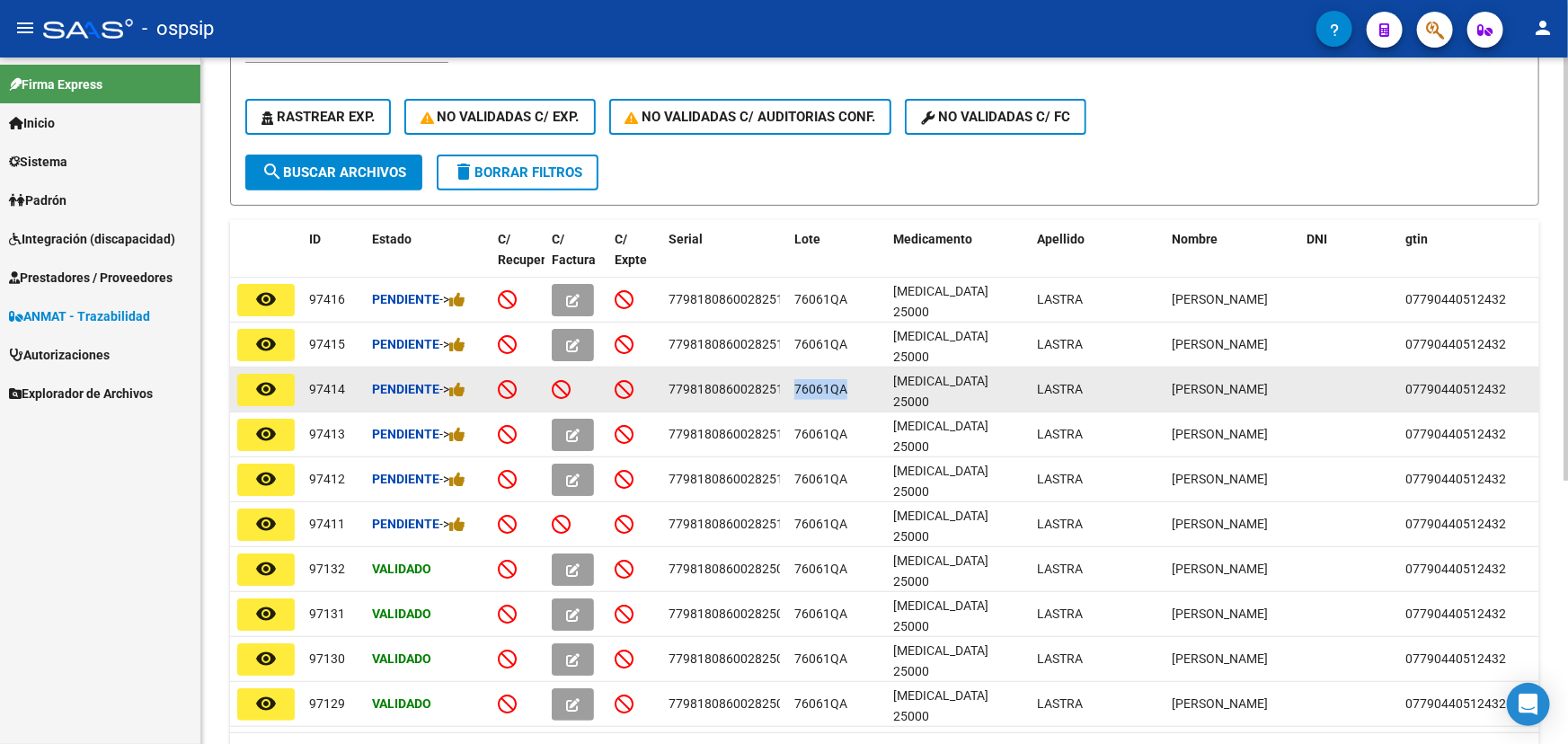
copy span "76061QA"
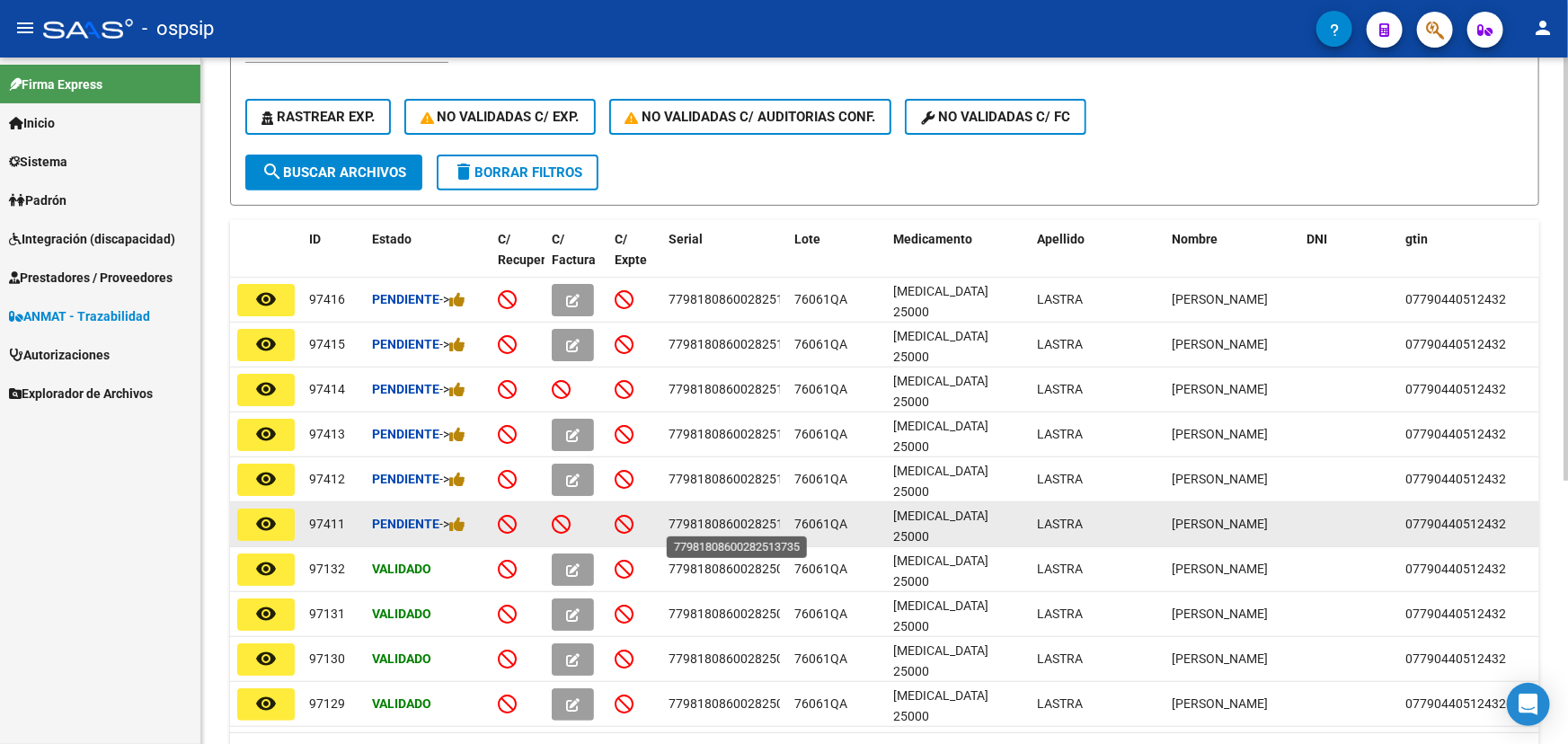
click at [705, 523] on span "77981808600282513735" at bounding box center [740, 523] width 144 height 15
click at [828, 522] on span "76061QA" at bounding box center [821, 523] width 53 height 15
